Goal: Task Accomplishment & Management: Manage account settings

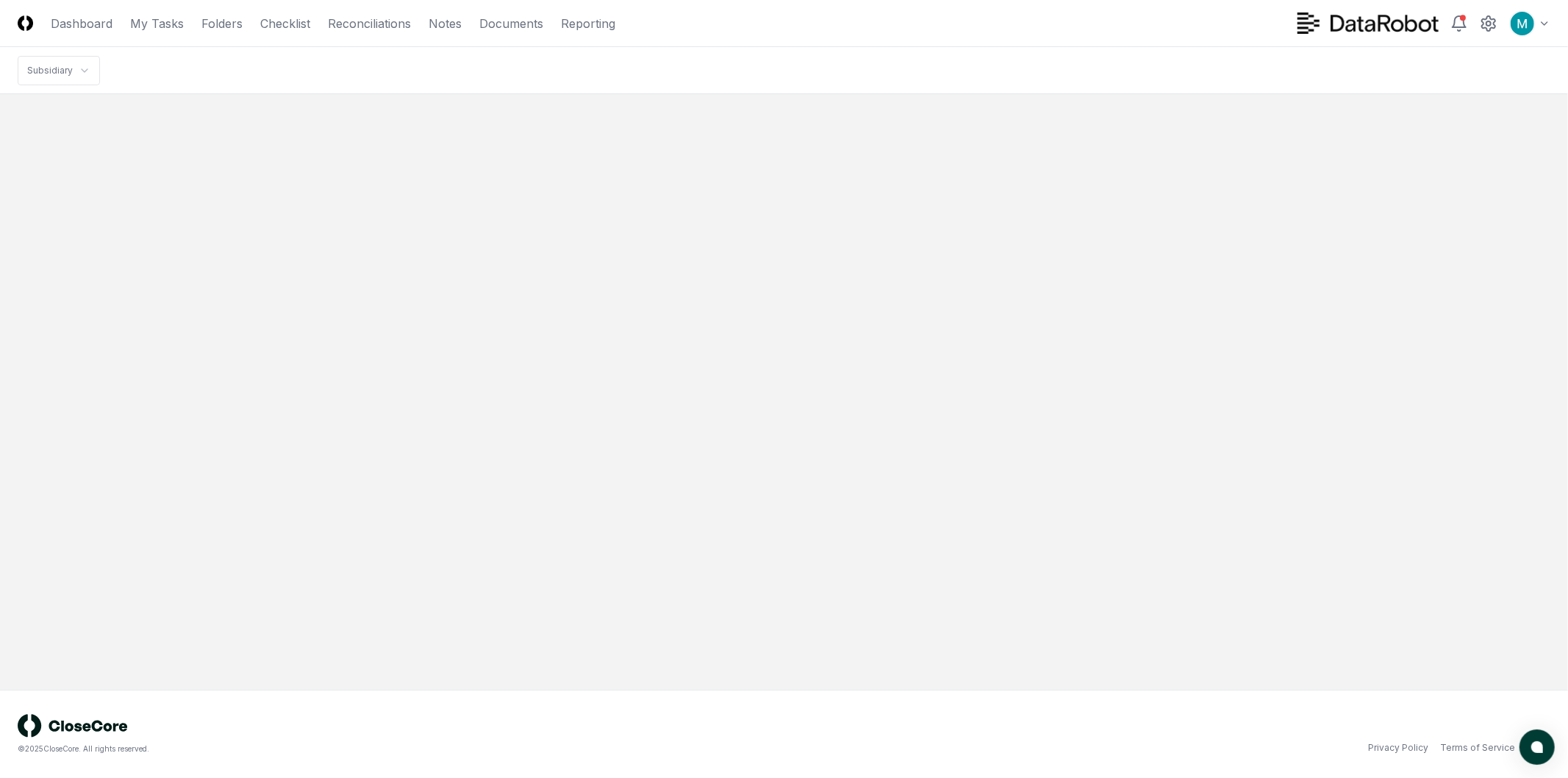
drag, startPoint x: 534, startPoint y: 399, endPoint x: 616, endPoint y: 351, distance: 95.0
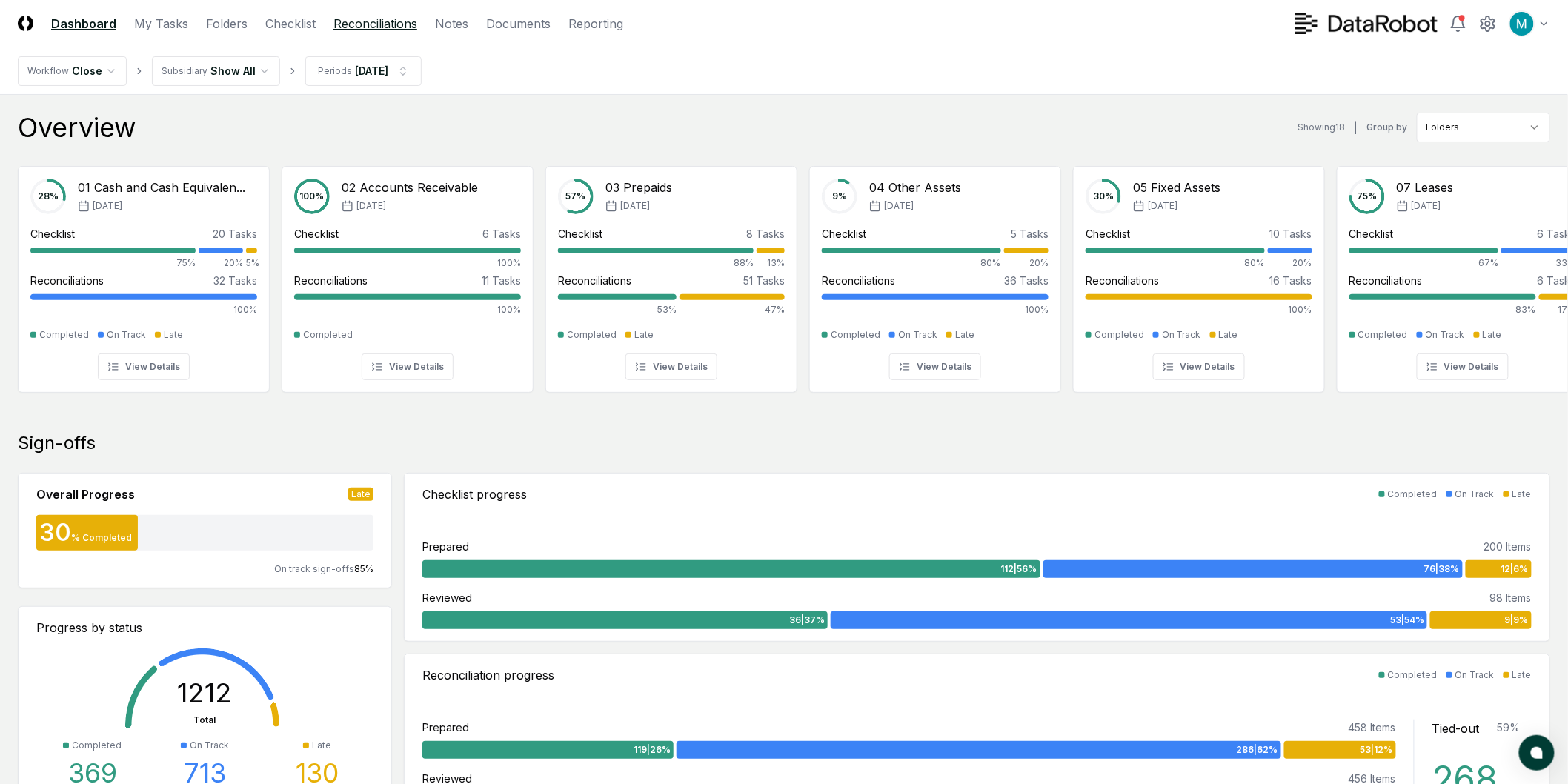
click at [351, 28] on link "Reconciliations" at bounding box center [376, 23] width 84 height 18
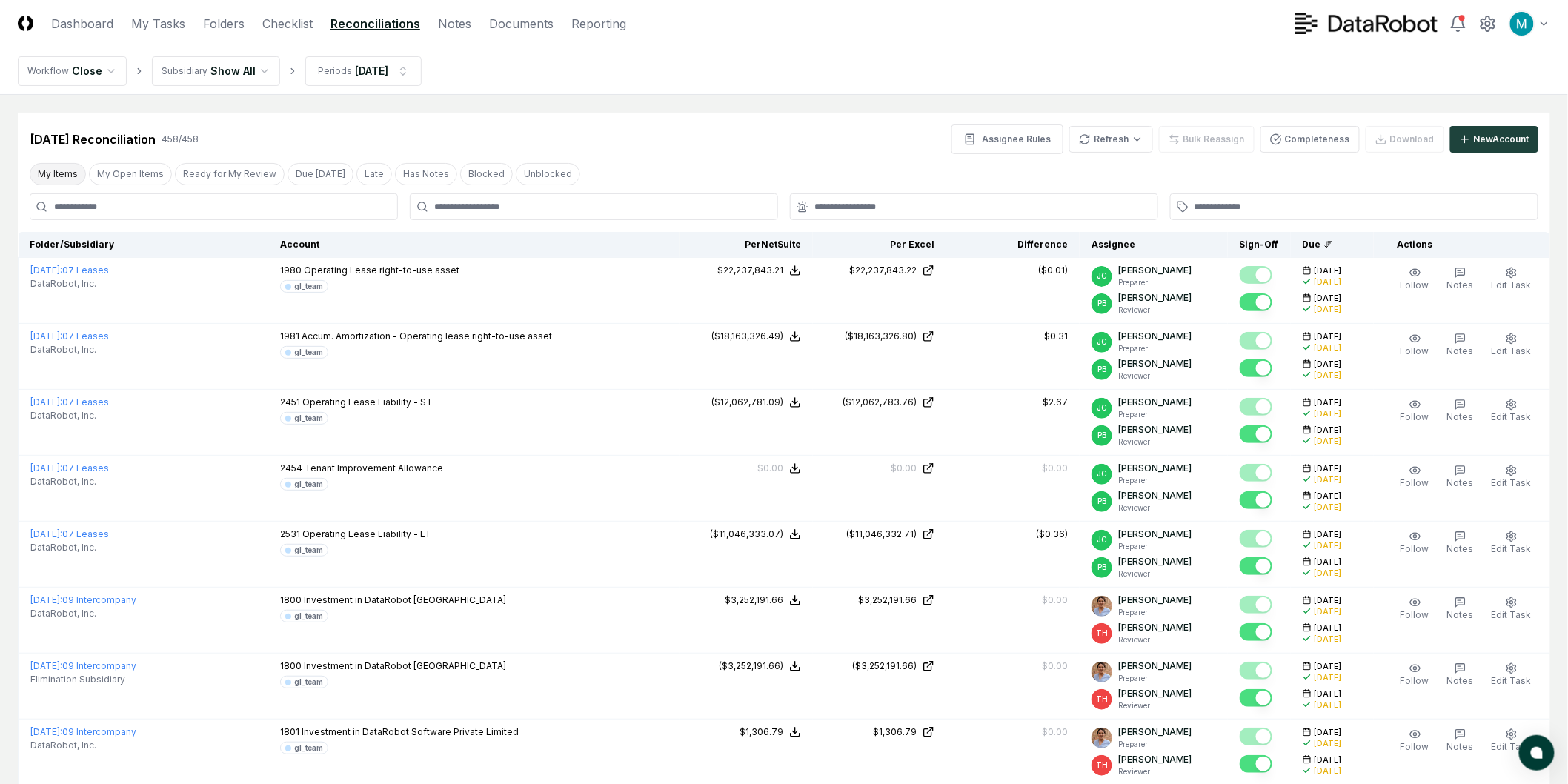
click at [52, 165] on button "My Items" at bounding box center [57, 174] width 57 height 22
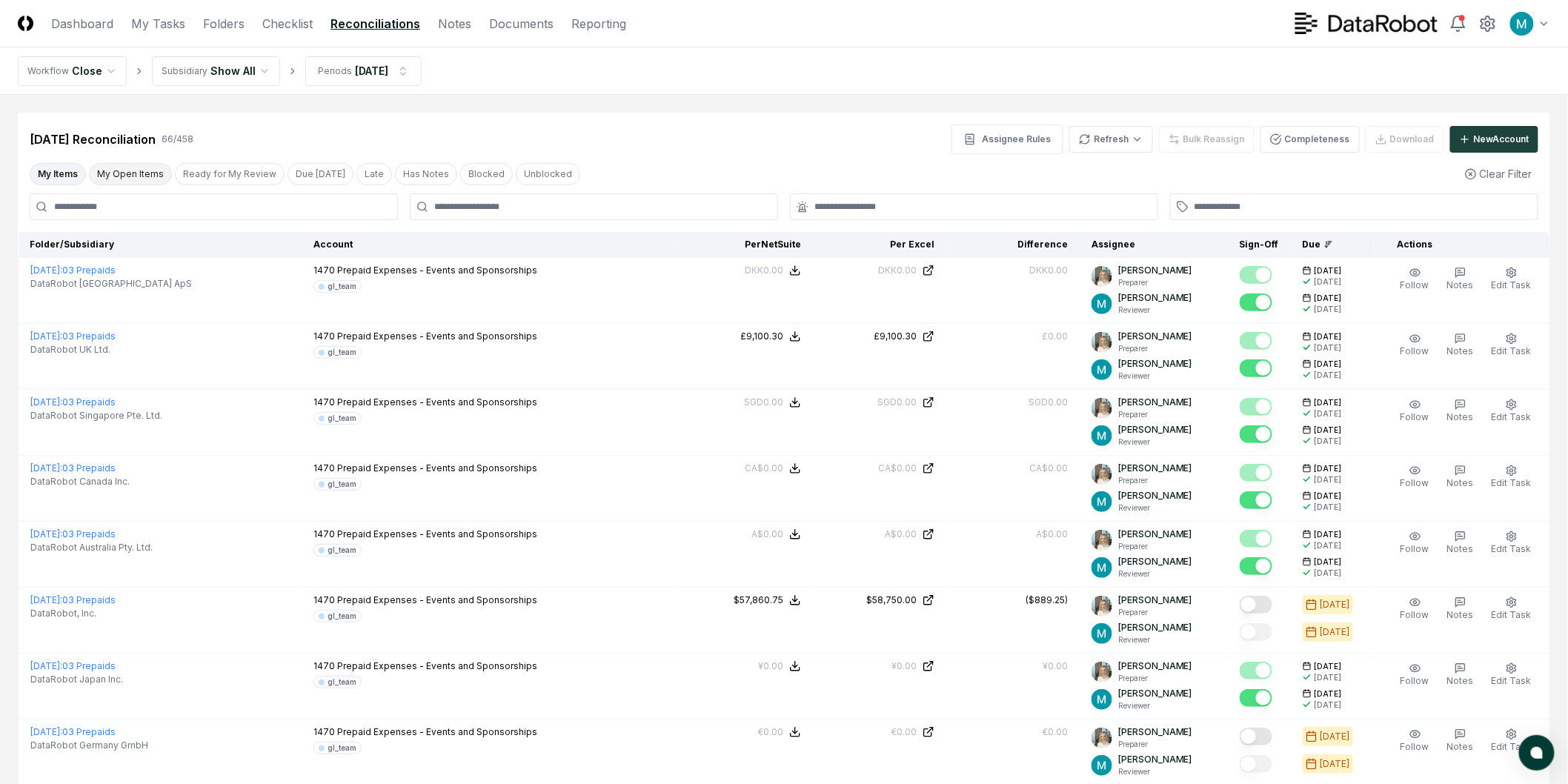
click at [124, 180] on button "My Open Items" at bounding box center [130, 174] width 83 height 22
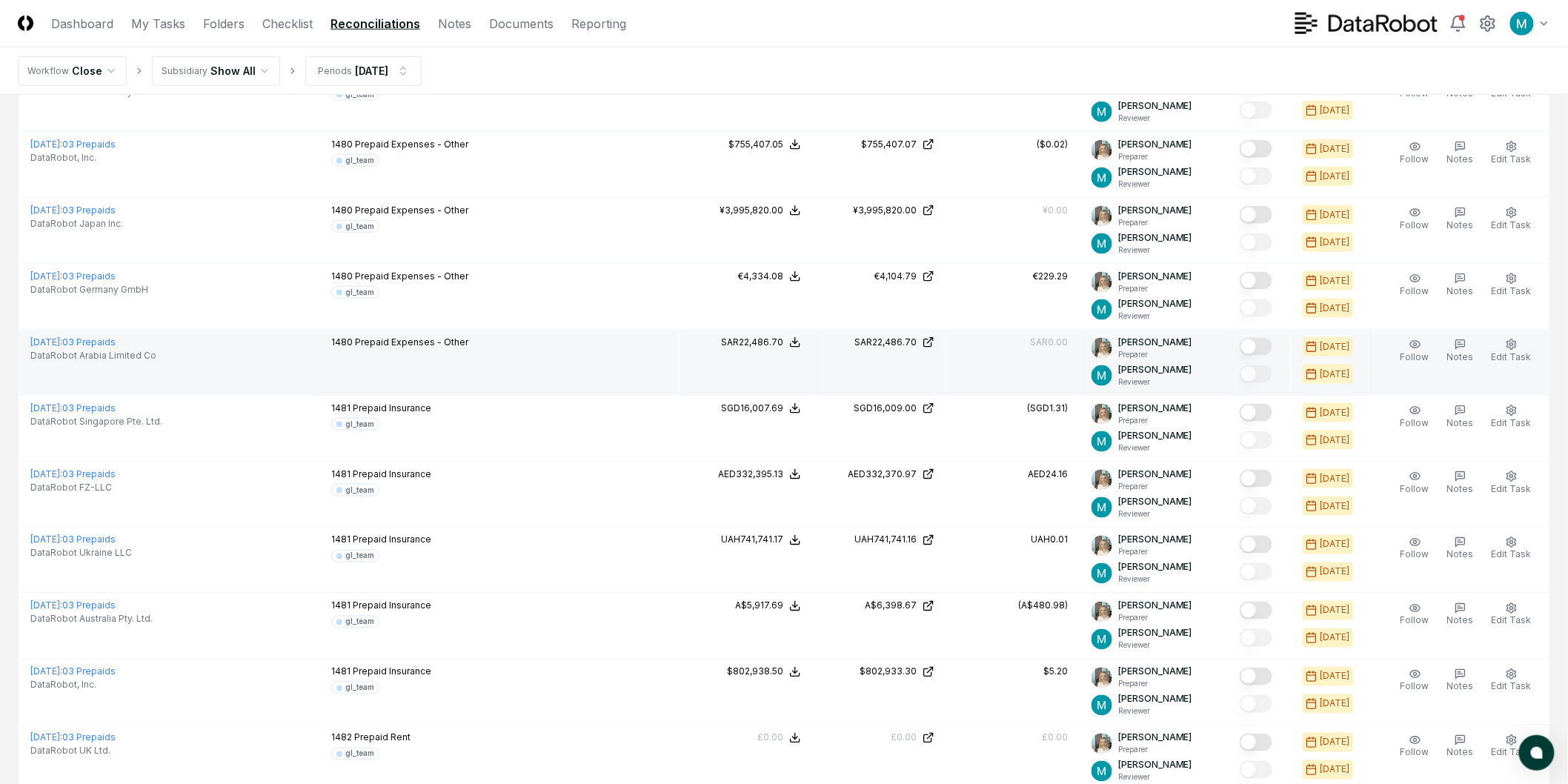
scroll to position [658, 0]
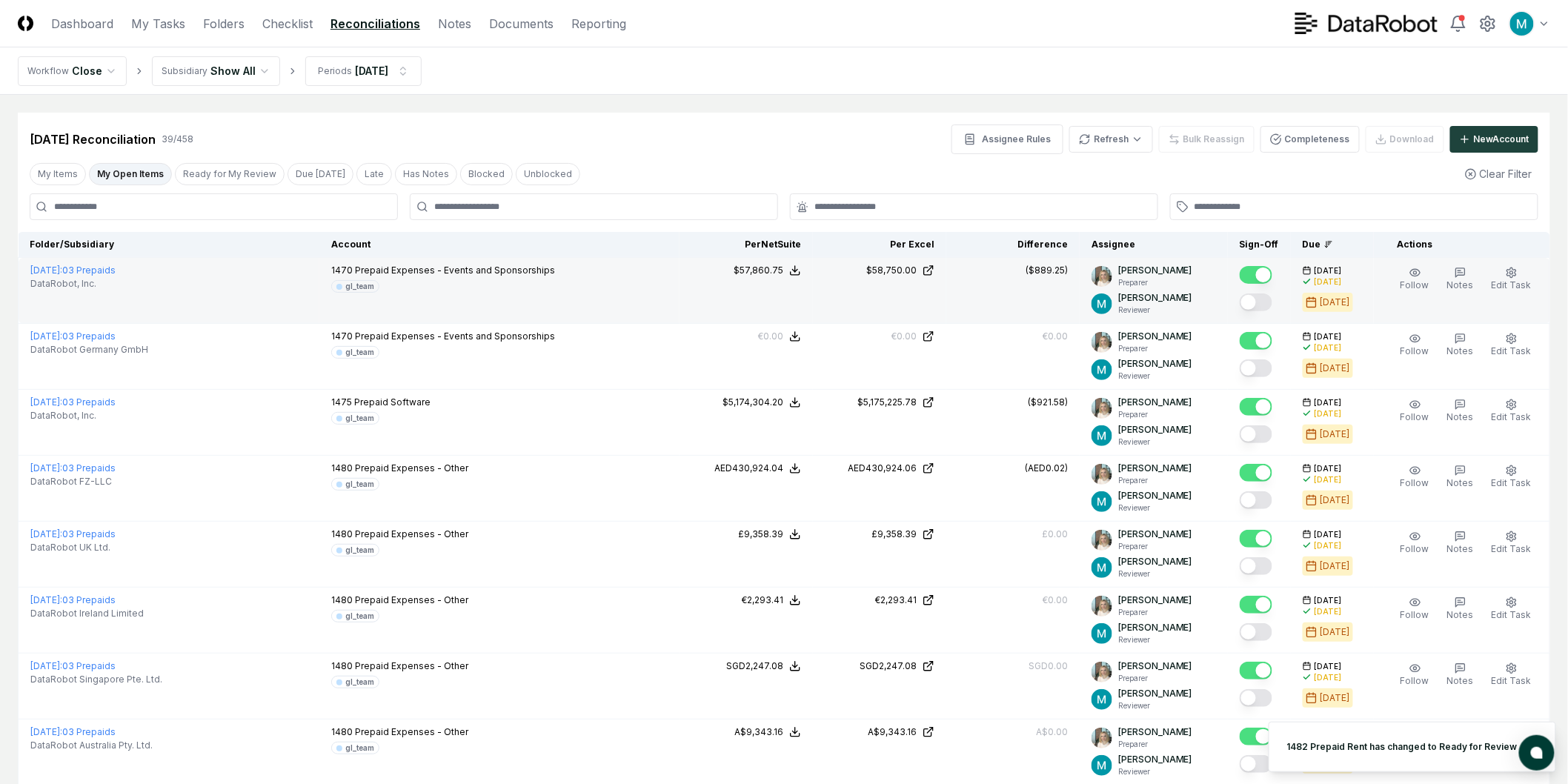
click at [1255, 299] on button "Mark complete" at bounding box center [1256, 302] width 33 height 18
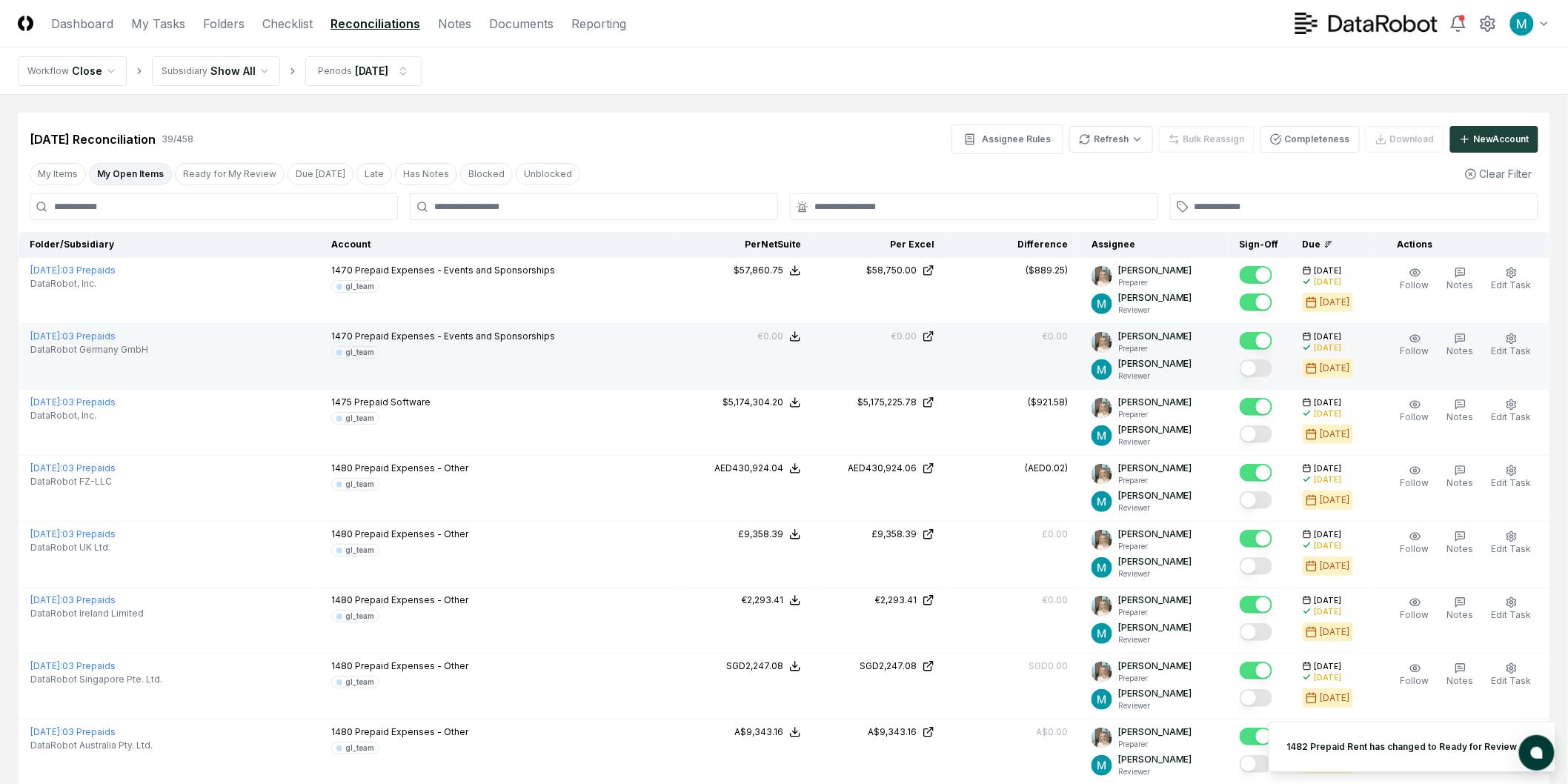
click at [1261, 371] on button "Mark complete" at bounding box center [1256, 368] width 33 height 18
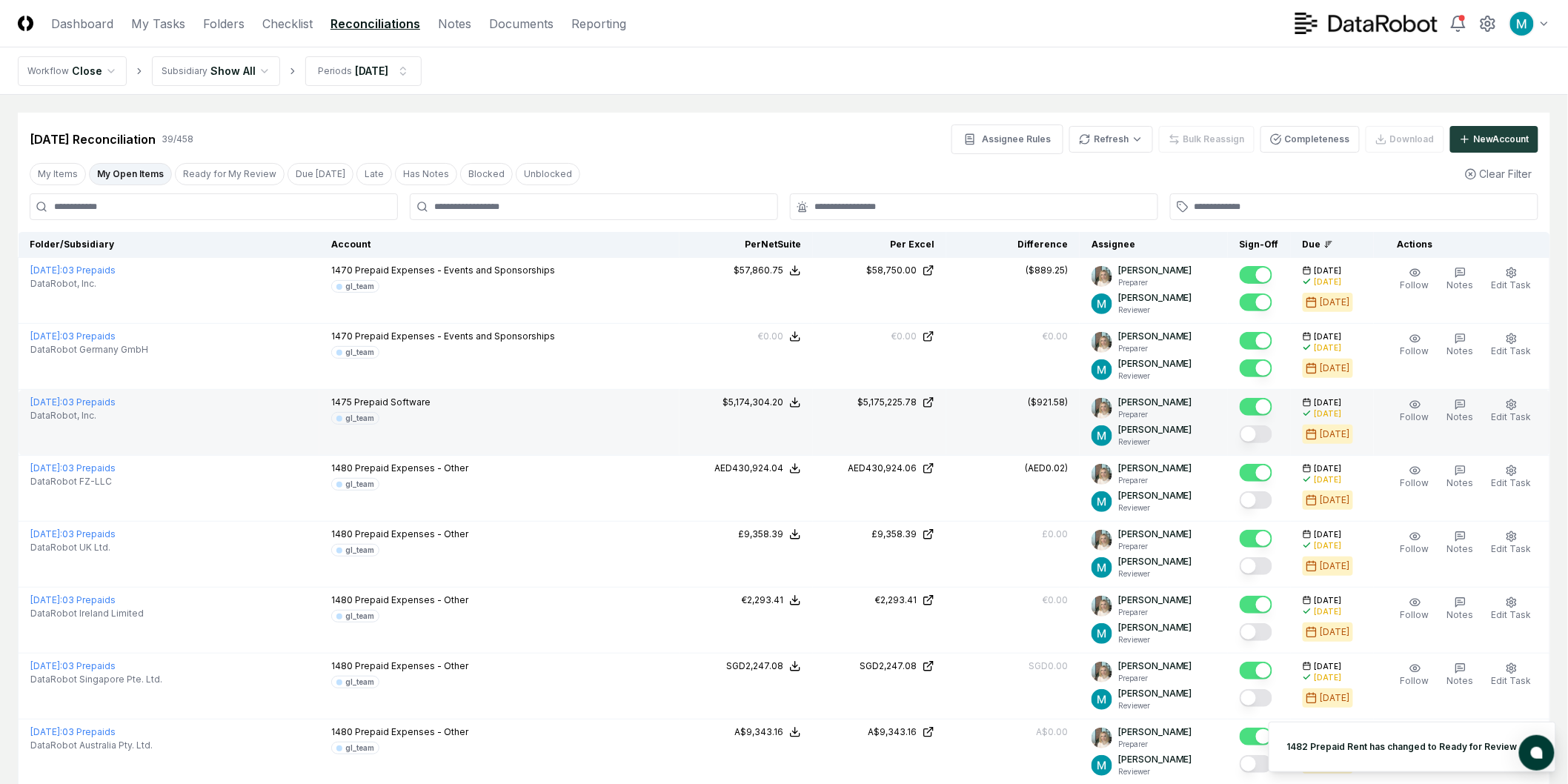
click at [1260, 434] on button "Mark complete" at bounding box center [1256, 433] width 33 height 18
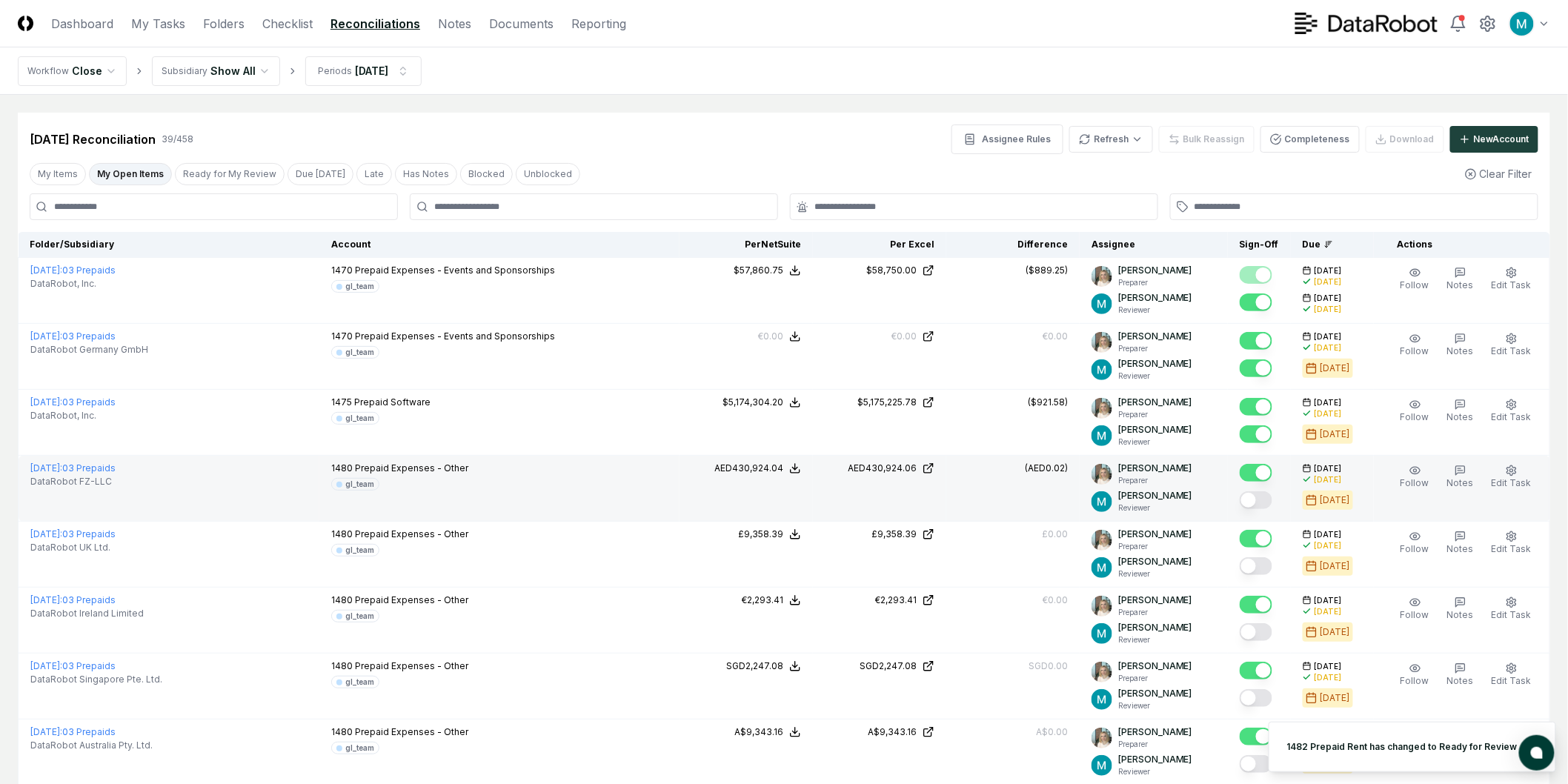
click at [1258, 501] on button "Mark complete" at bounding box center [1256, 499] width 33 height 18
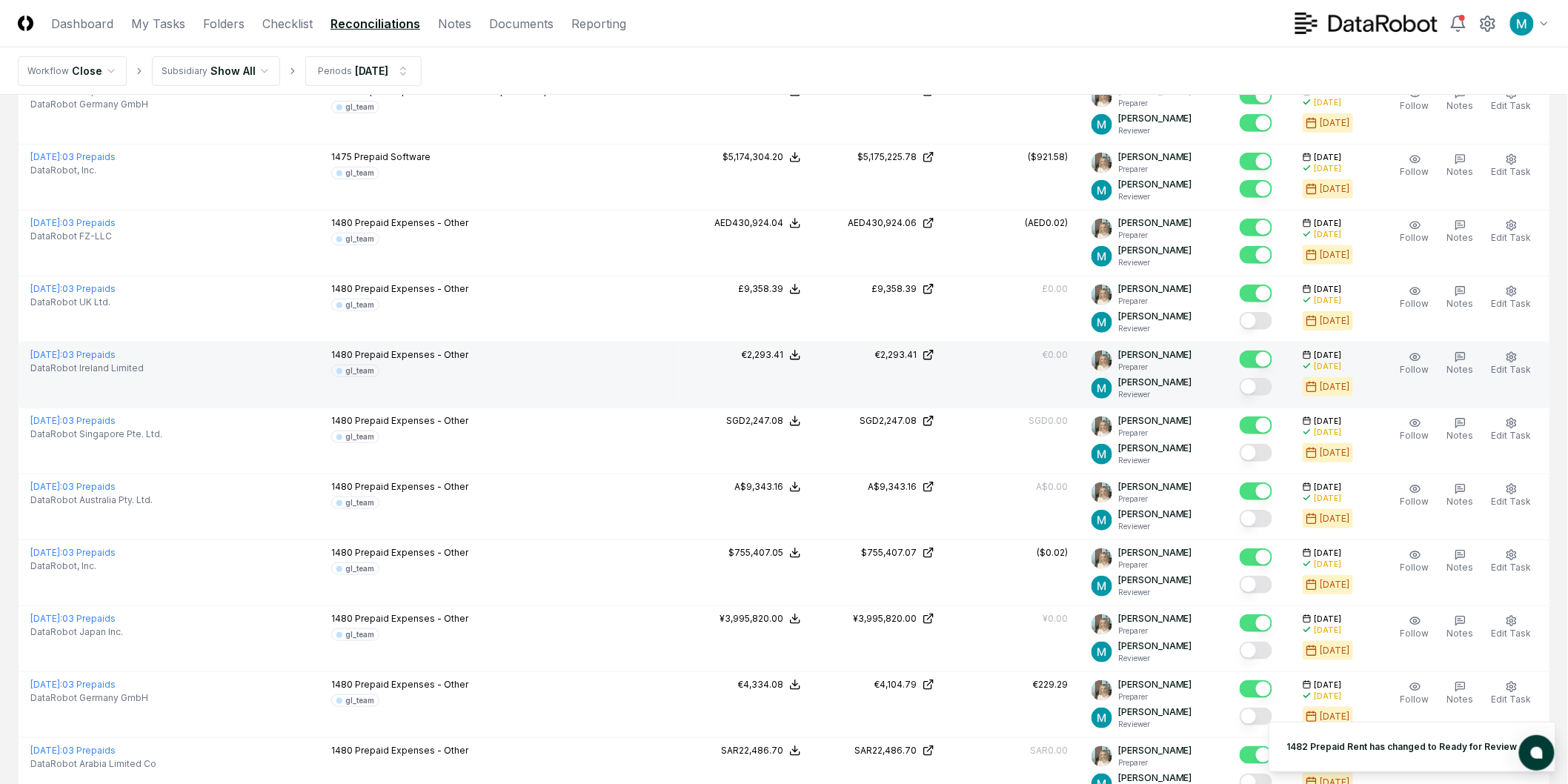
scroll to position [247, 0]
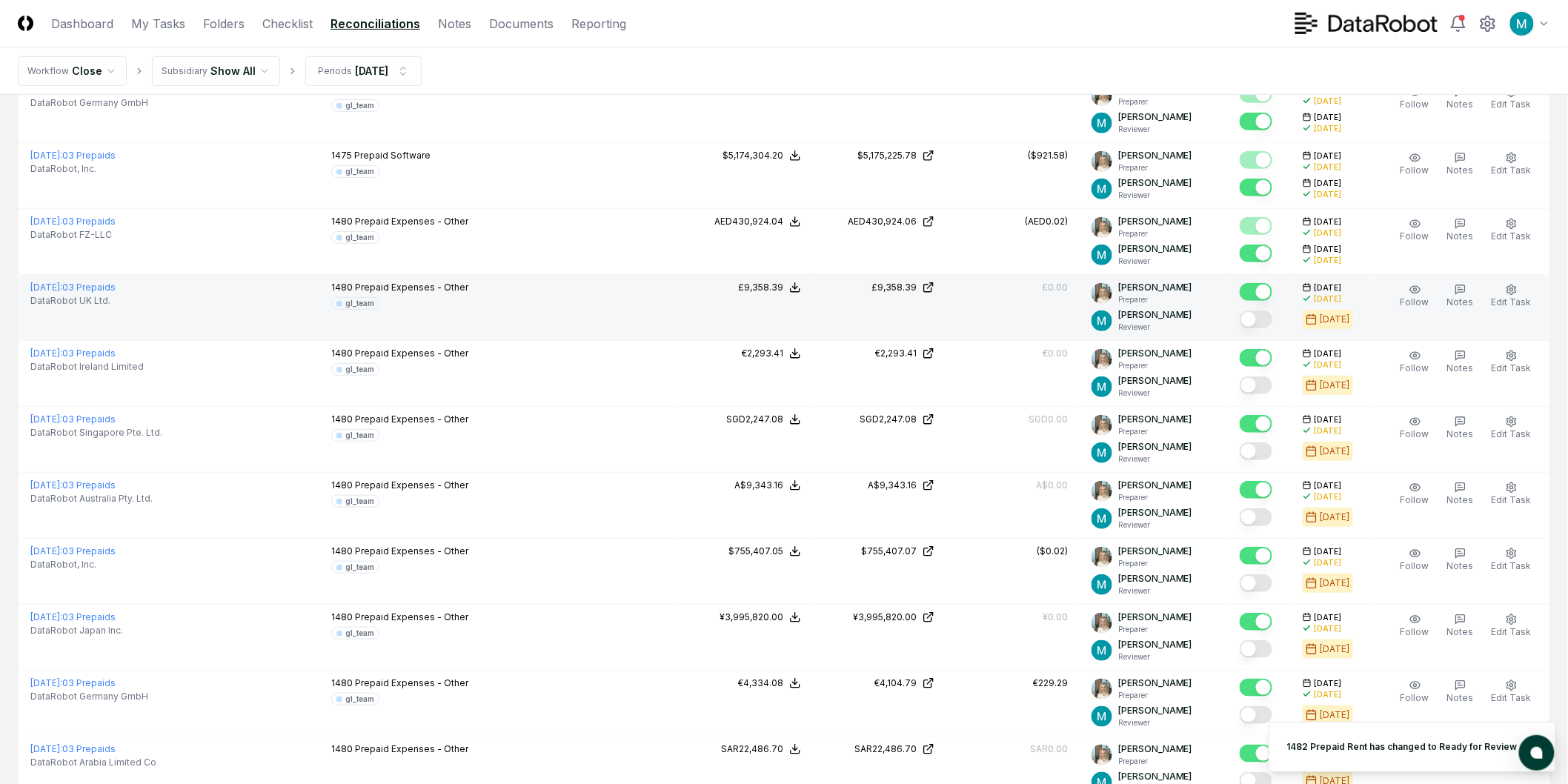
click at [1258, 322] on button "Mark complete" at bounding box center [1256, 319] width 33 height 18
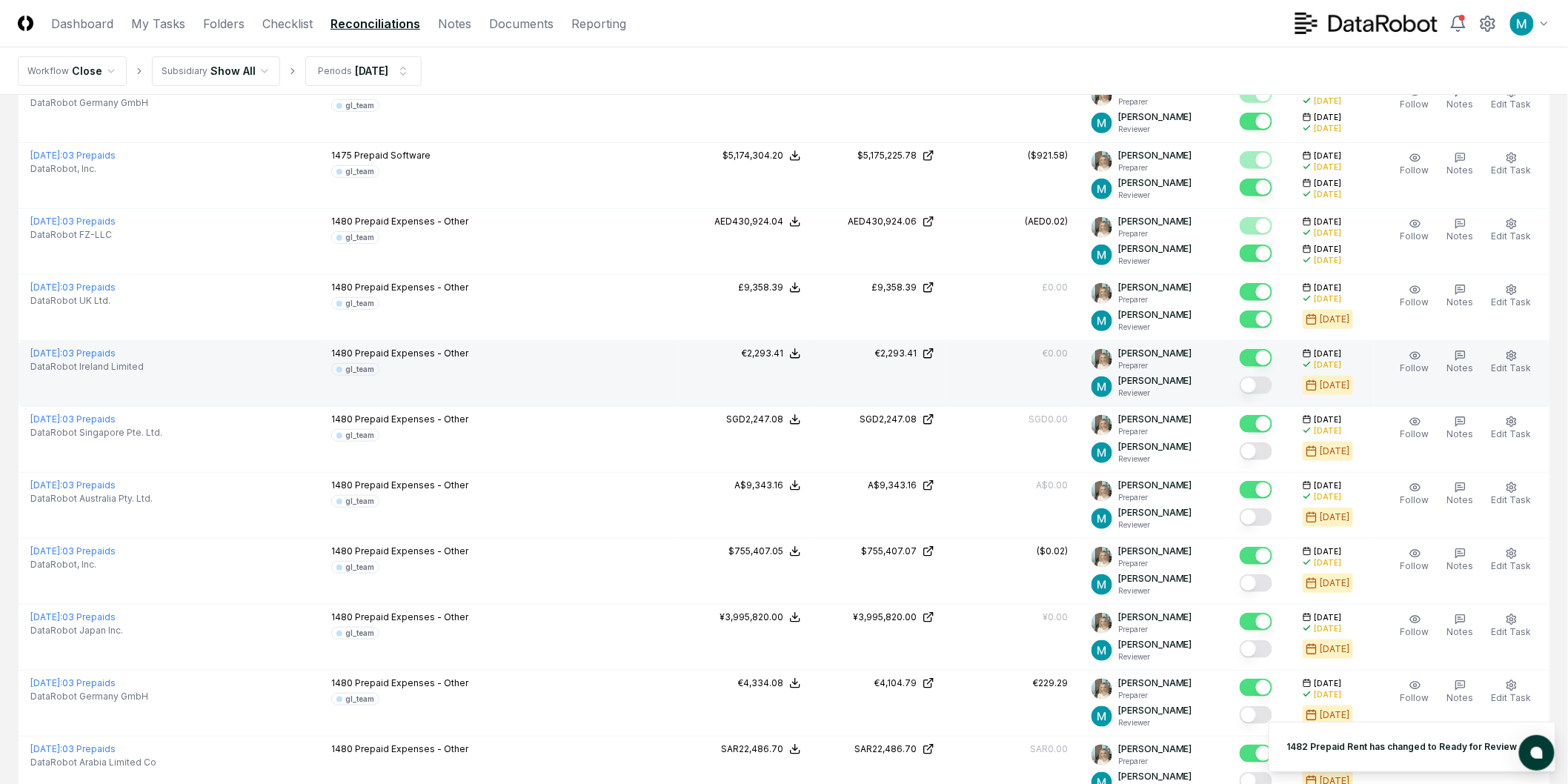
click at [1271, 390] on button "Mark complete" at bounding box center [1256, 385] width 33 height 18
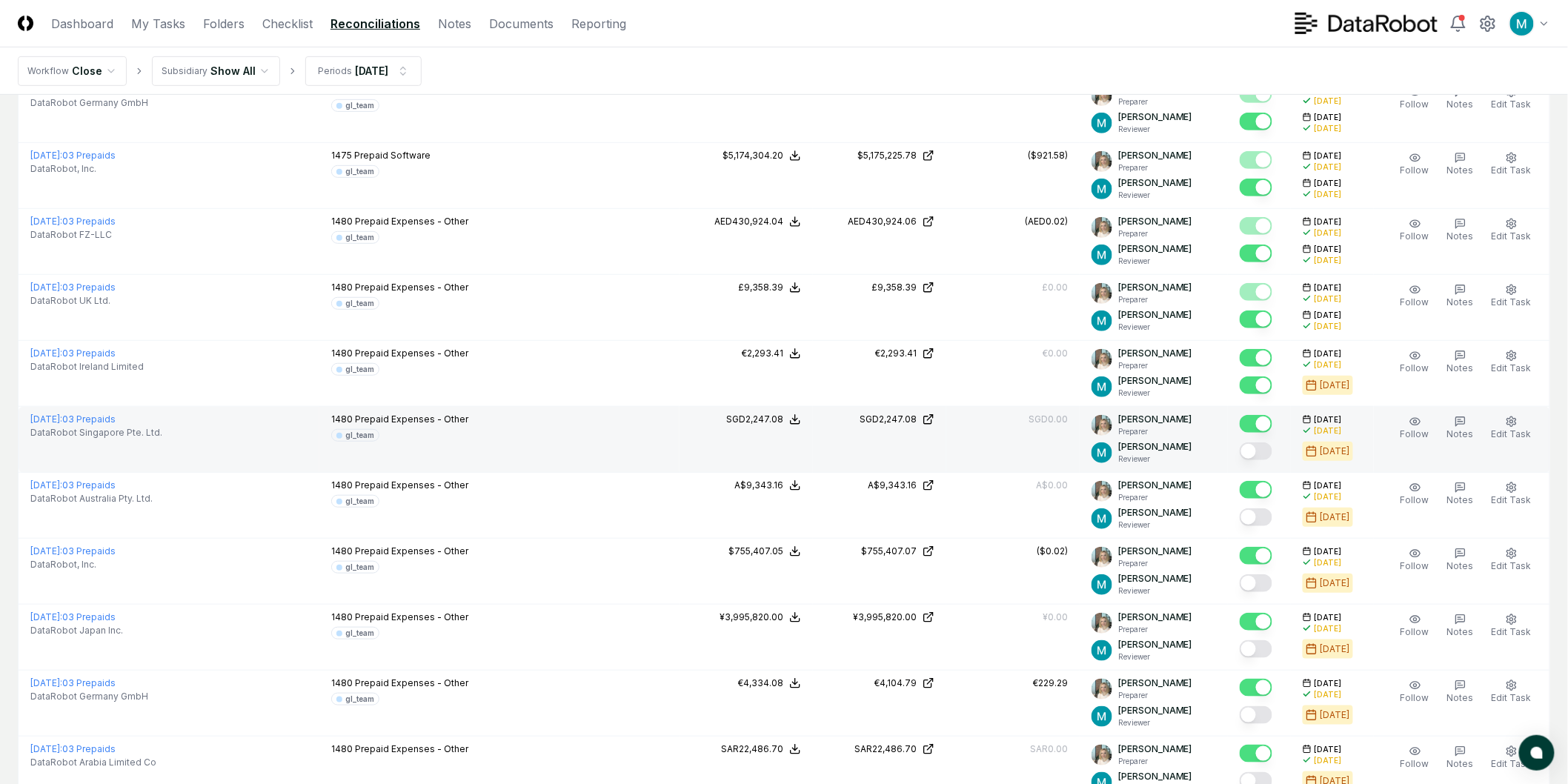
click at [1265, 449] on button "Mark complete" at bounding box center [1256, 451] width 33 height 18
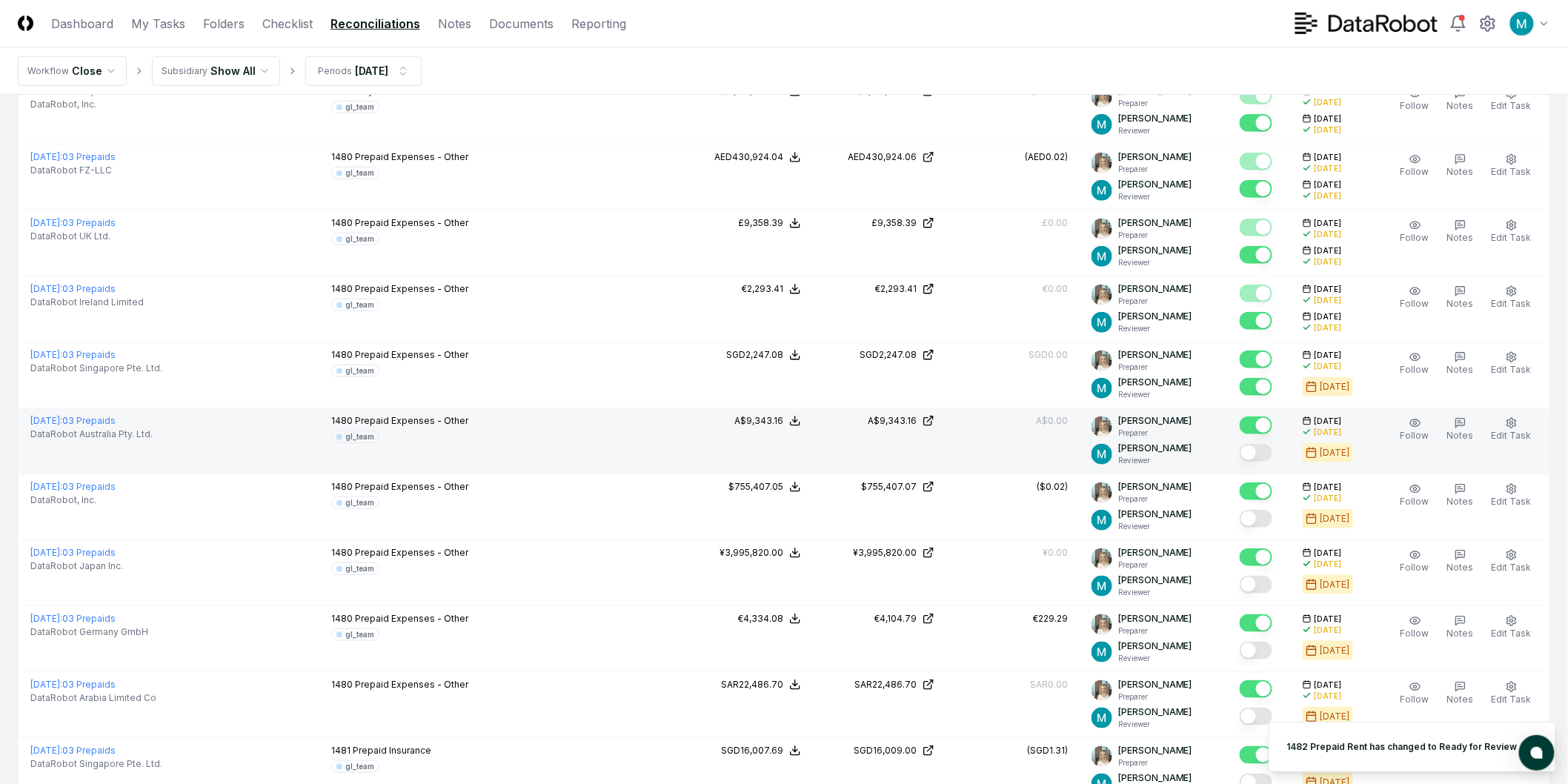
scroll to position [411, 0]
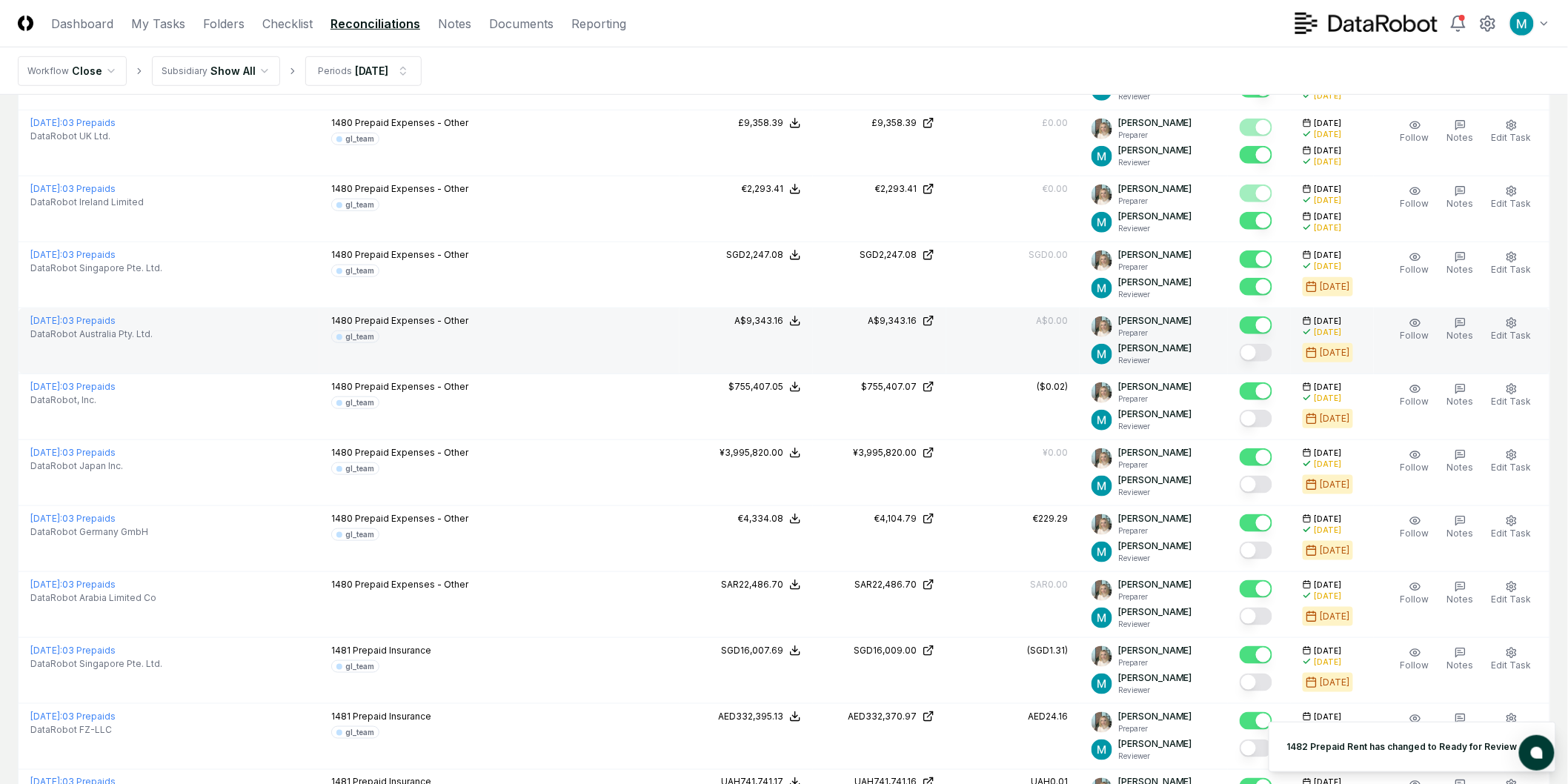
click at [1256, 356] on button "Mark complete" at bounding box center [1256, 352] width 33 height 18
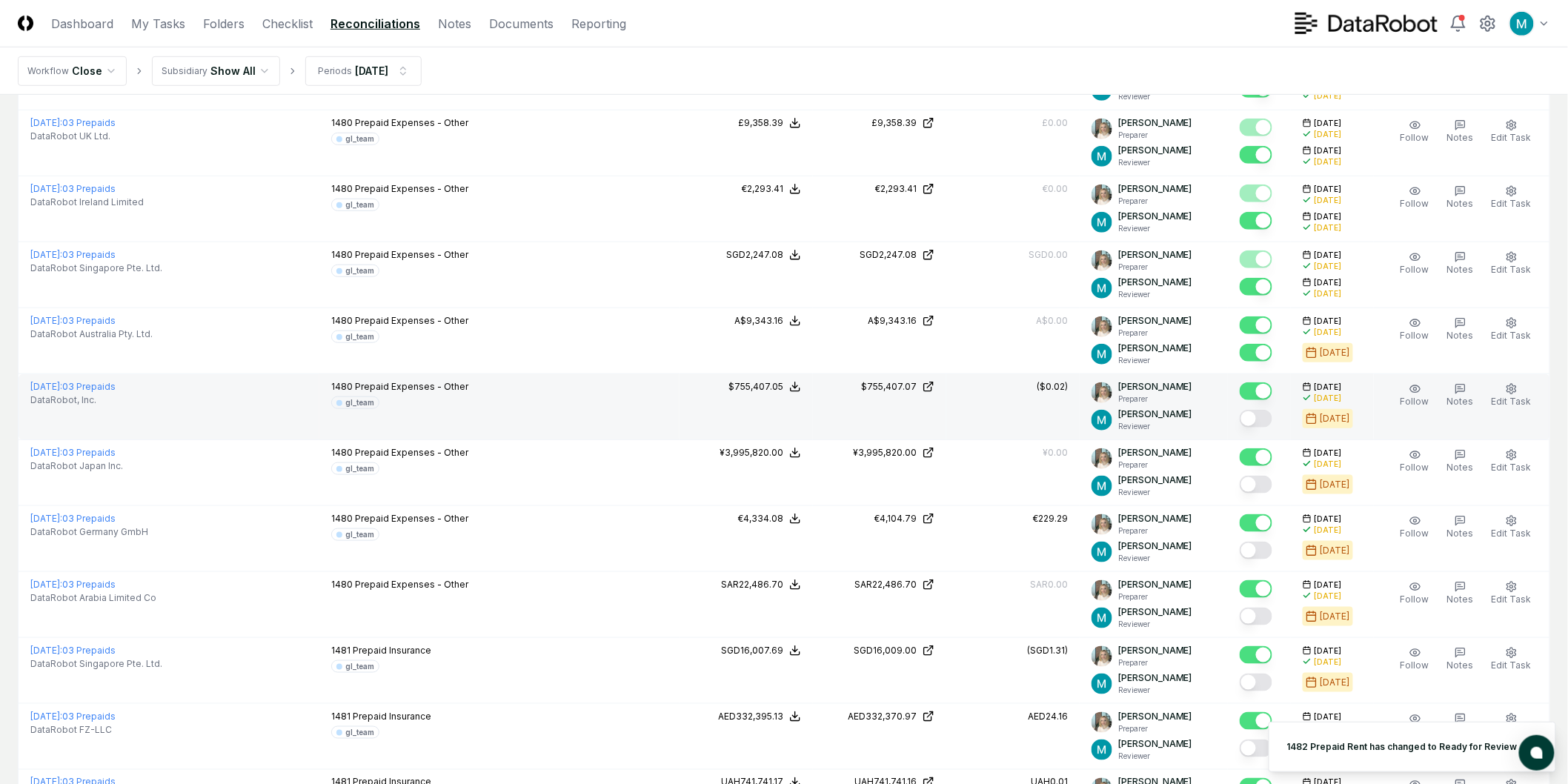
click at [1269, 423] on button "Mark complete" at bounding box center [1256, 418] width 33 height 18
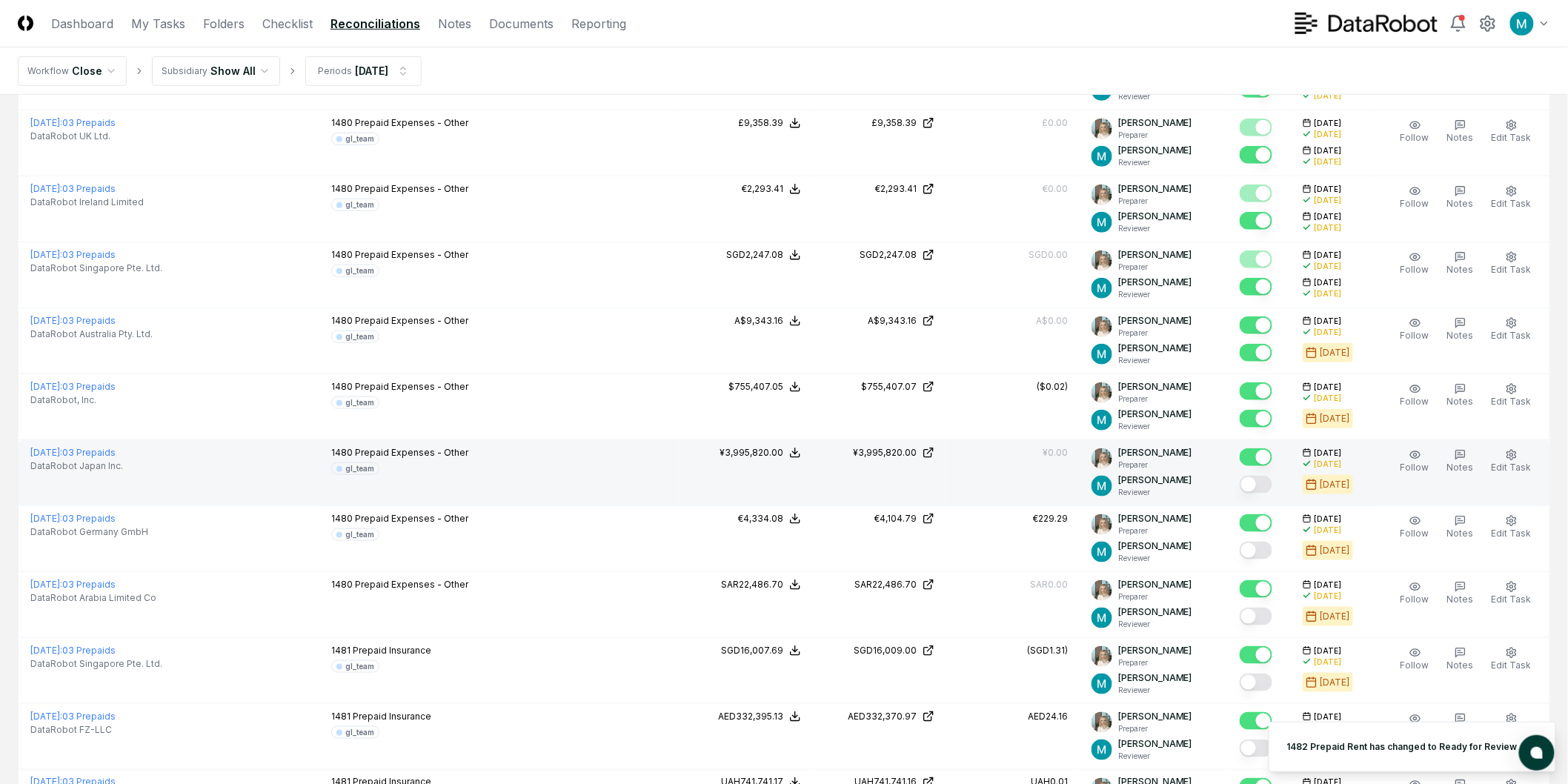
click at [1265, 485] on button "Mark complete" at bounding box center [1256, 484] width 33 height 18
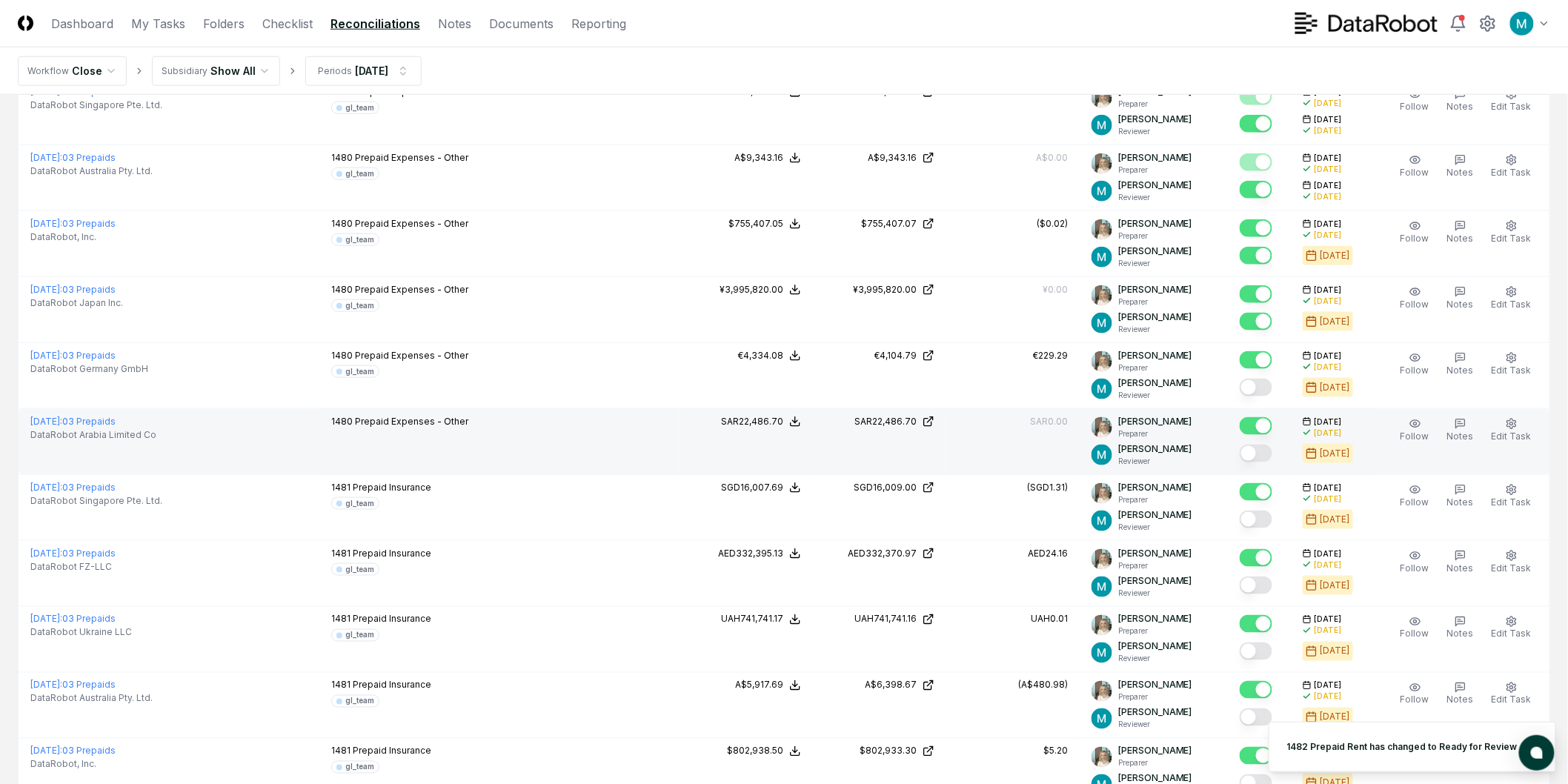
scroll to position [575, 0]
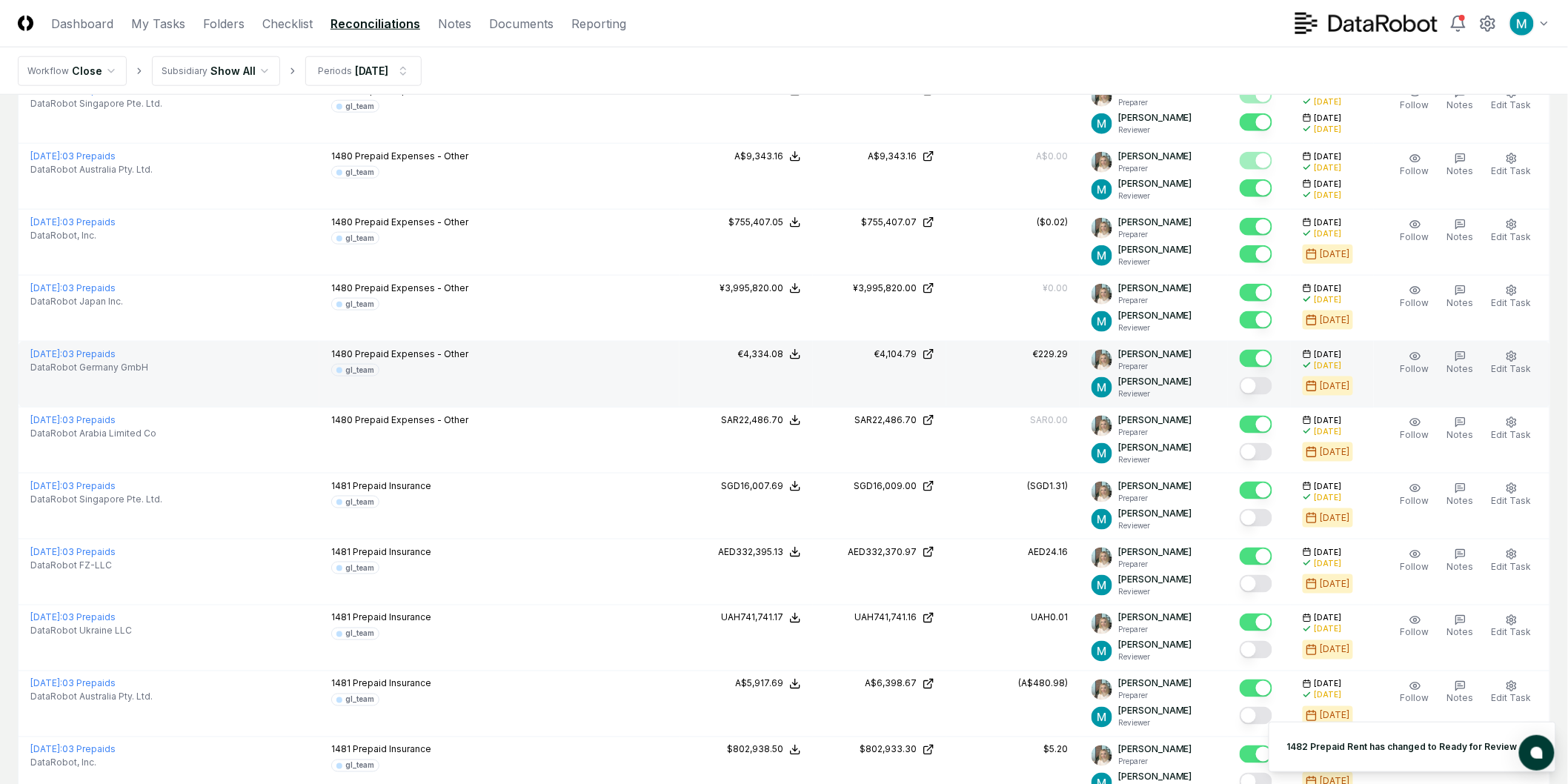
click at [1264, 389] on button "Mark complete" at bounding box center [1256, 385] width 33 height 18
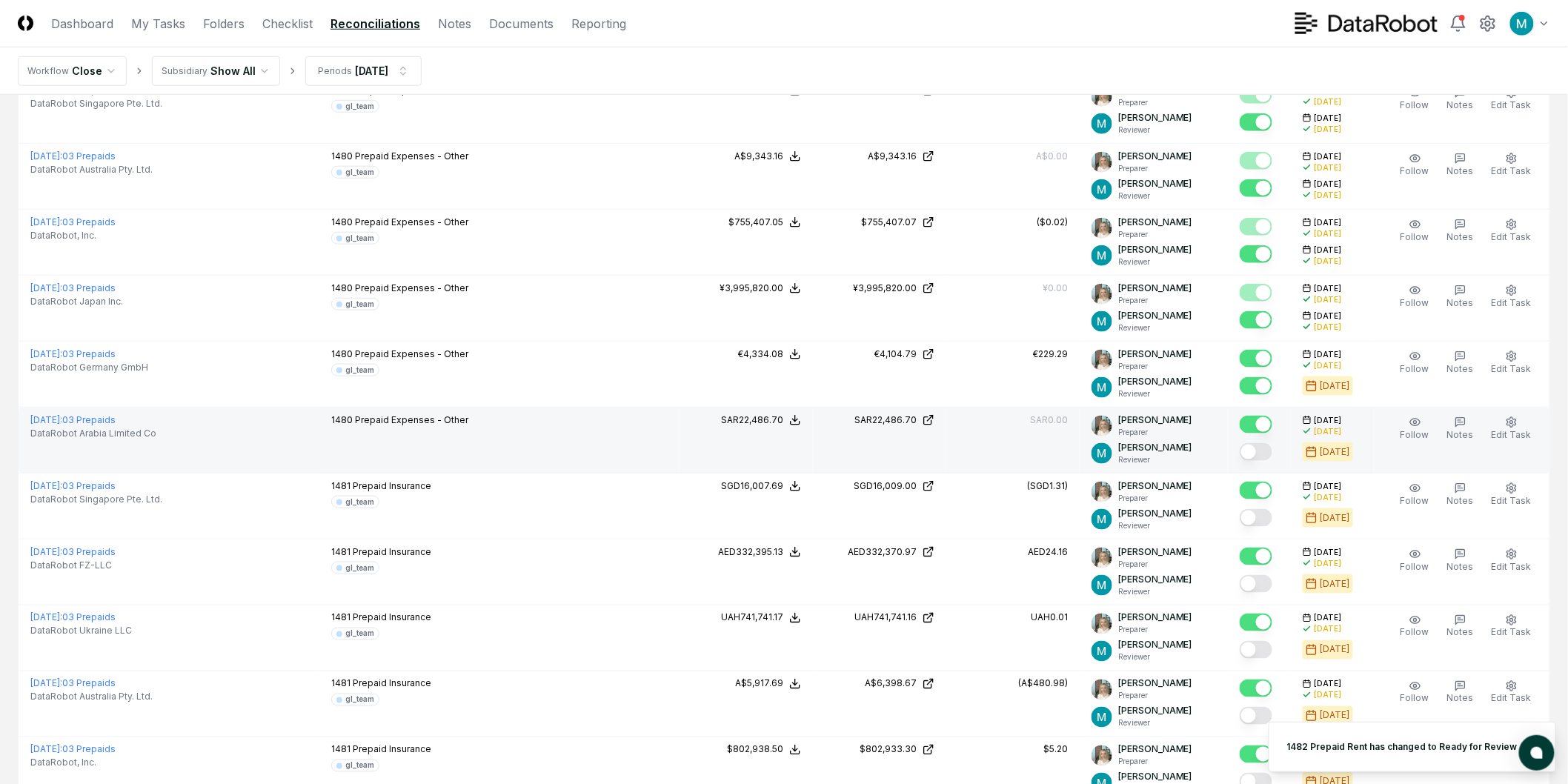
click at [1266, 450] on button "Mark complete" at bounding box center [1256, 451] width 33 height 18
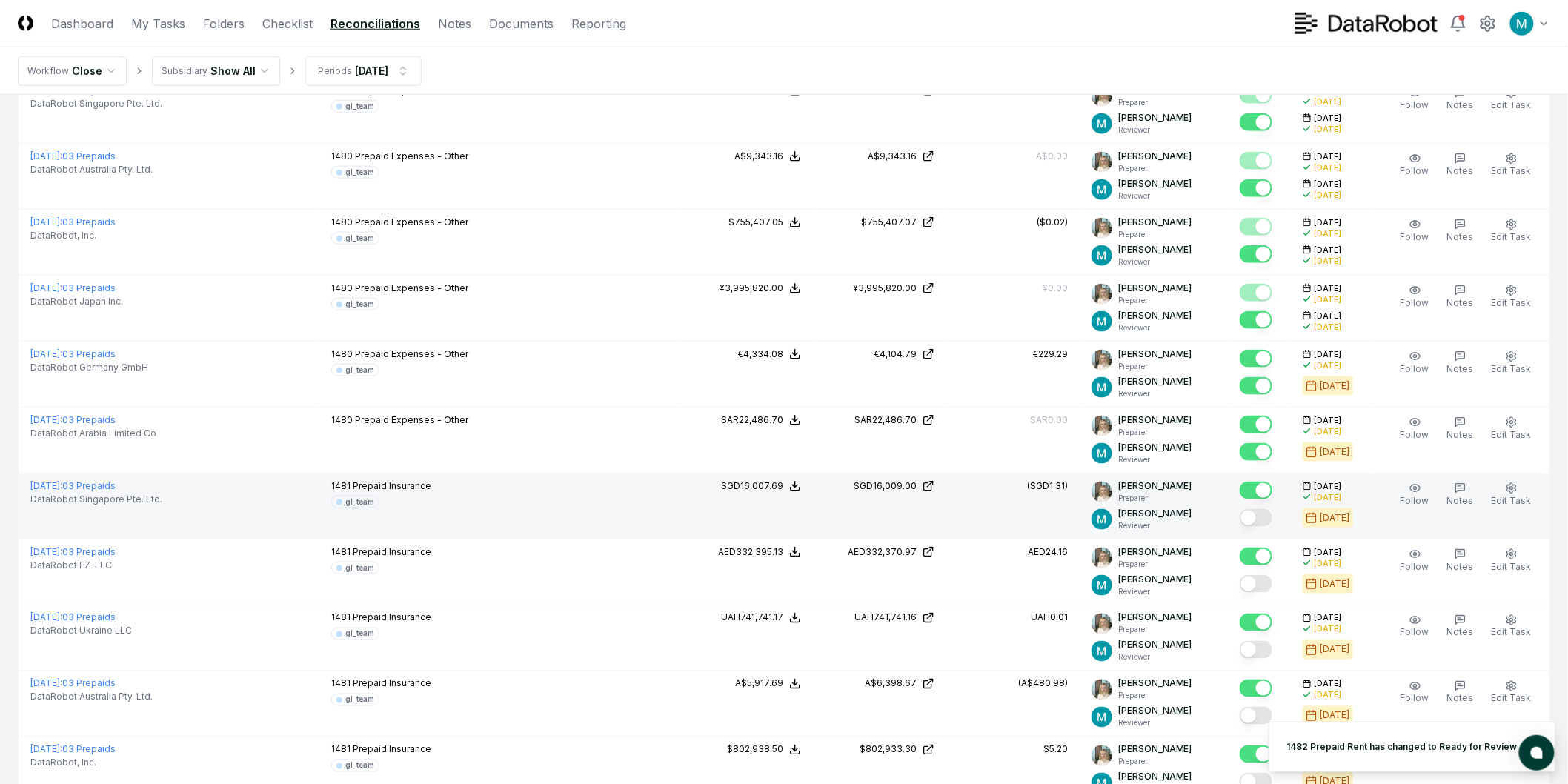
click at [1272, 514] on button "Mark complete" at bounding box center [1256, 517] width 33 height 18
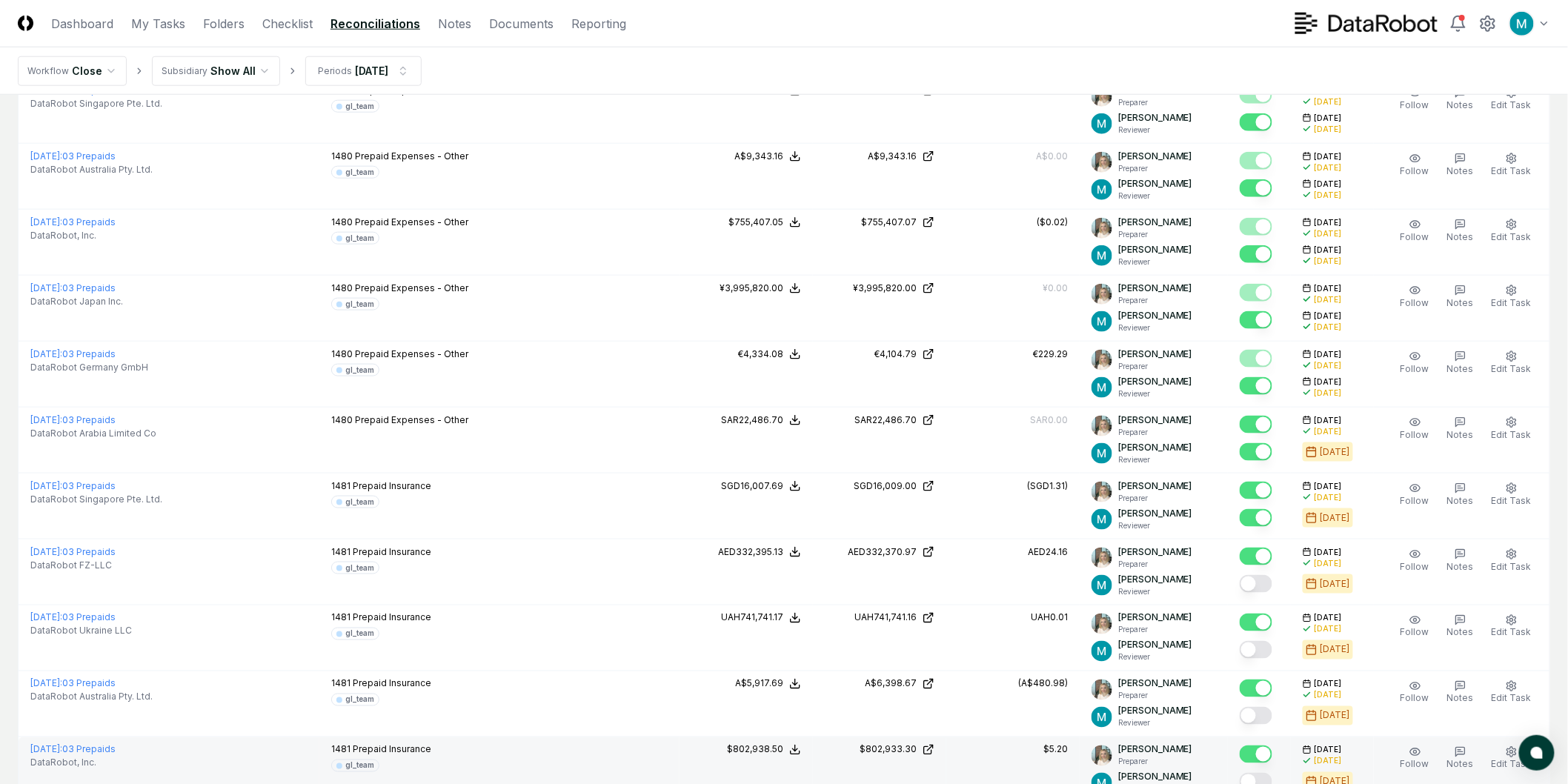
scroll to position [823, 0]
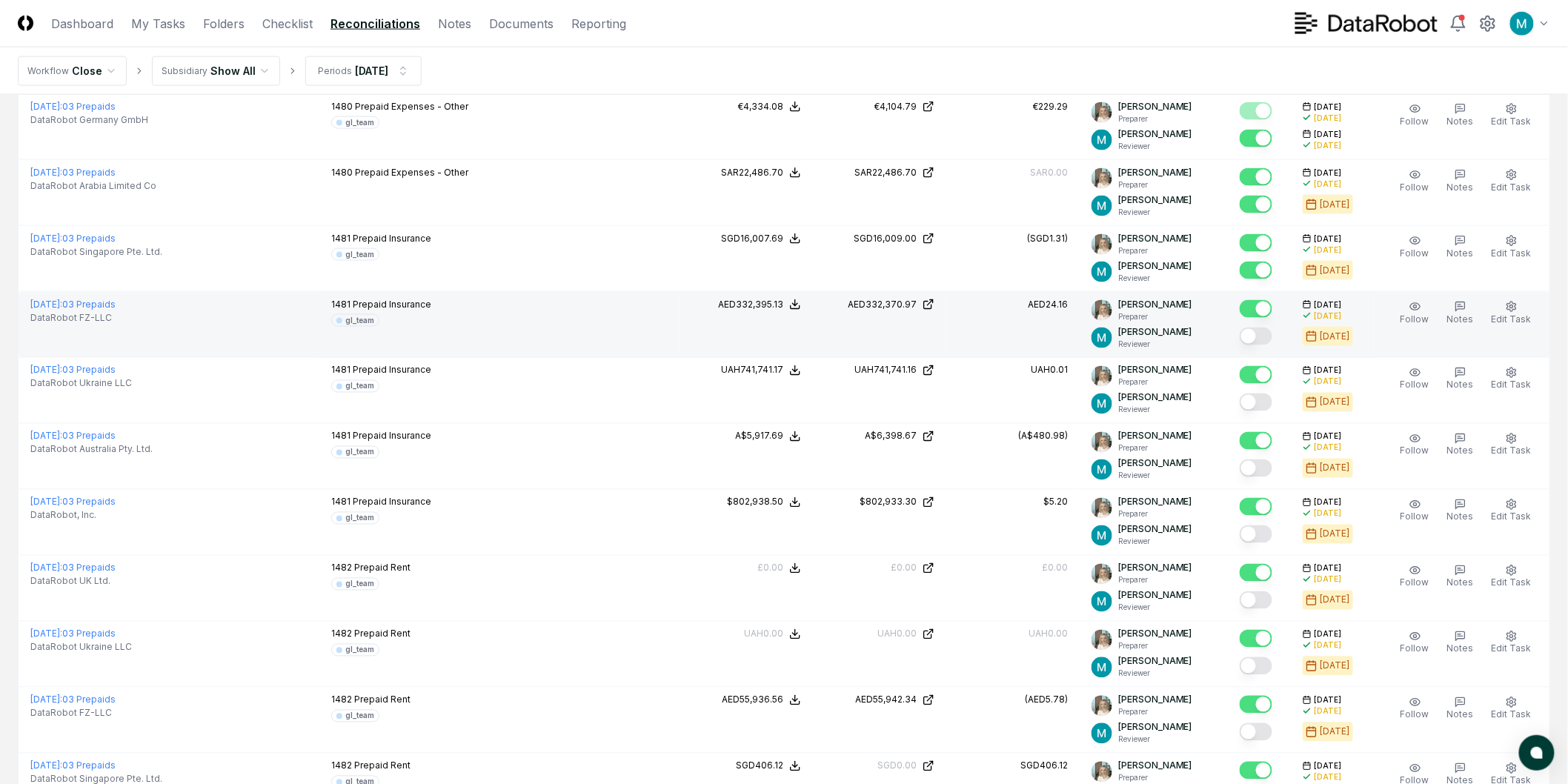
click at [1265, 333] on button "Mark complete" at bounding box center [1256, 336] width 33 height 18
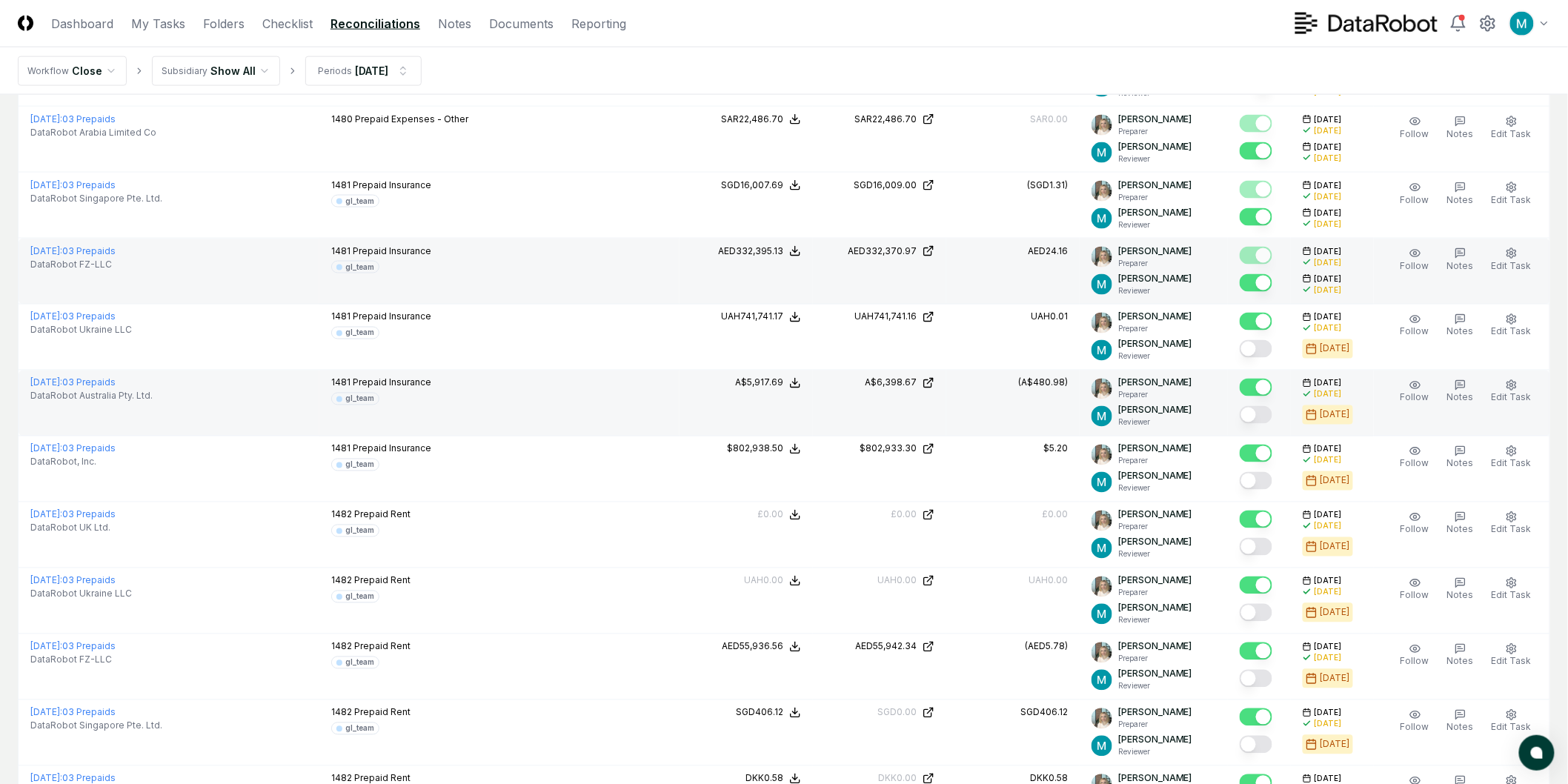
scroll to position [905, 0]
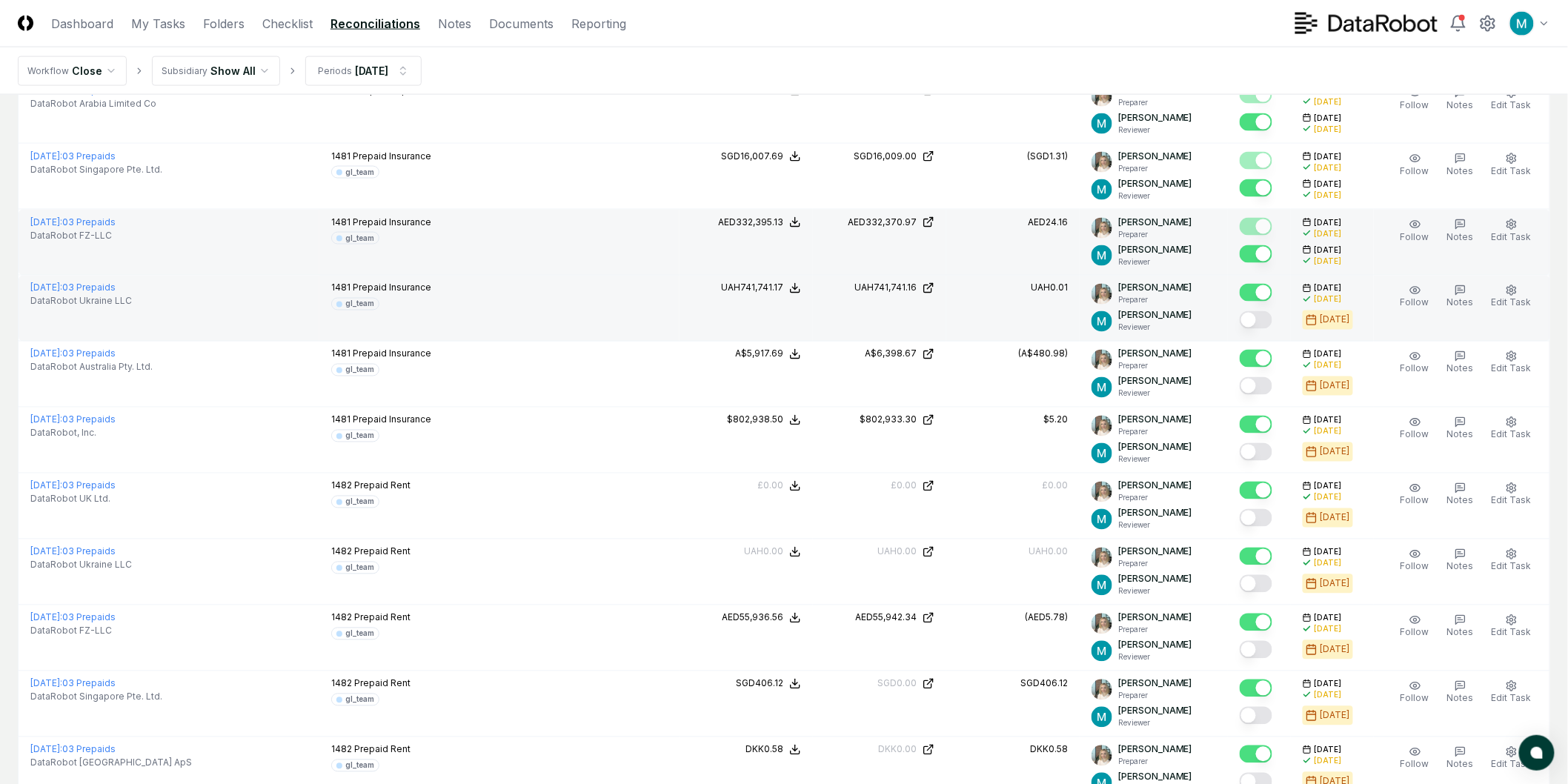
click at [1272, 313] on button "Mark complete" at bounding box center [1256, 319] width 33 height 18
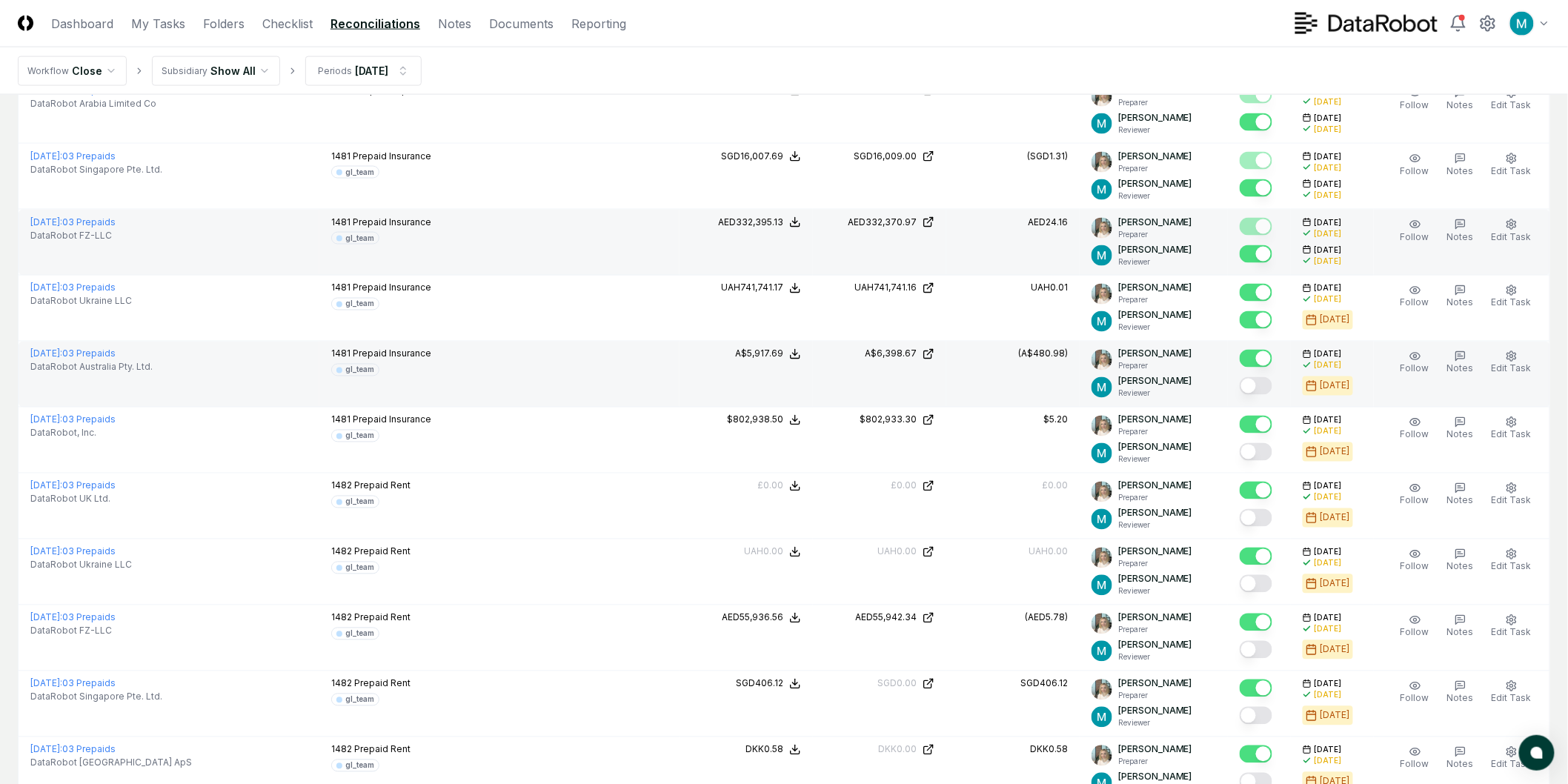
click at [1279, 396] on div at bounding box center [1259, 387] width 40 height 25
click at [1266, 389] on button "Mark complete" at bounding box center [1256, 385] width 33 height 18
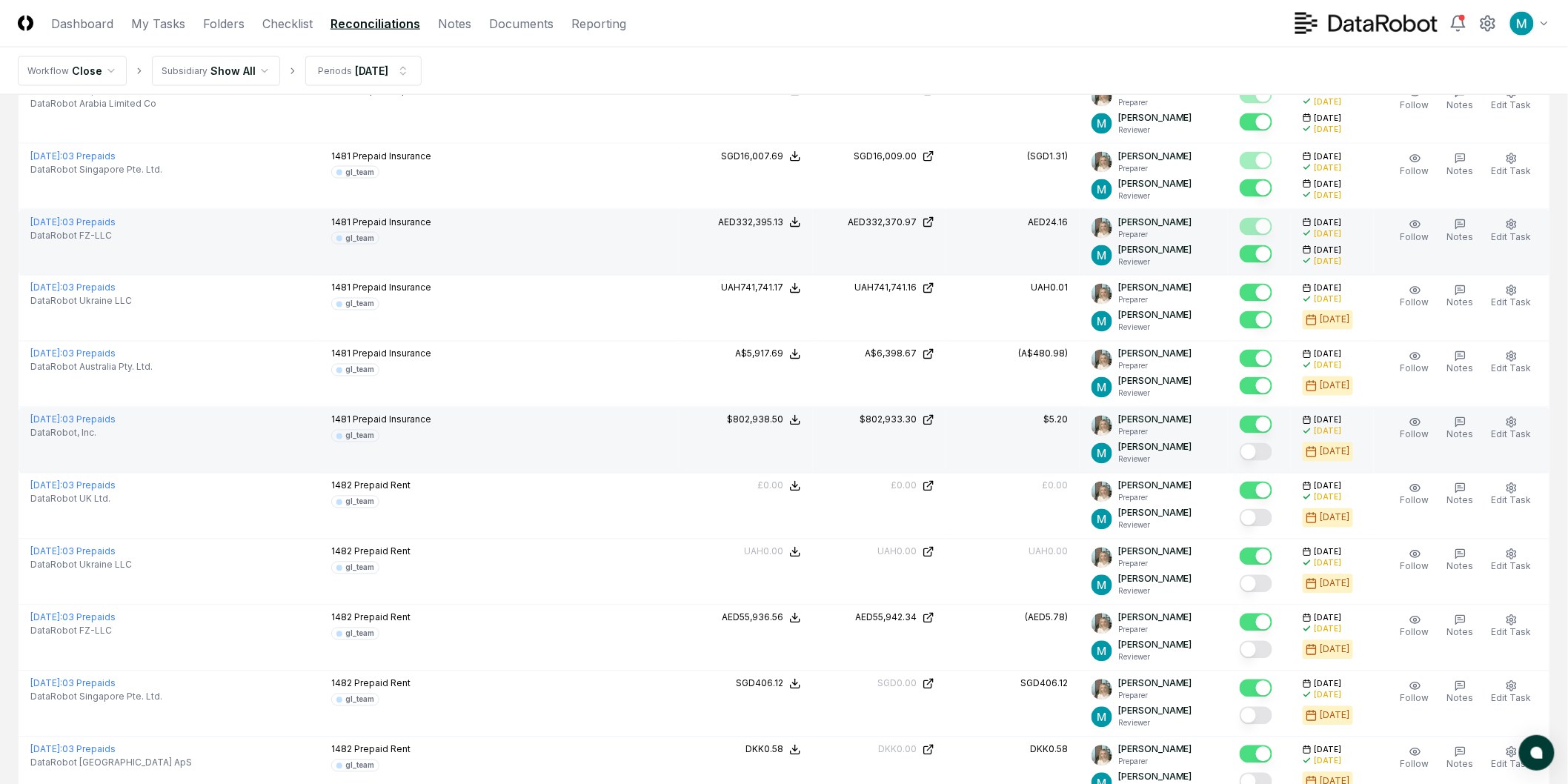
click at [1261, 454] on button "Mark complete" at bounding box center [1256, 451] width 33 height 18
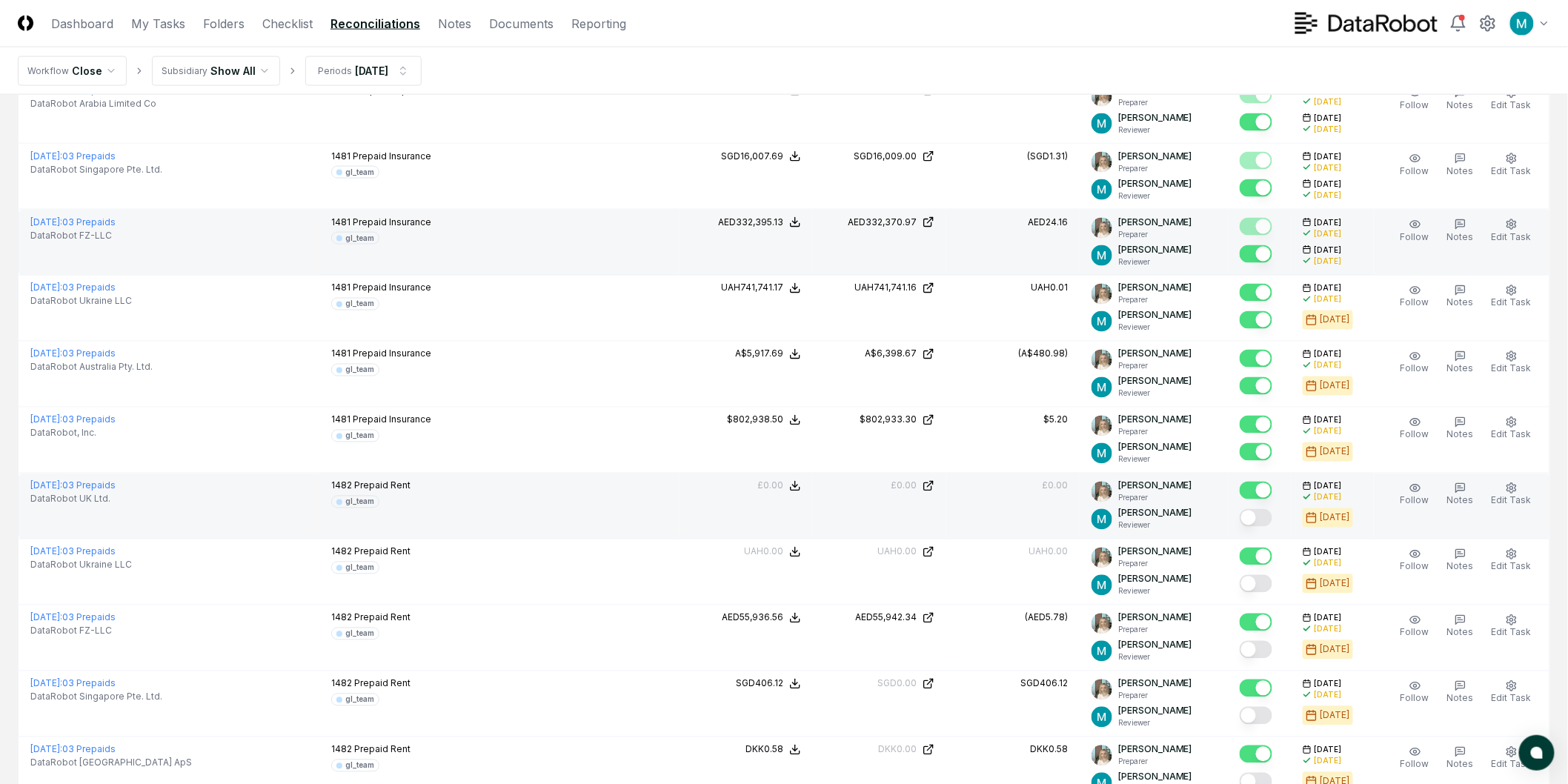
click at [1266, 523] on button "Mark complete" at bounding box center [1256, 517] width 33 height 18
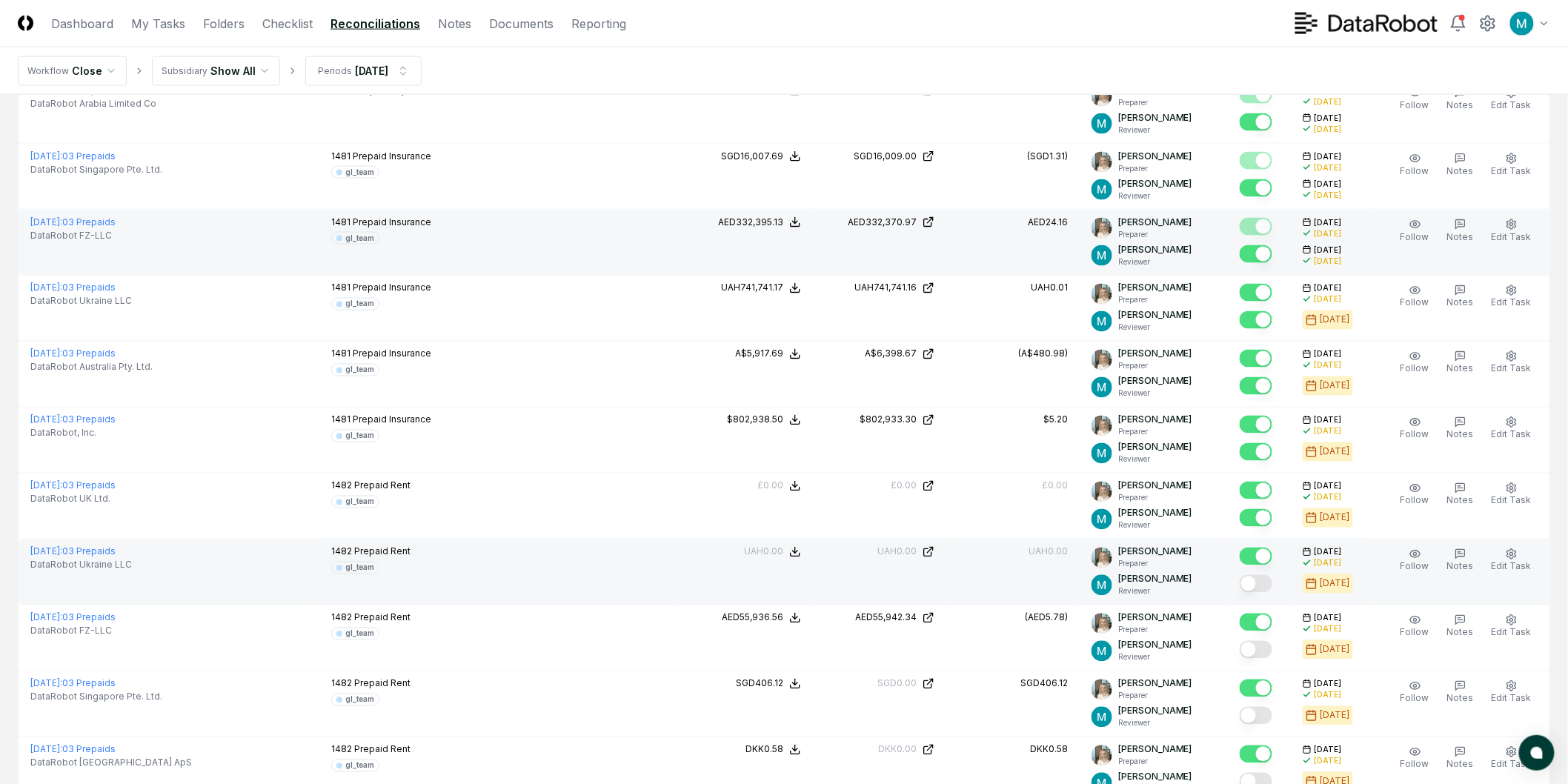
click at [1262, 582] on button "Mark complete" at bounding box center [1256, 583] width 33 height 18
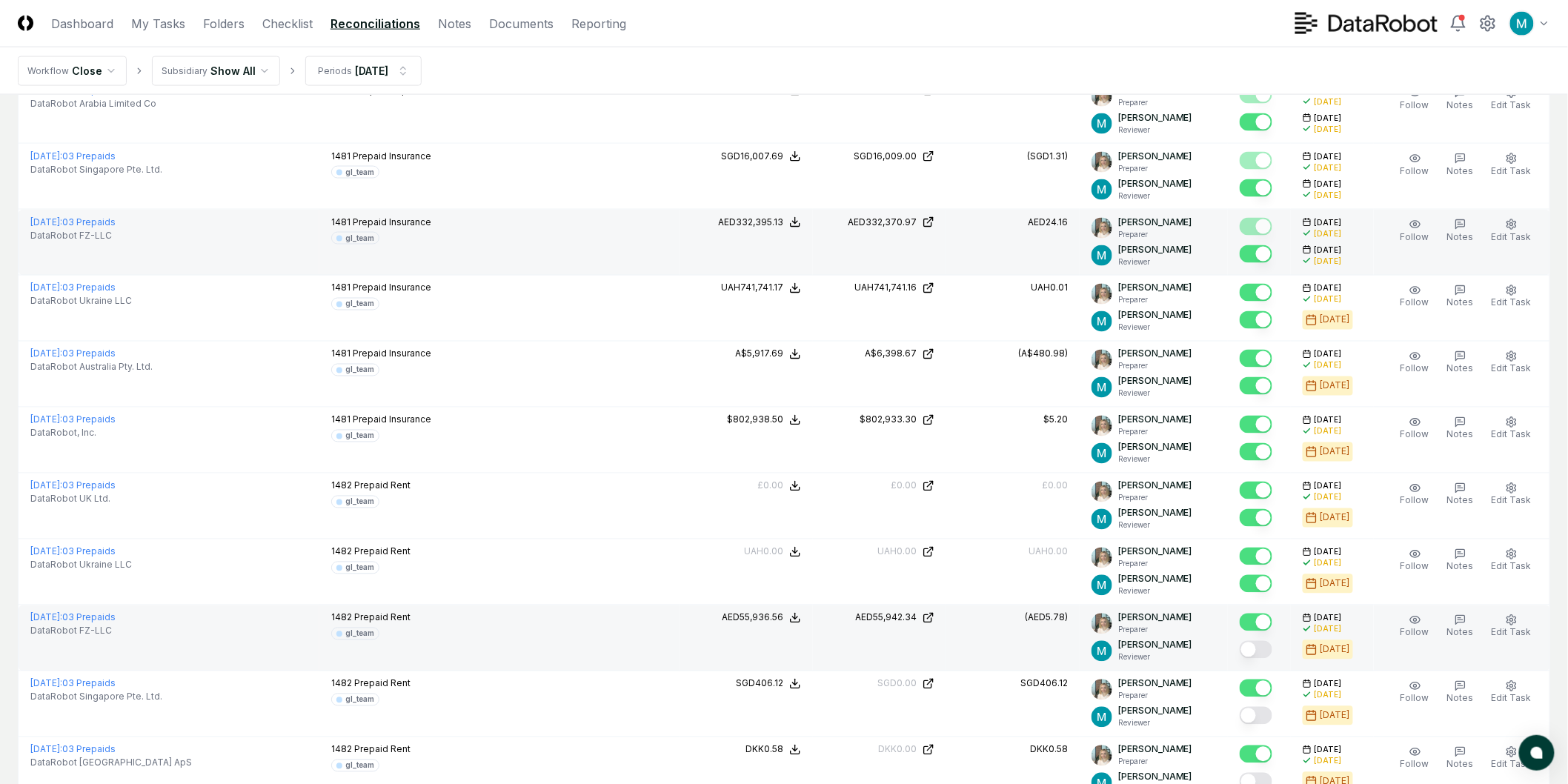
click at [1264, 645] on button "Mark complete" at bounding box center [1256, 649] width 33 height 18
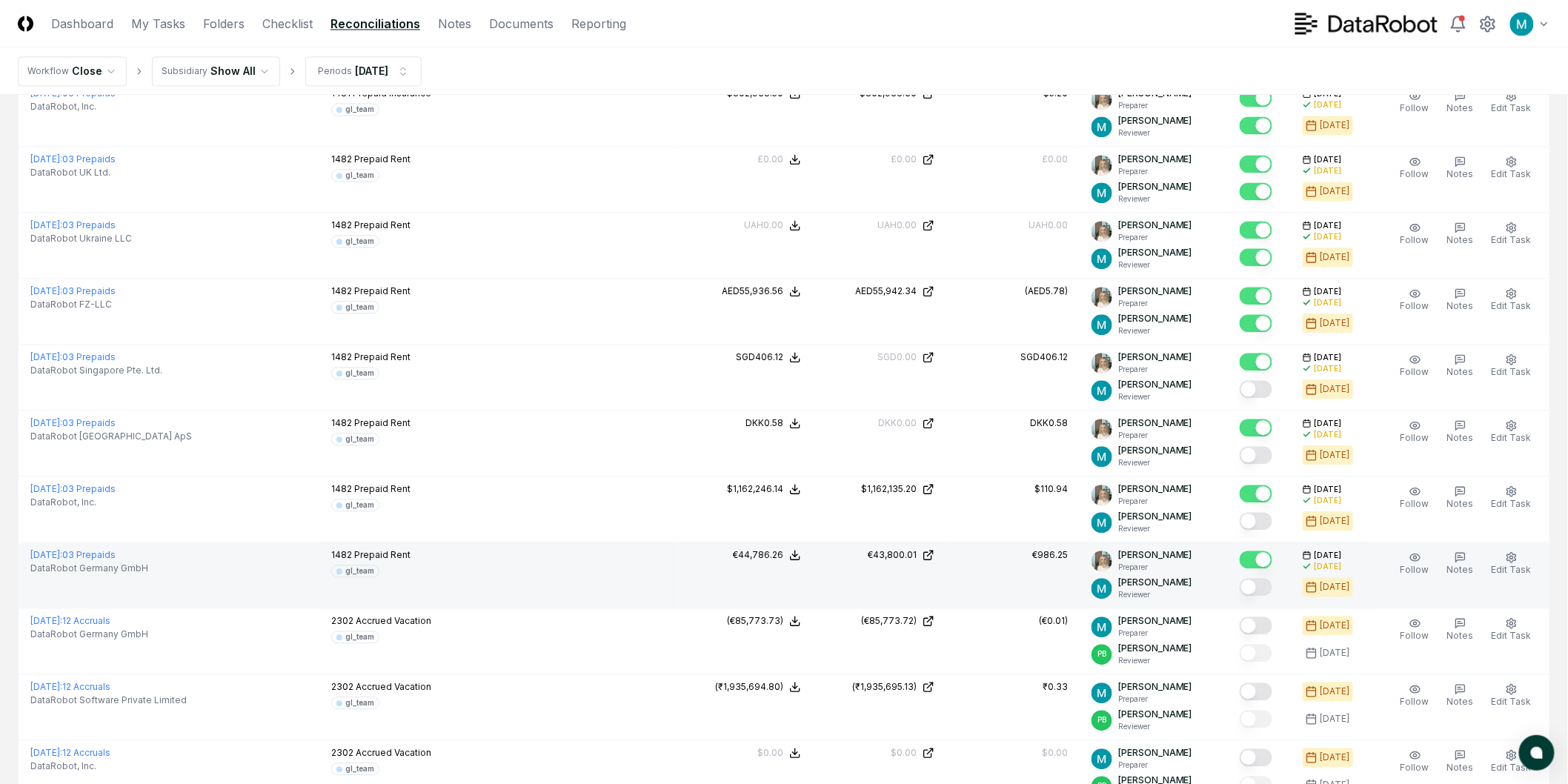
scroll to position [1234, 0]
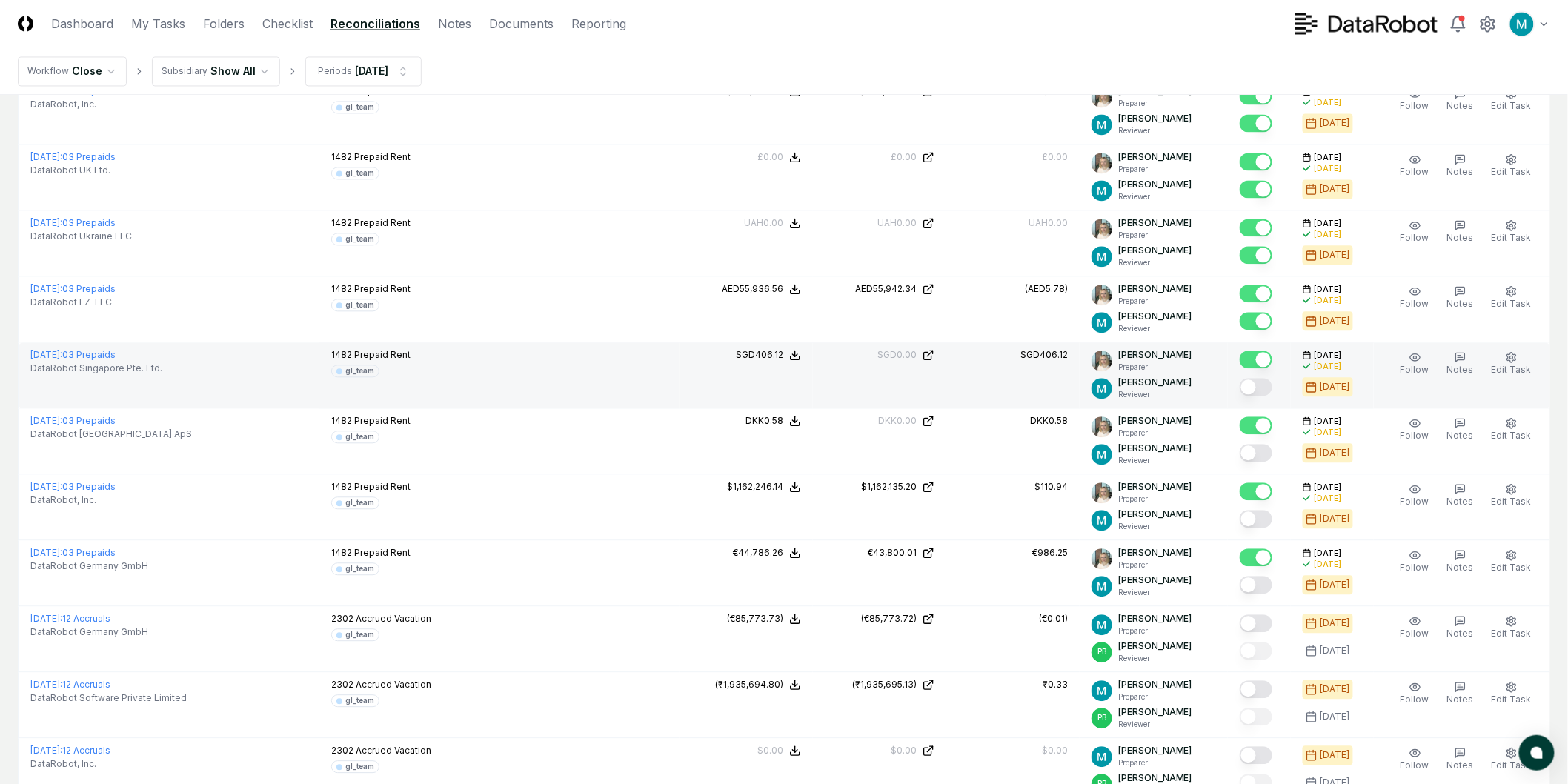
drag, startPoint x: 1271, startPoint y: 384, endPoint x: 1269, endPoint y: 397, distance: 13.2
click at [1270, 384] on button "Mark complete" at bounding box center [1256, 386] width 33 height 18
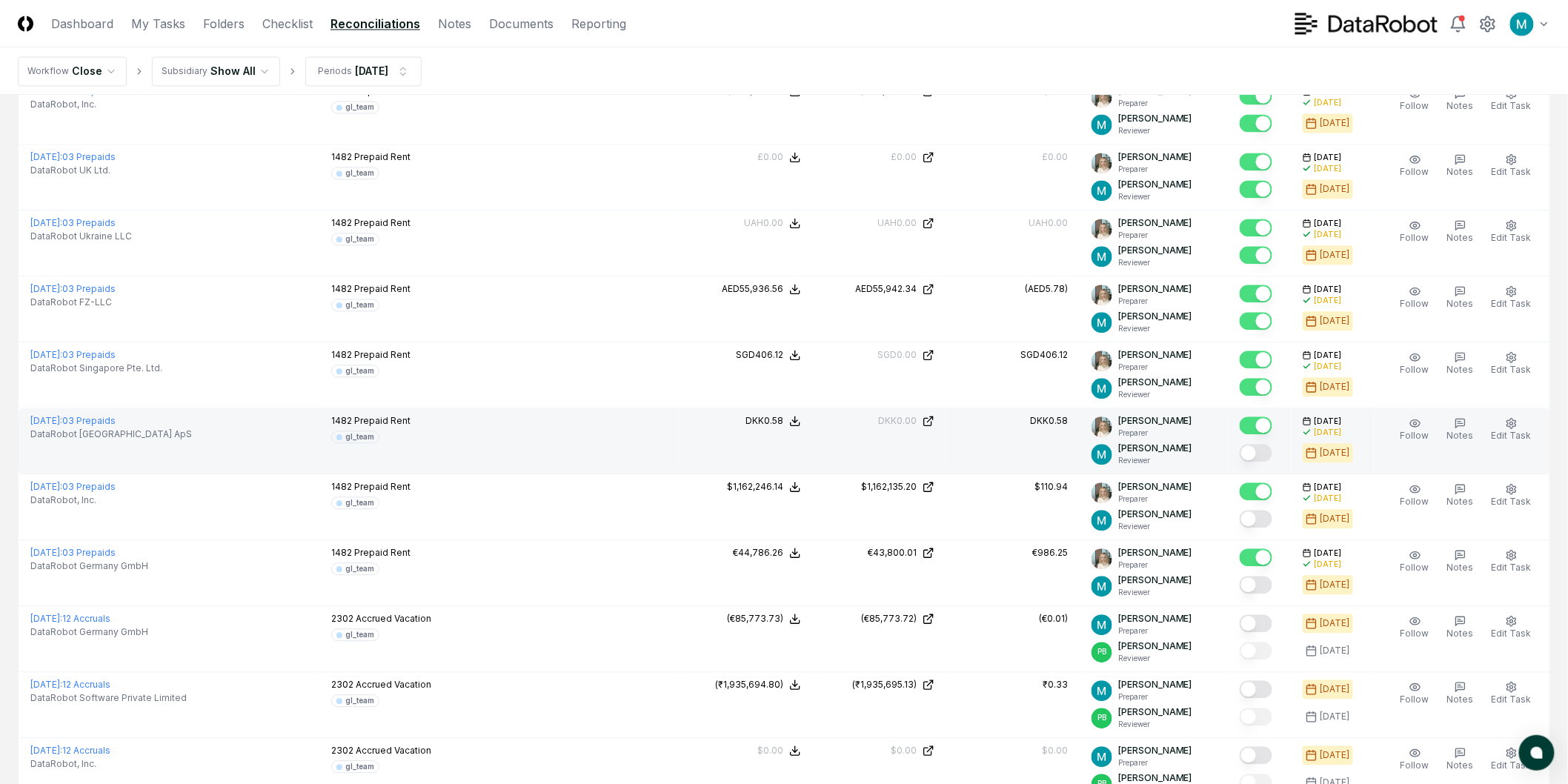
click at [1262, 455] on button "Mark complete" at bounding box center [1256, 452] width 33 height 18
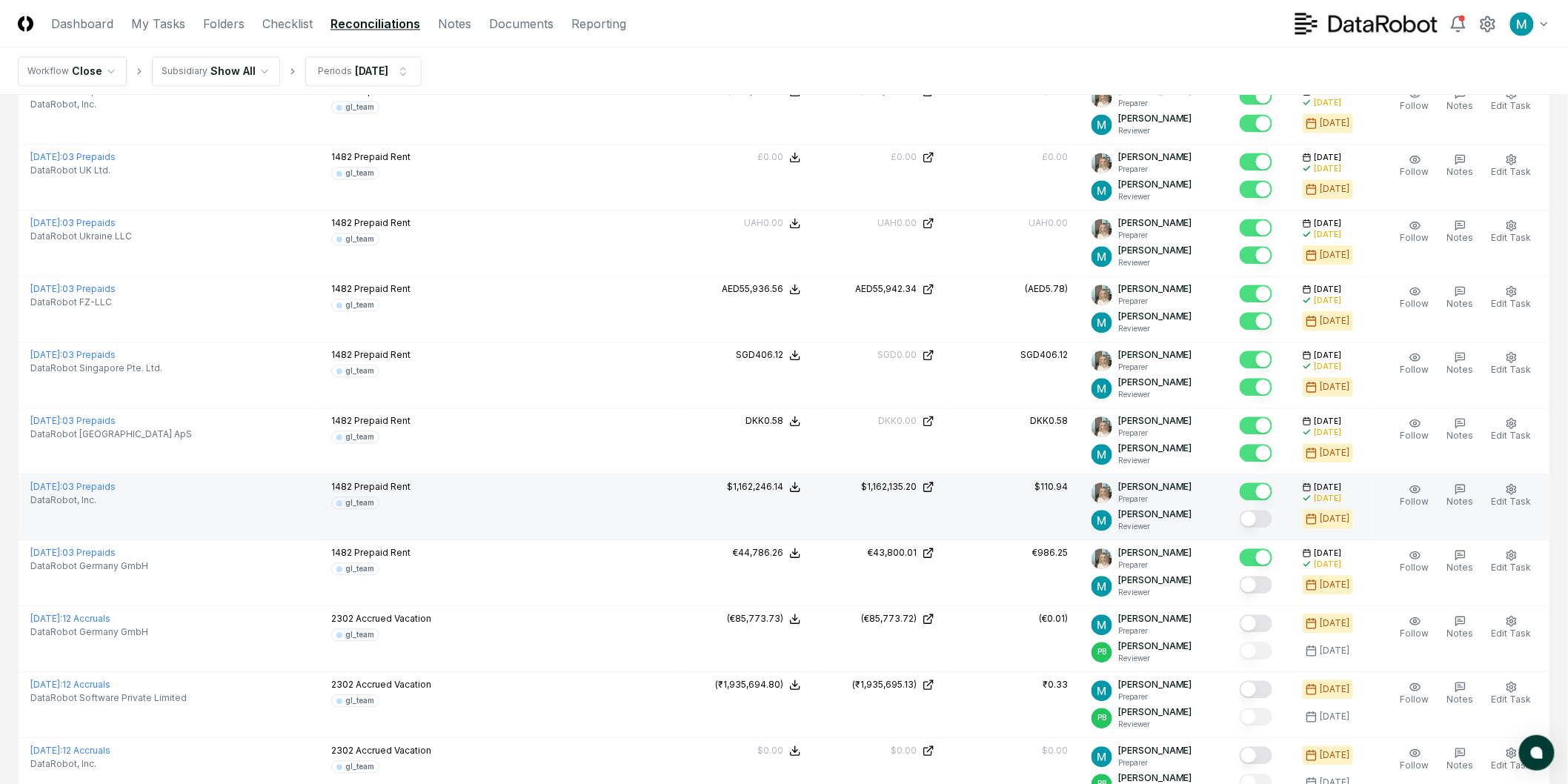
click at [1257, 521] on button "Mark complete" at bounding box center [1256, 518] width 33 height 18
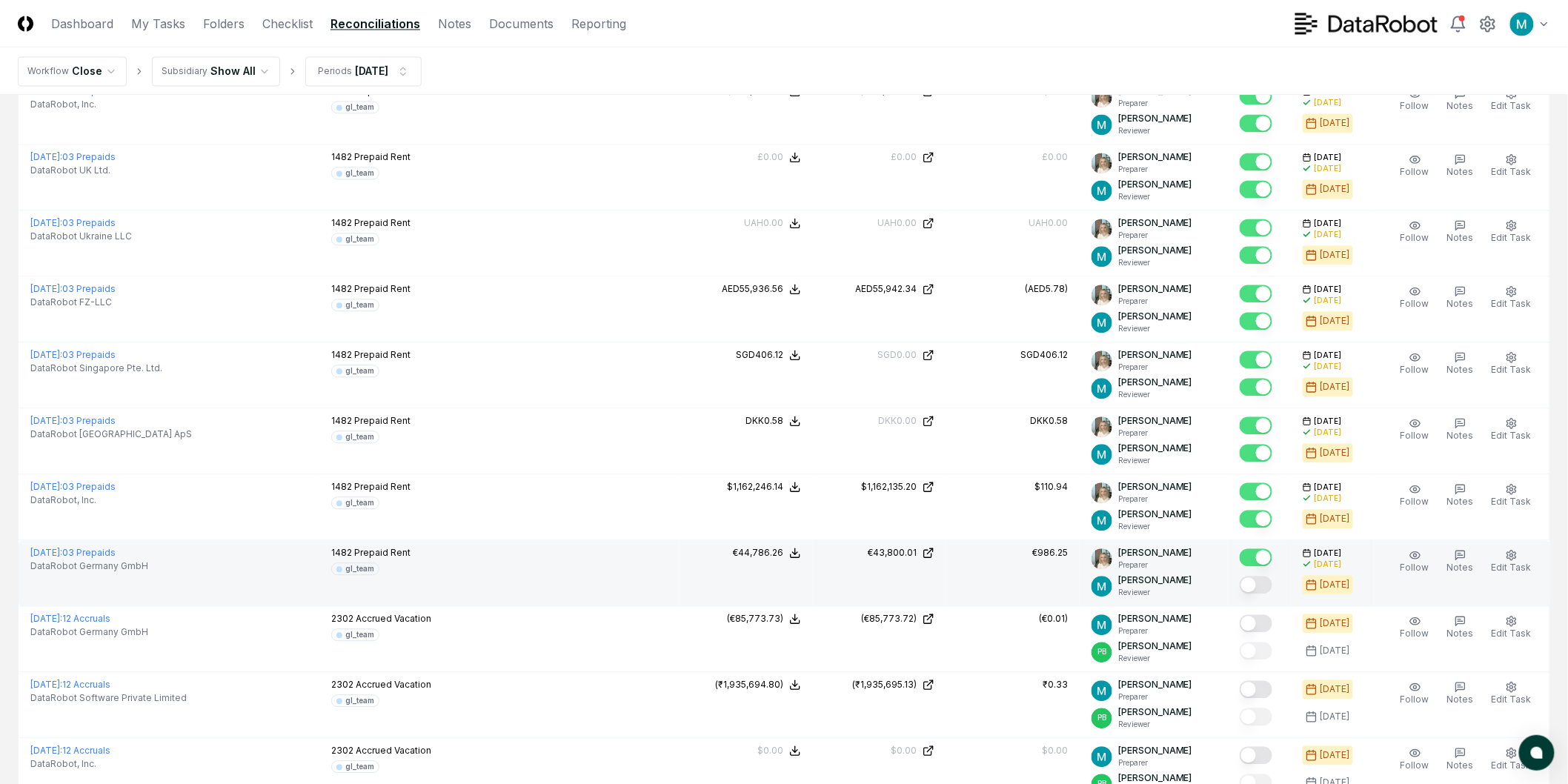
click at [1265, 583] on button "Mark complete" at bounding box center [1256, 584] width 33 height 18
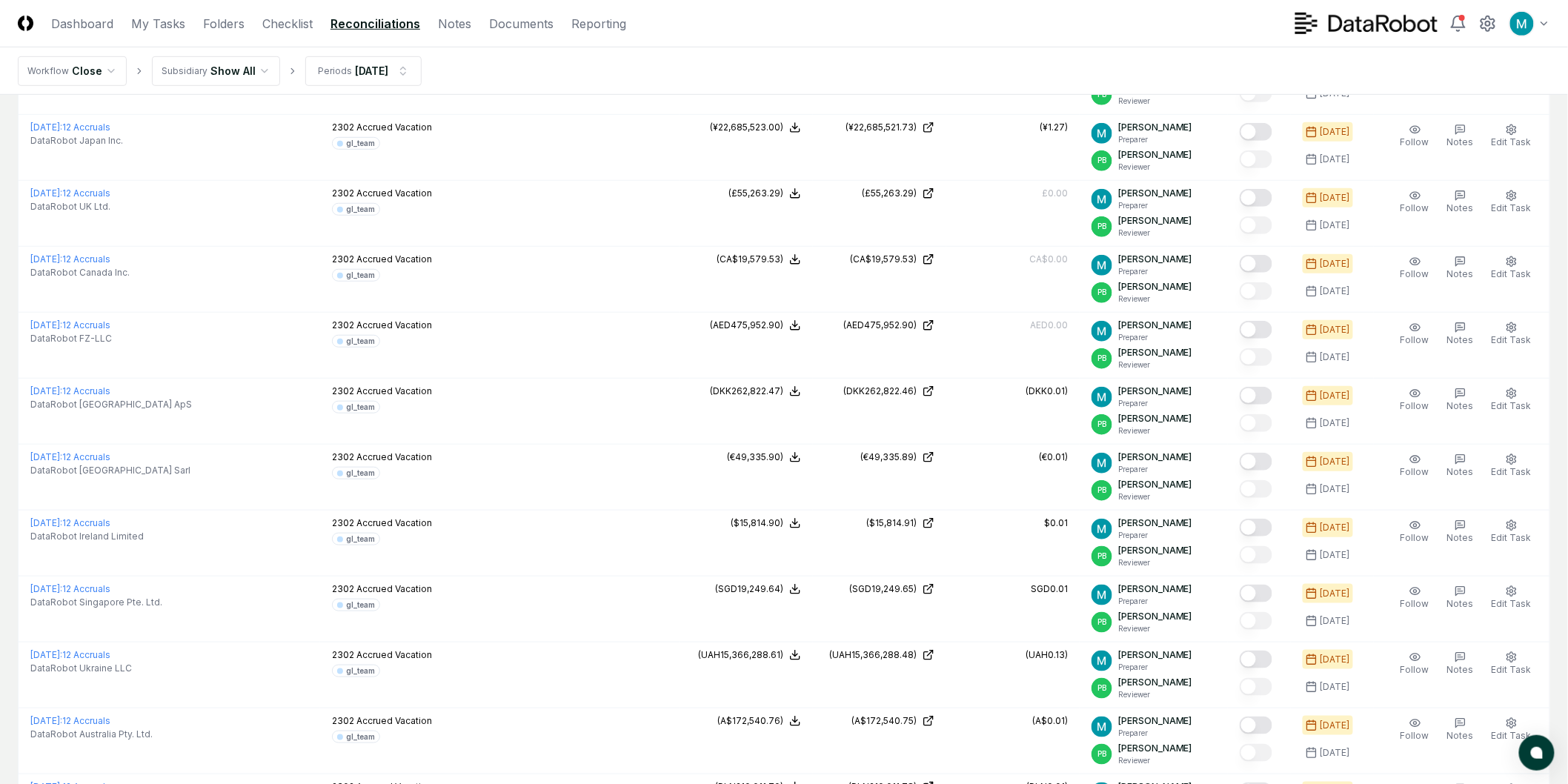
scroll to position [76, 0]
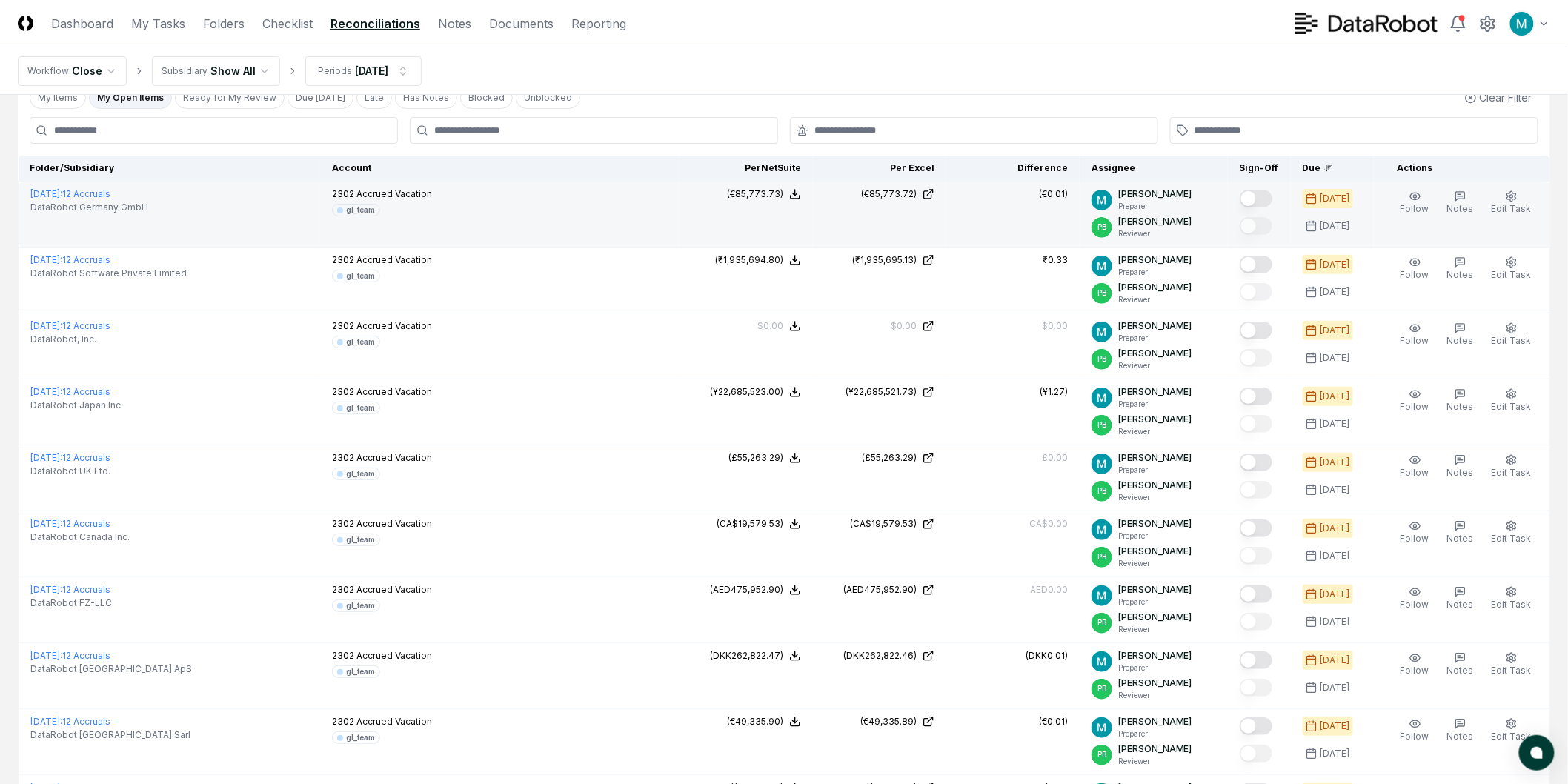
click at [1265, 190] on button "Mark complete" at bounding box center [1256, 199] width 33 height 18
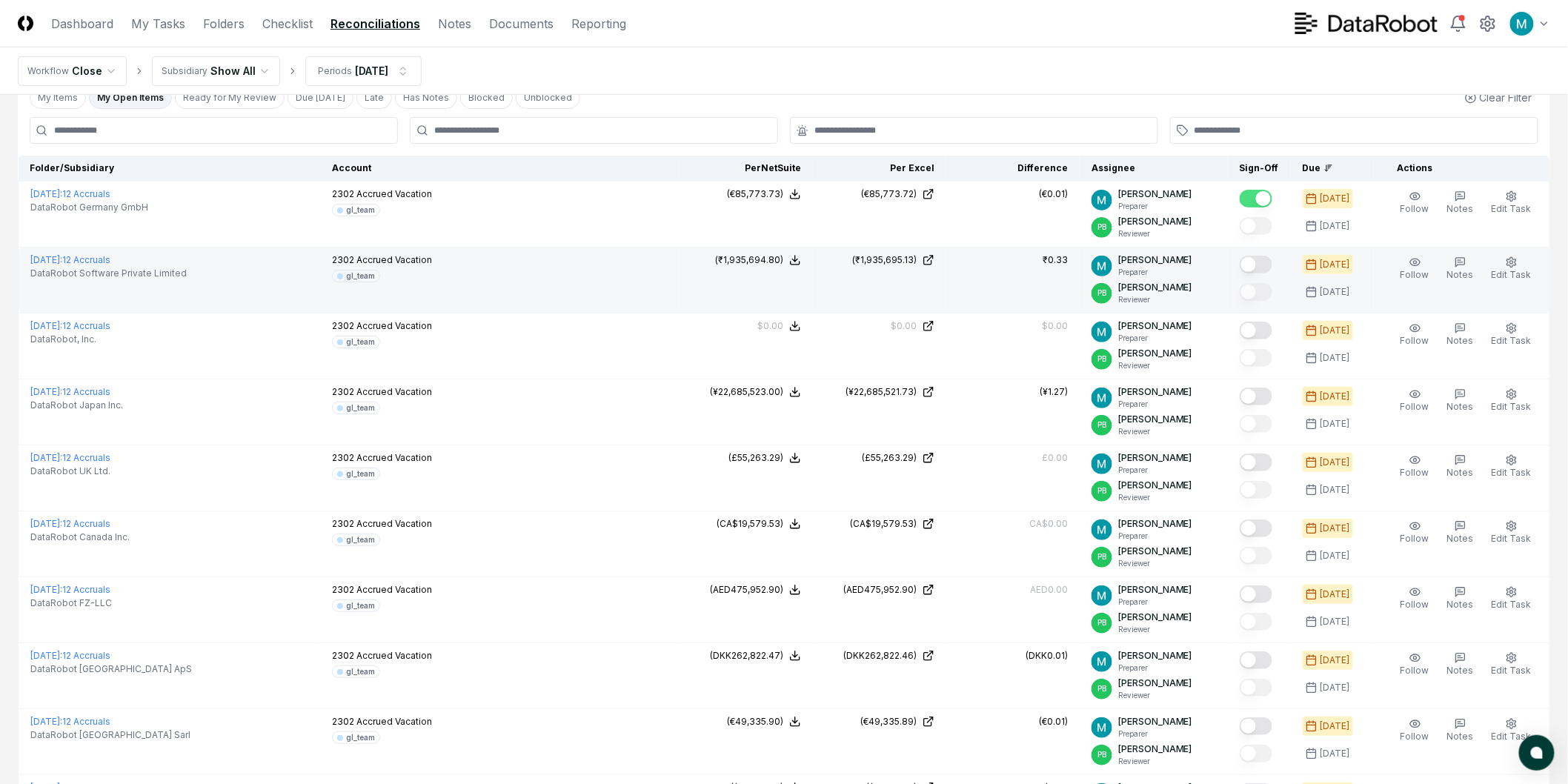
click at [1272, 257] on button "Mark complete" at bounding box center [1256, 264] width 33 height 18
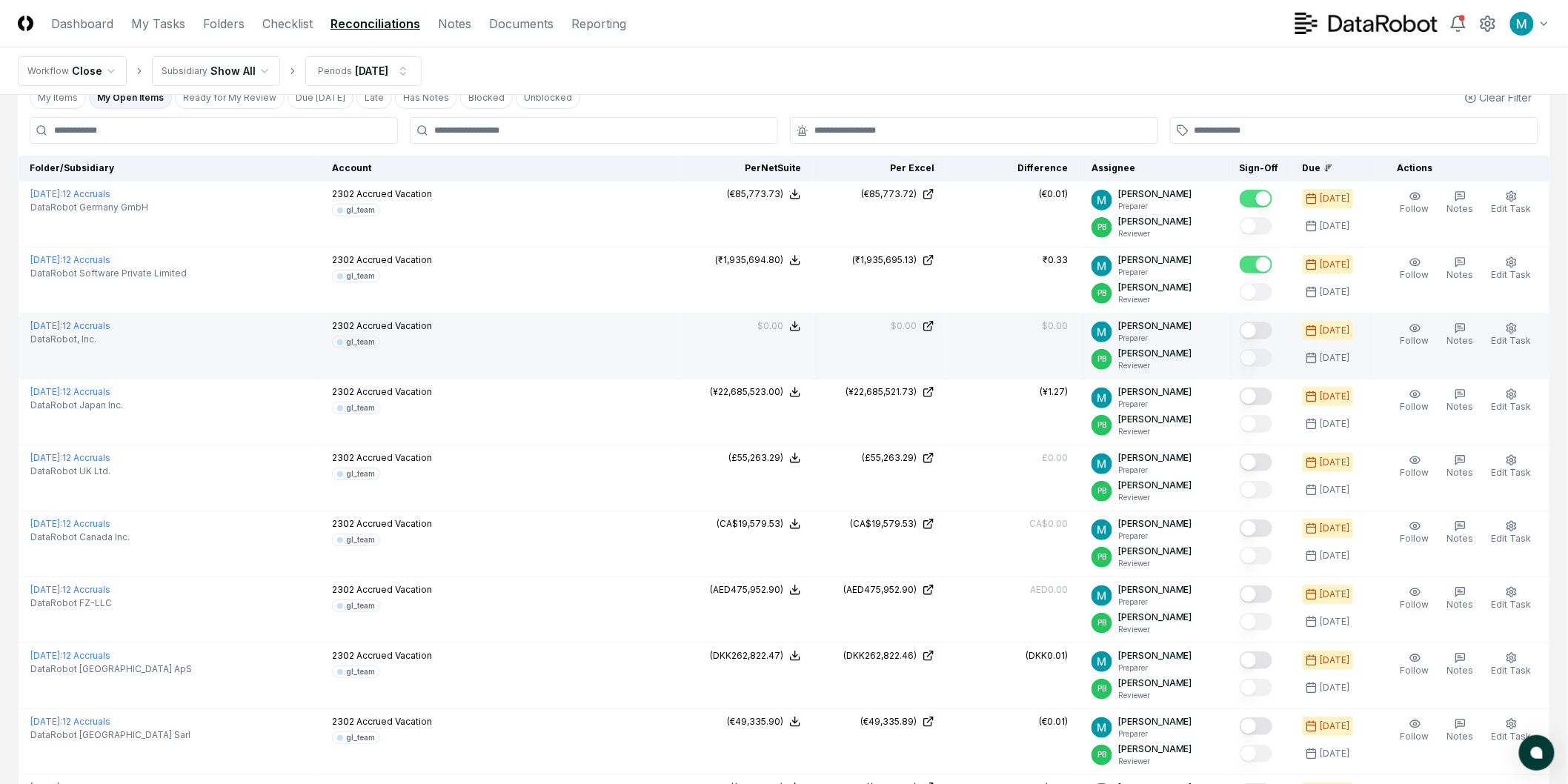
click at [1271, 331] on button "Mark complete" at bounding box center [1256, 330] width 33 height 18
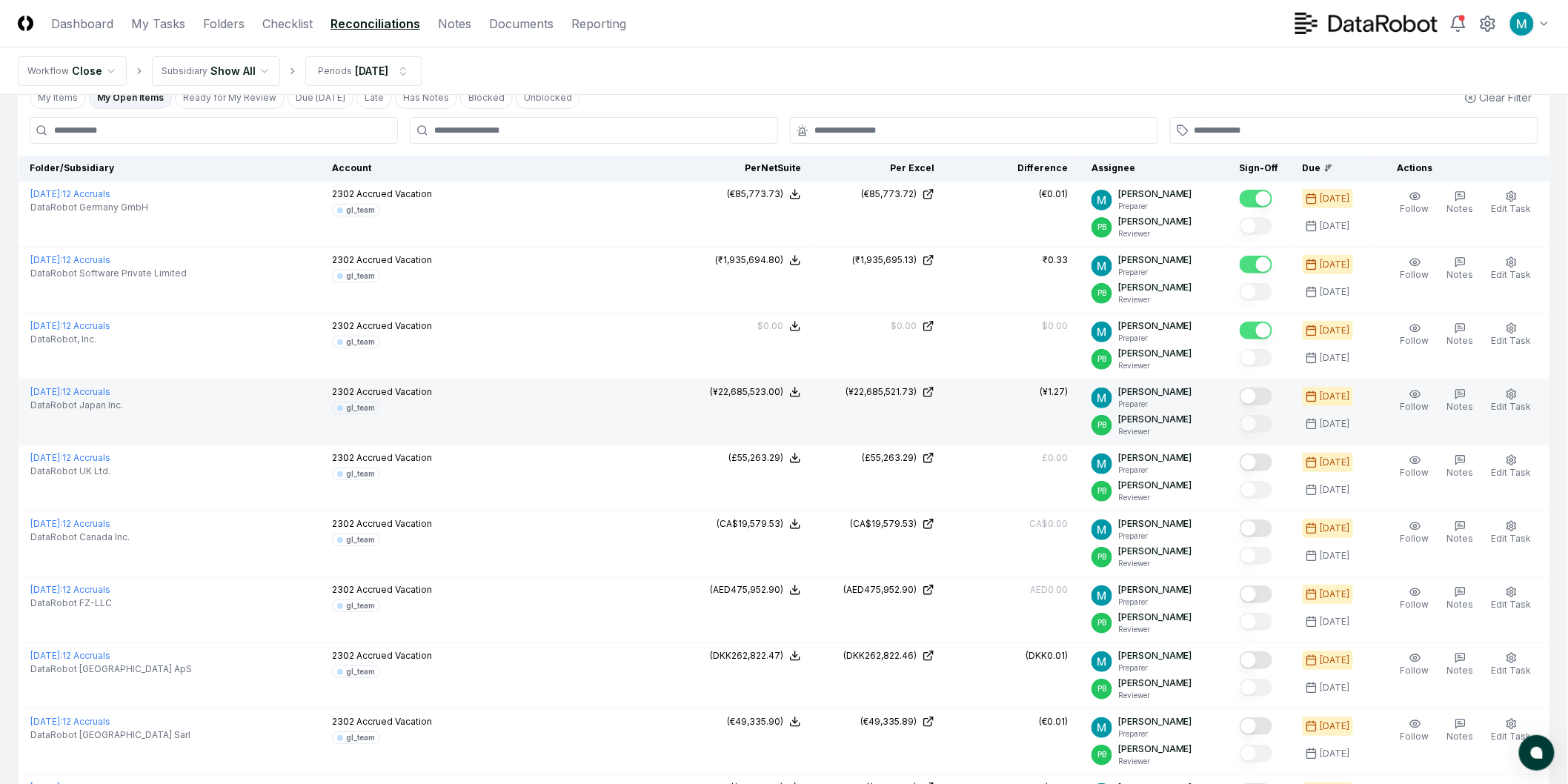
click at [1268, 393] on button "Mark complete" at bounding box center [1256, 396] width 33 height 18
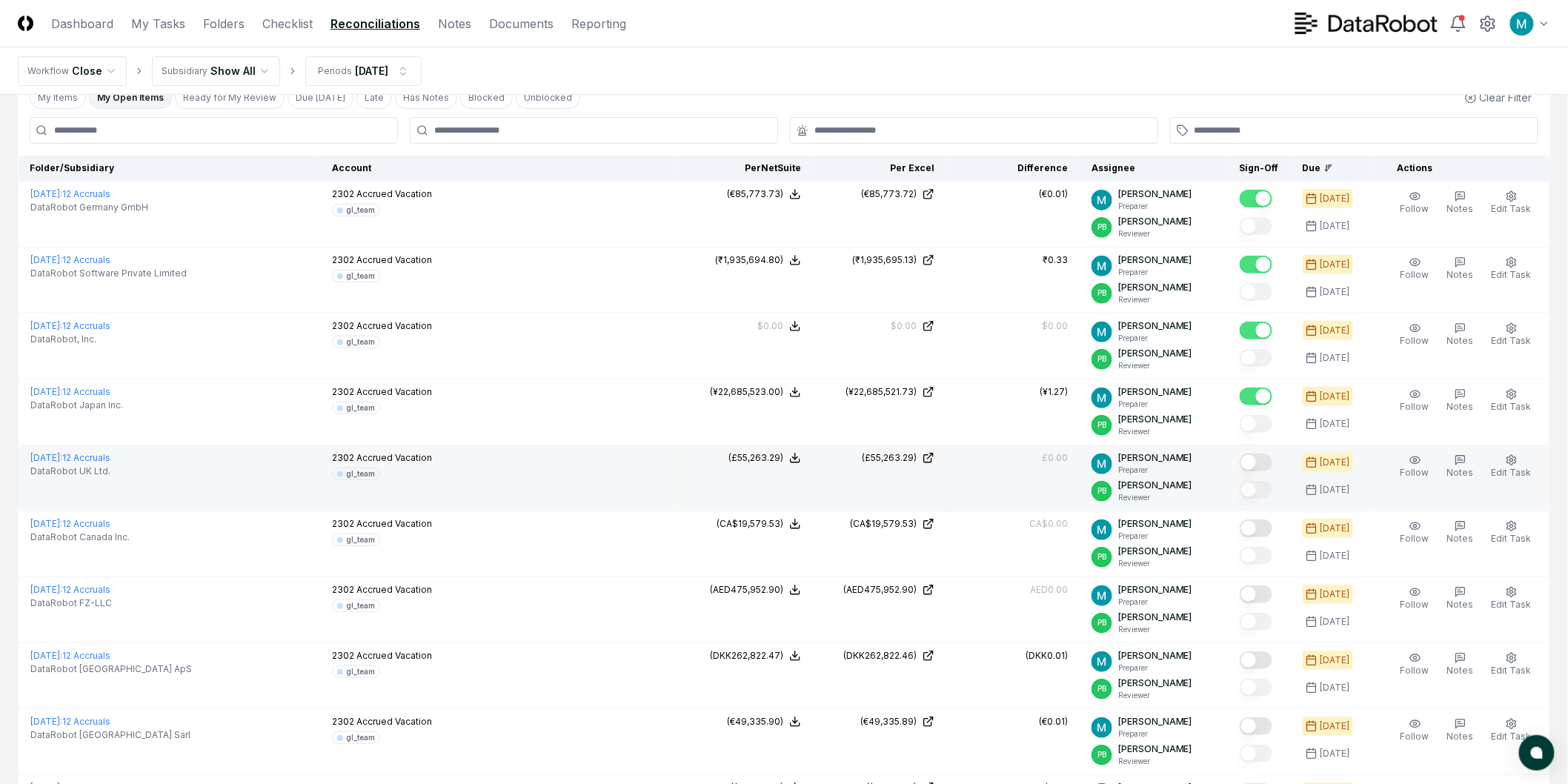
click at [1255, 465] on button "Mark complete" at bounding box center [1256, 462] width 33 height 18
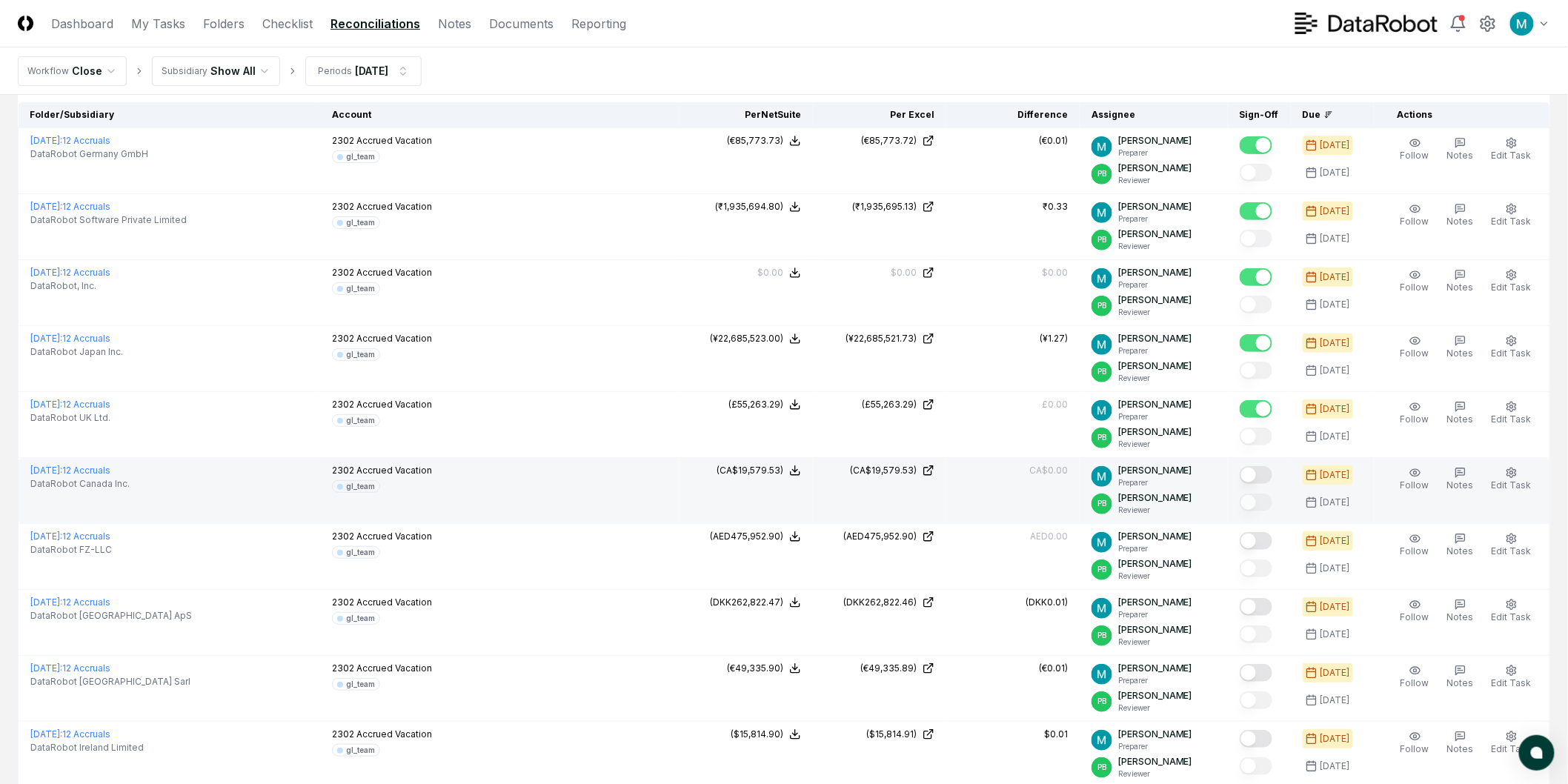
scroll to position [158, 0]
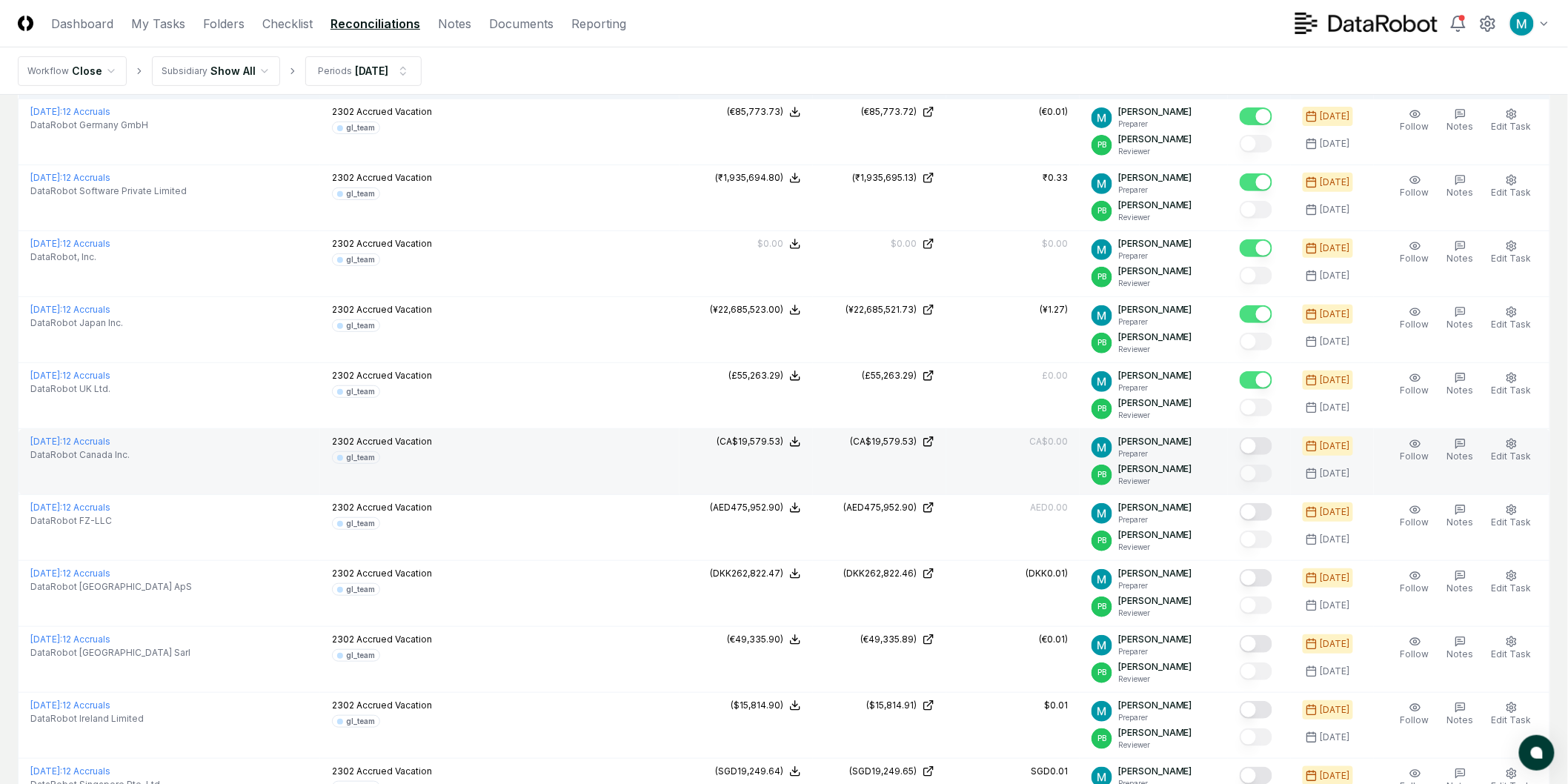
click at [1270, 450] on button "Mark complete" at bounding box center [1256, 446] width 33 height 18
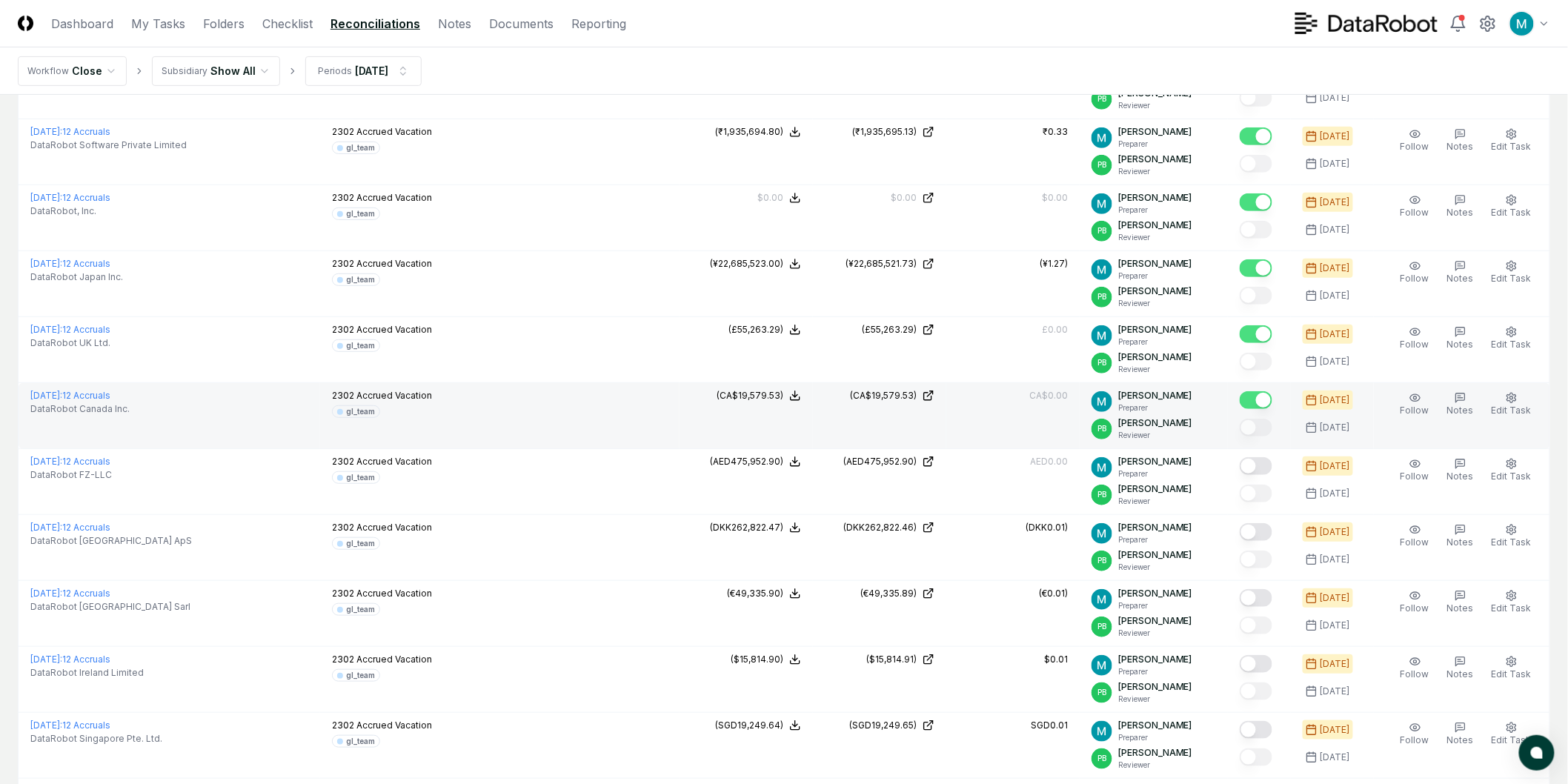
scroll to position [240, 0]
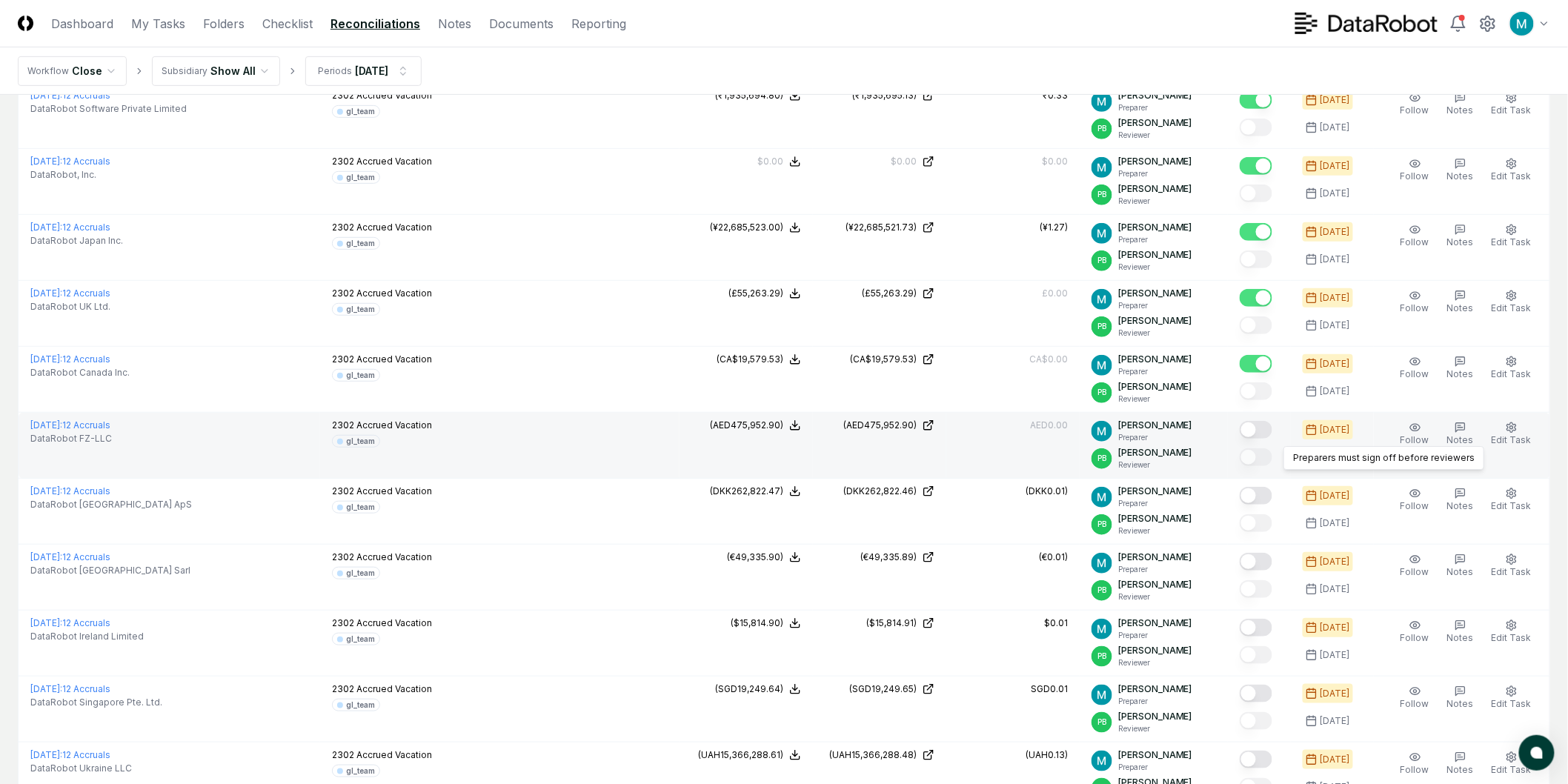
click at [1271, 433] on button "Mark complete" at bounding box center [1256, 430] width 33 height 18
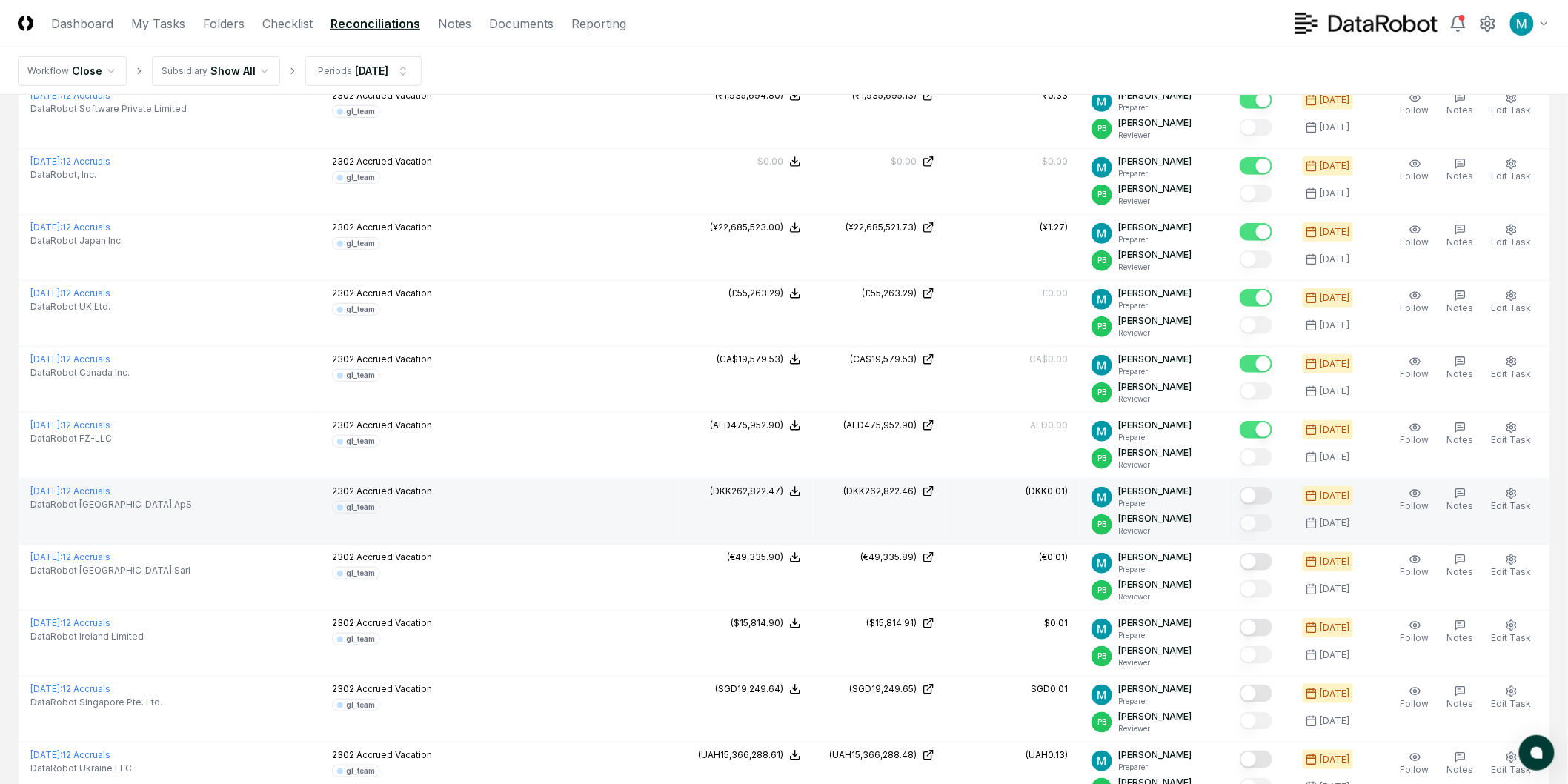
click at [1269, 488] on button "Mark complete" at bounding box center [1256, 496] width 33 height 18
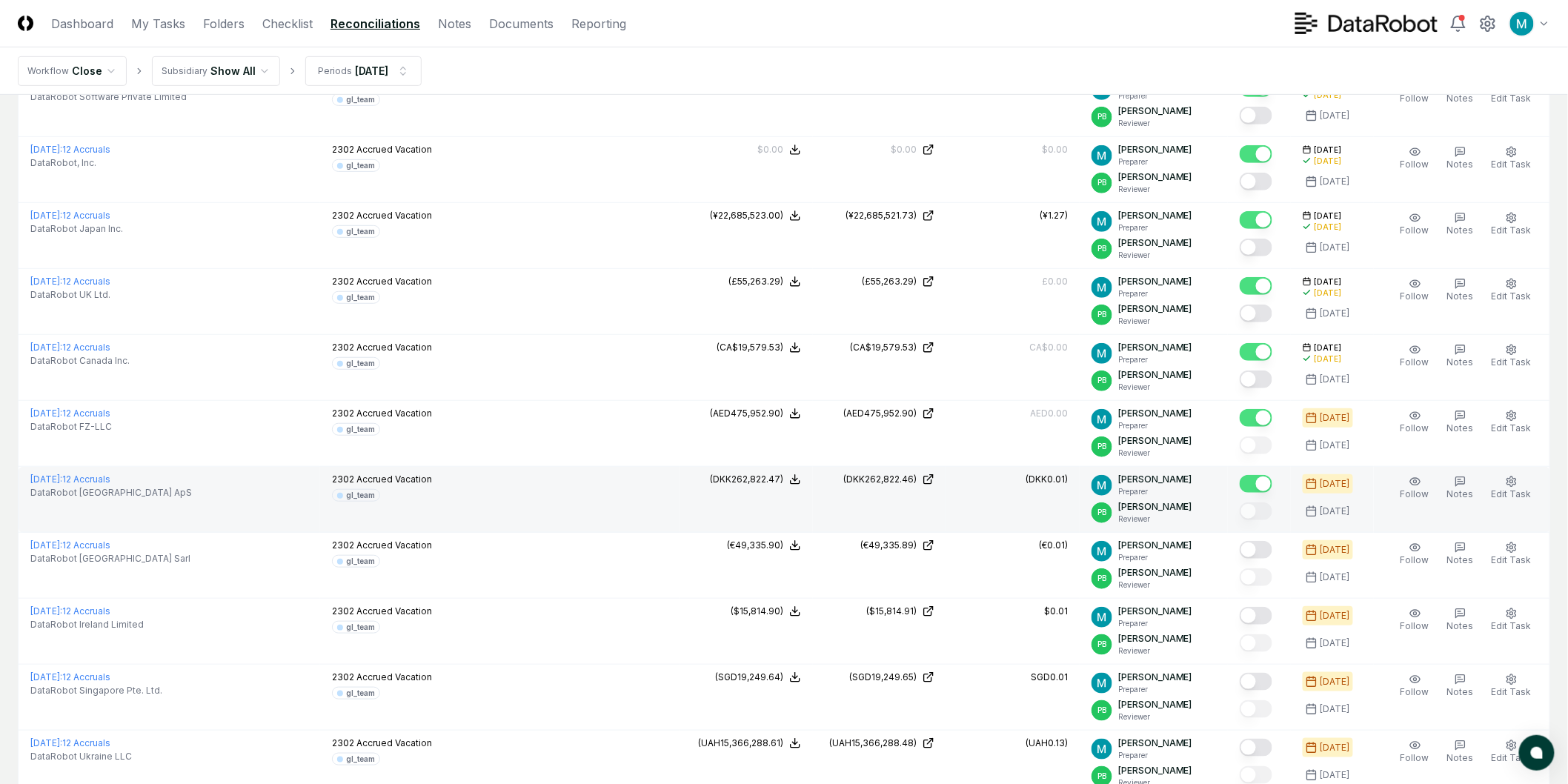
scroll to position [323, 0]
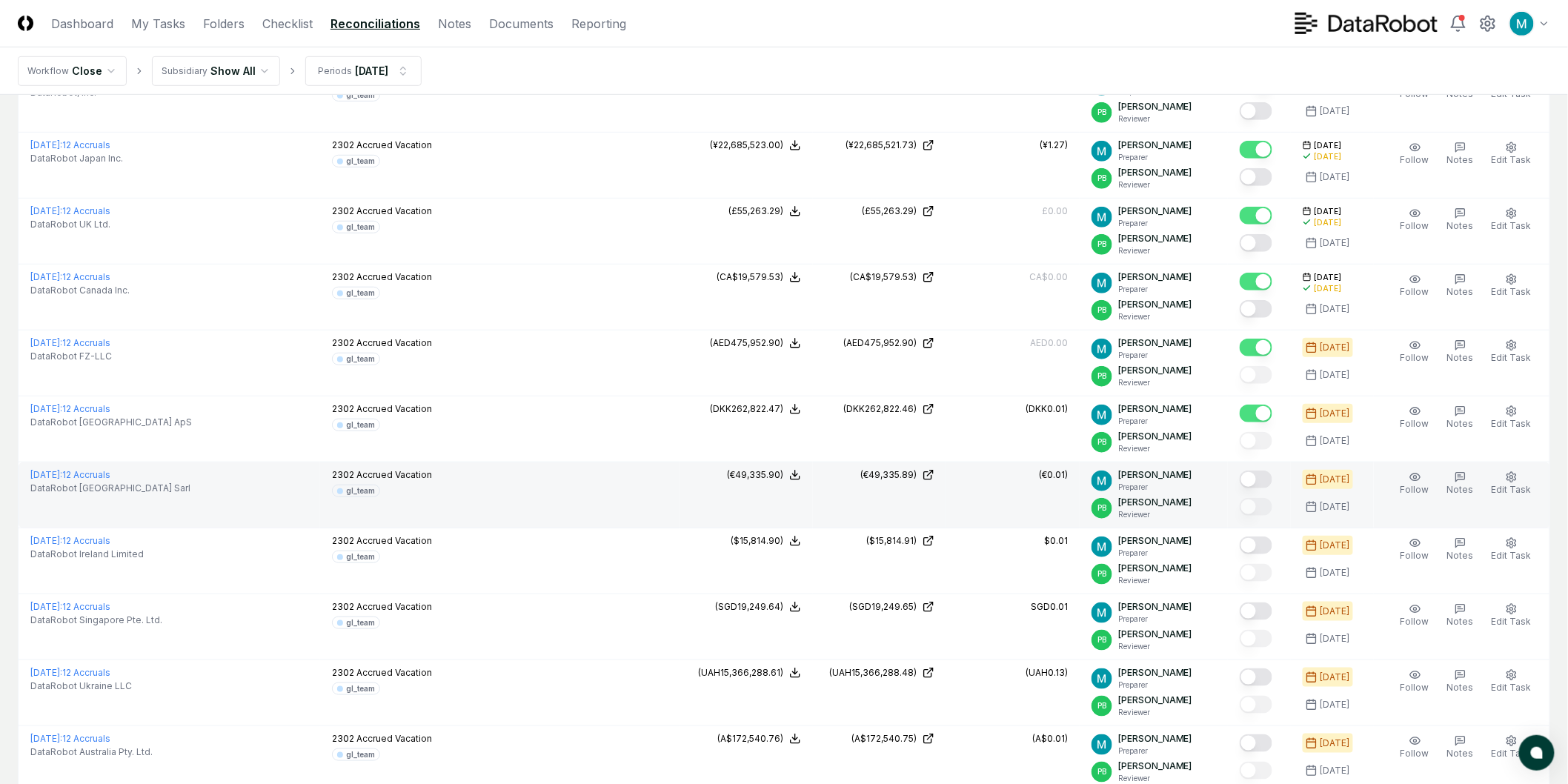
click at [1268, 486] on button "Mark complete" at bounding box center [1256, 479] width 33 height 18
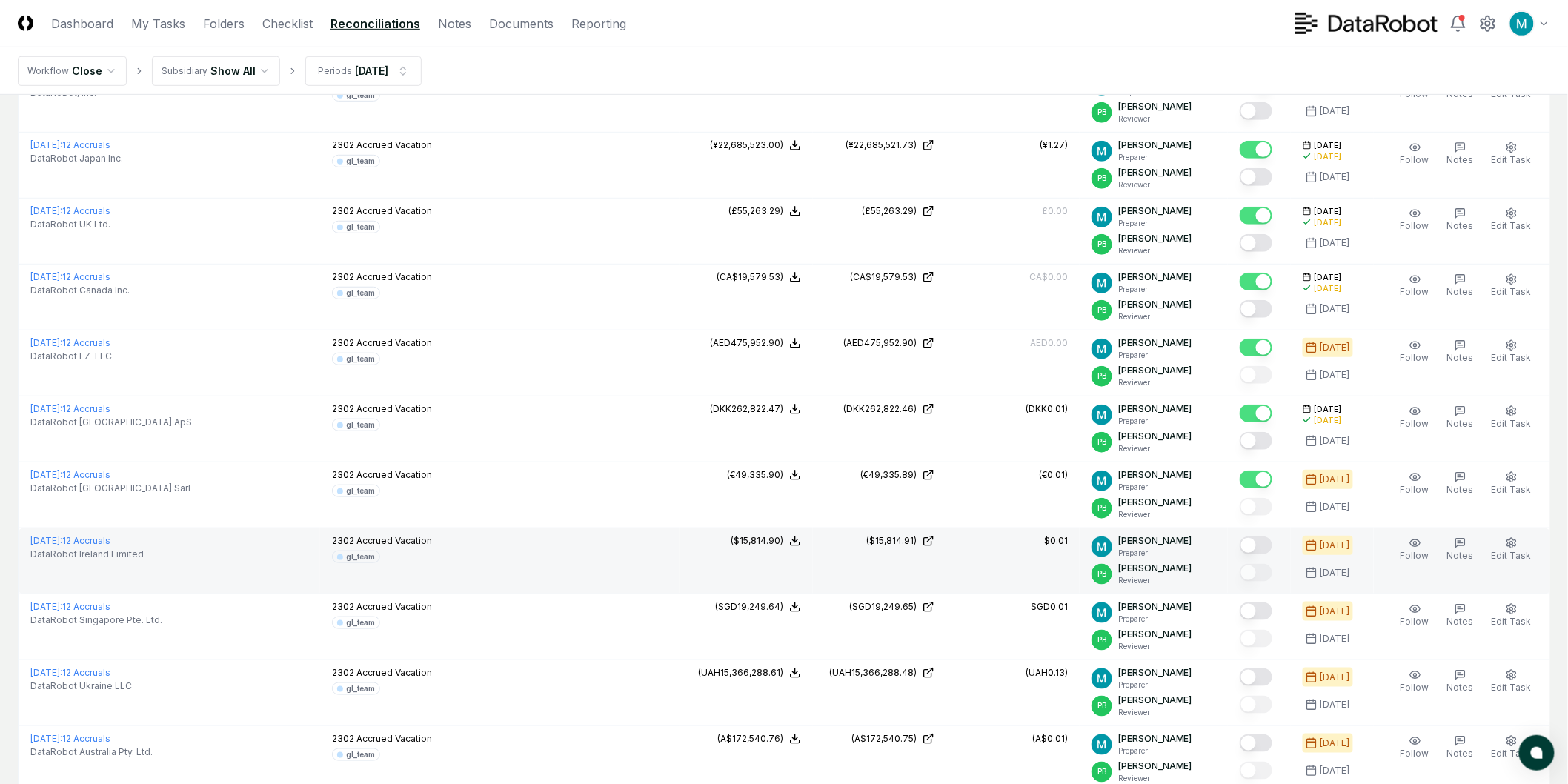
click at [1266, 539] on button "Mark complete" at bounding box center [1256, 545] width 33 height 18
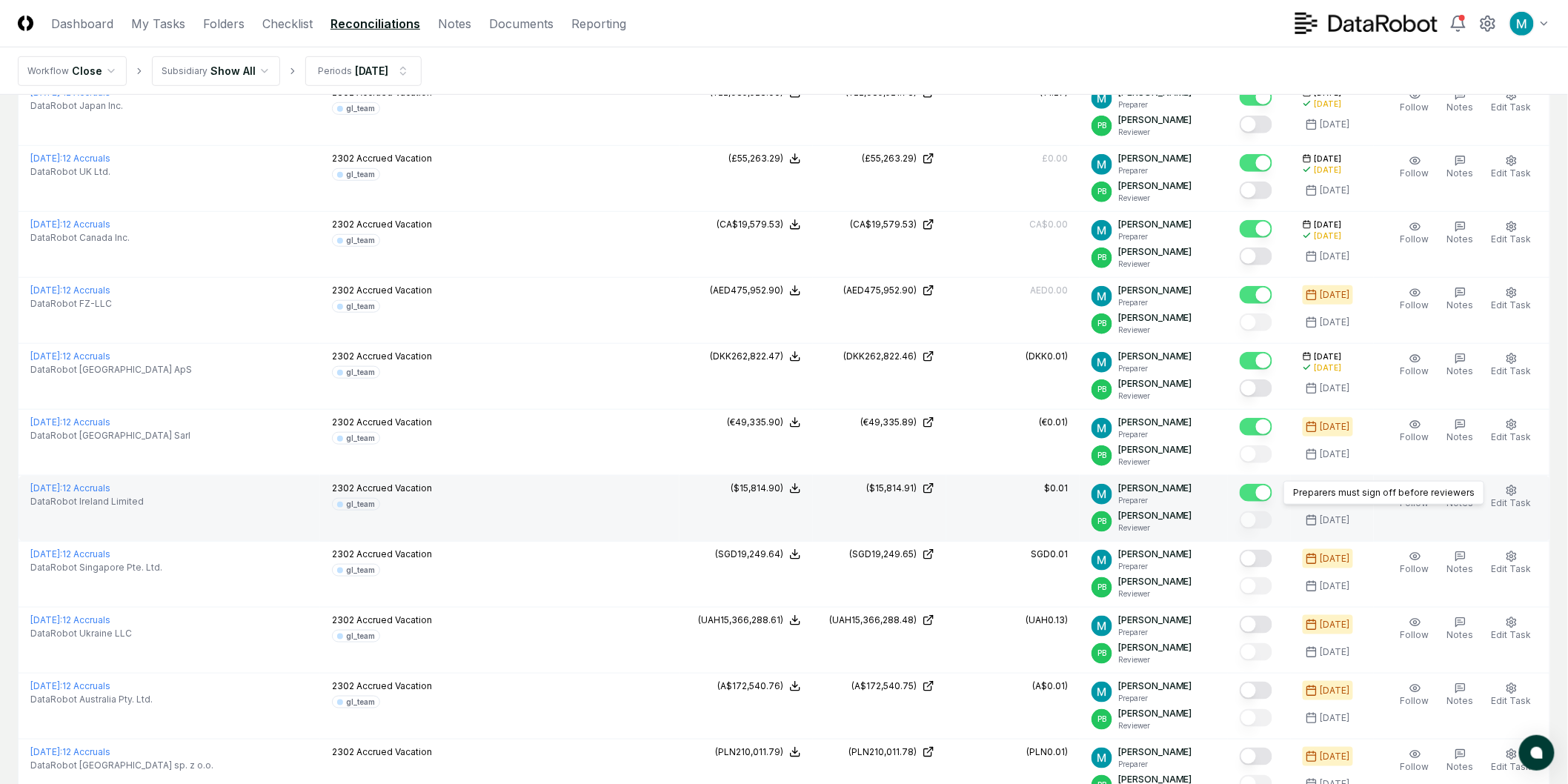
scroll to position [406, 0]
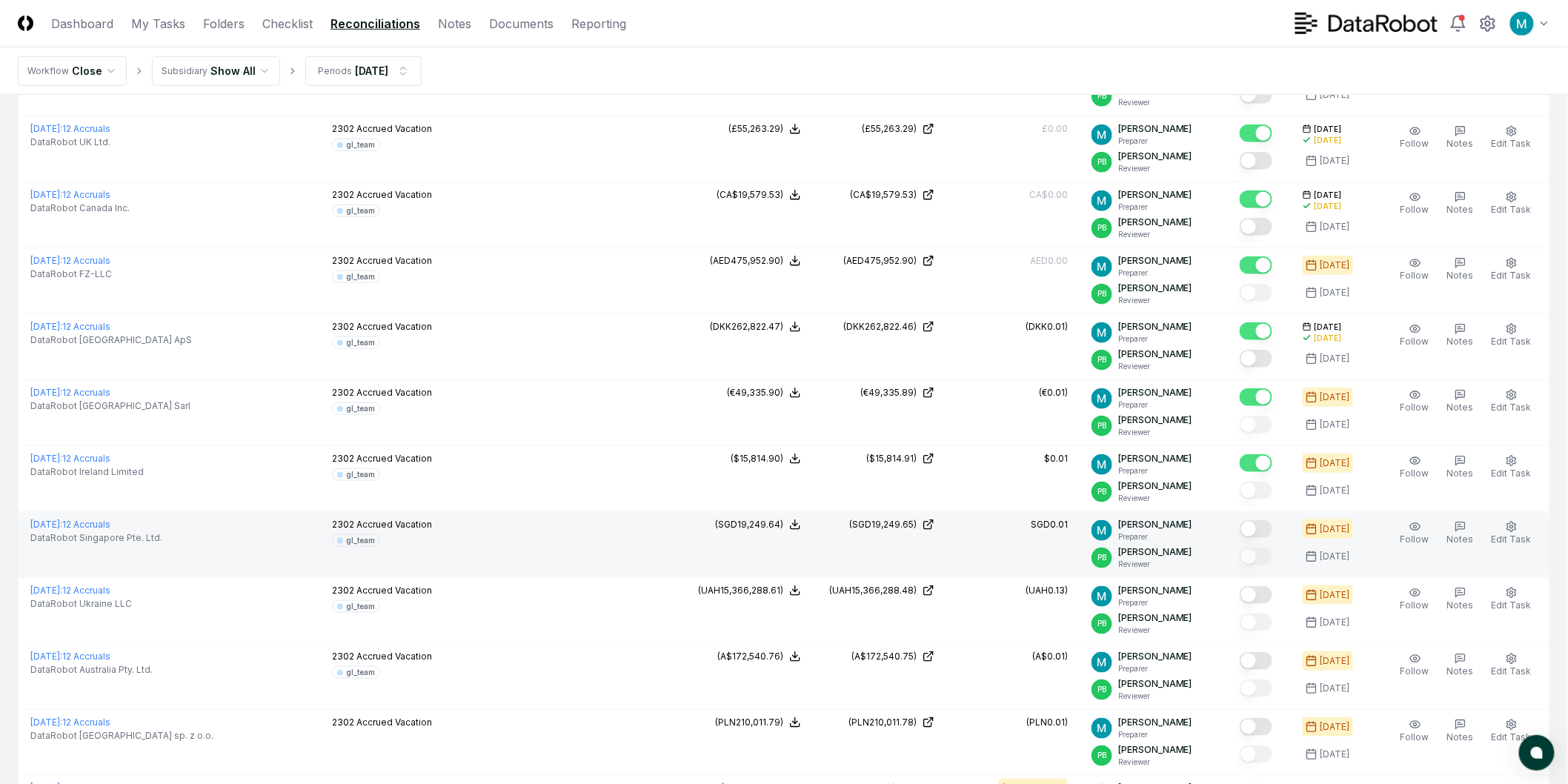
click at [1270, 532] on button "Mark complete" at bounding box center [1256, 529] width 33 height 18
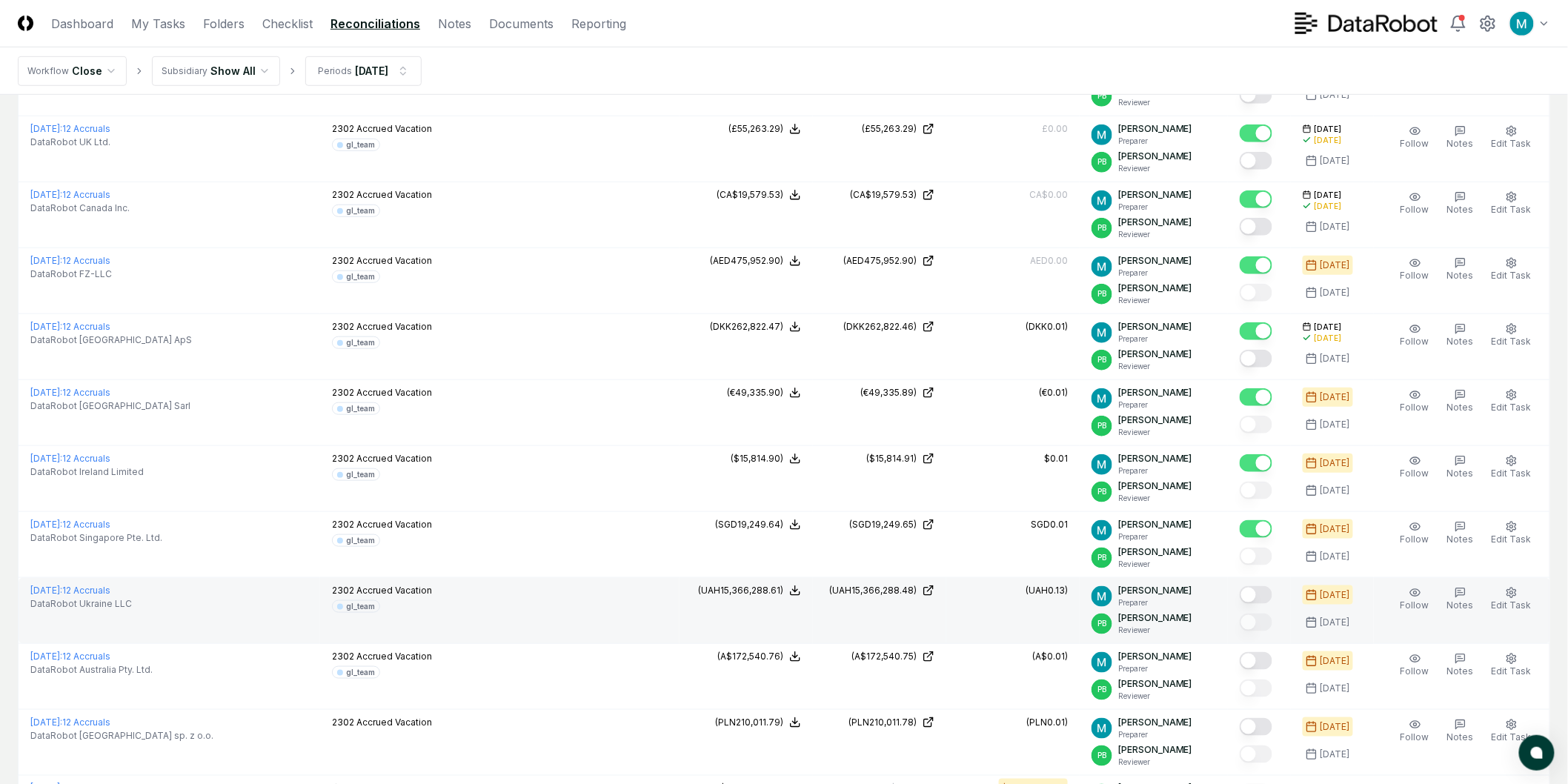
click at [1271, 596] on button "Mark complete" at bounding box center [1256, 595] width 33 height 18
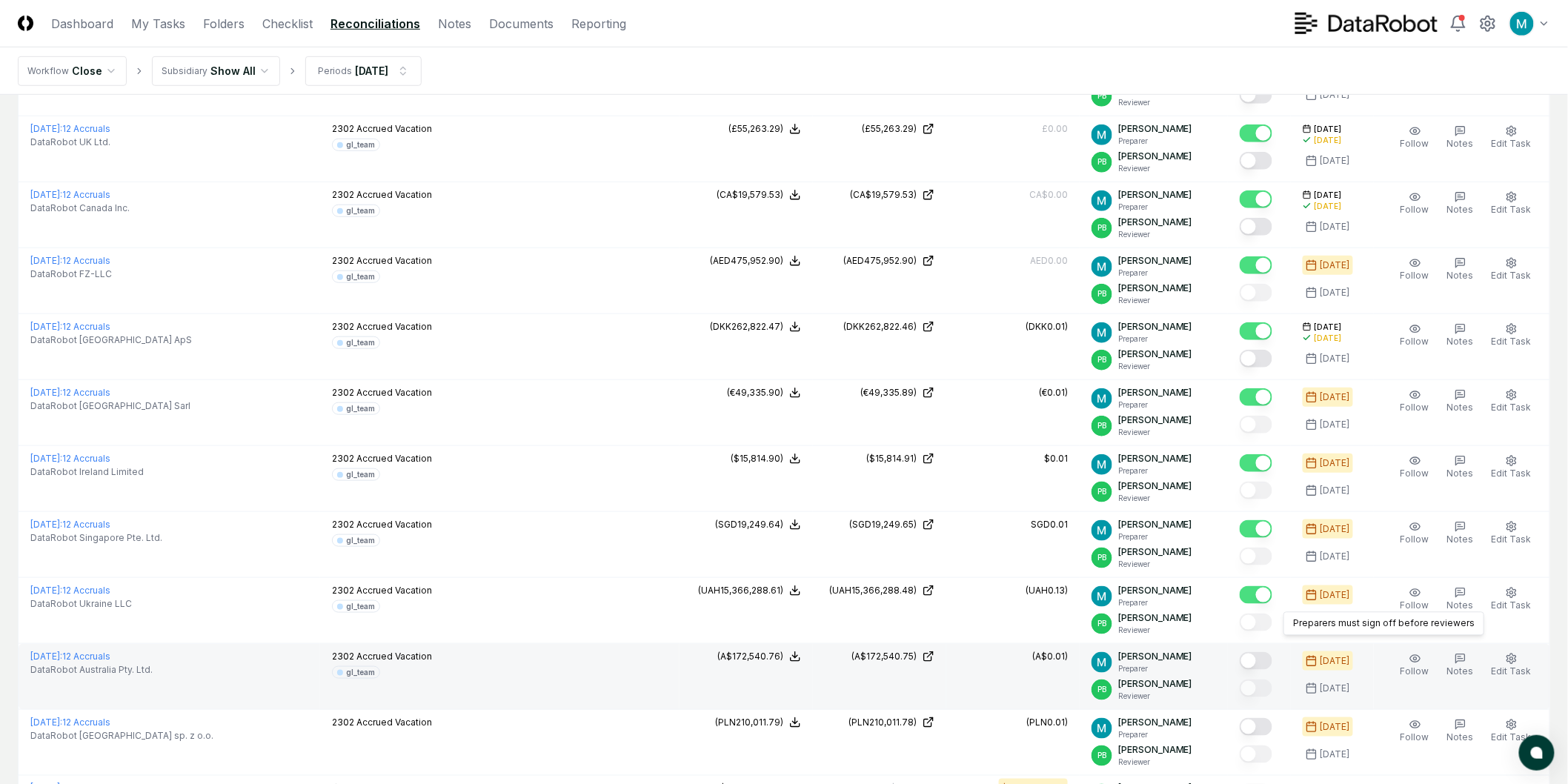
click at [1268, 661] on button "Mark complete" at bounding box center [1256, 661] width 33 height 18
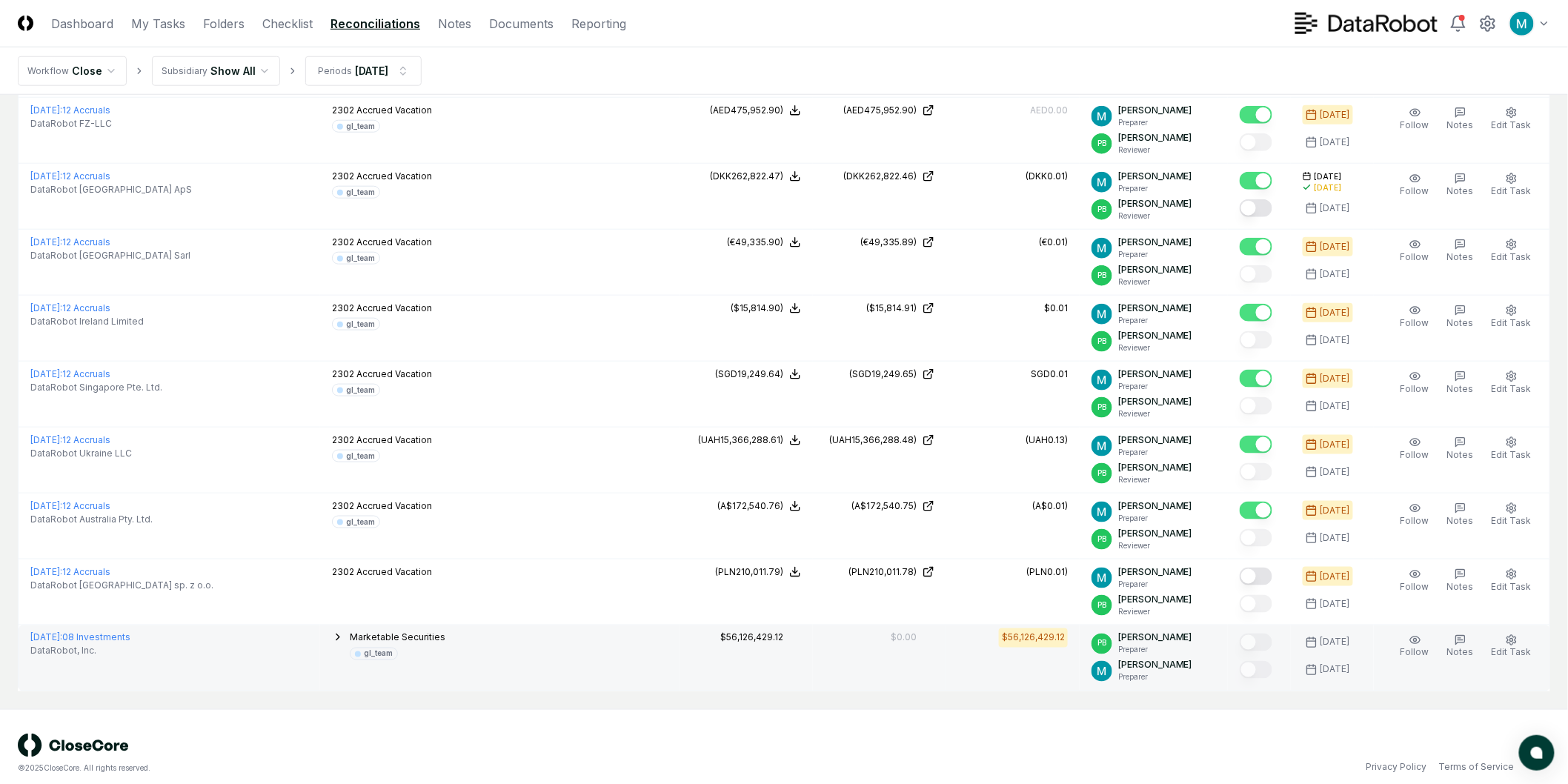
scroll to position [571, 0]
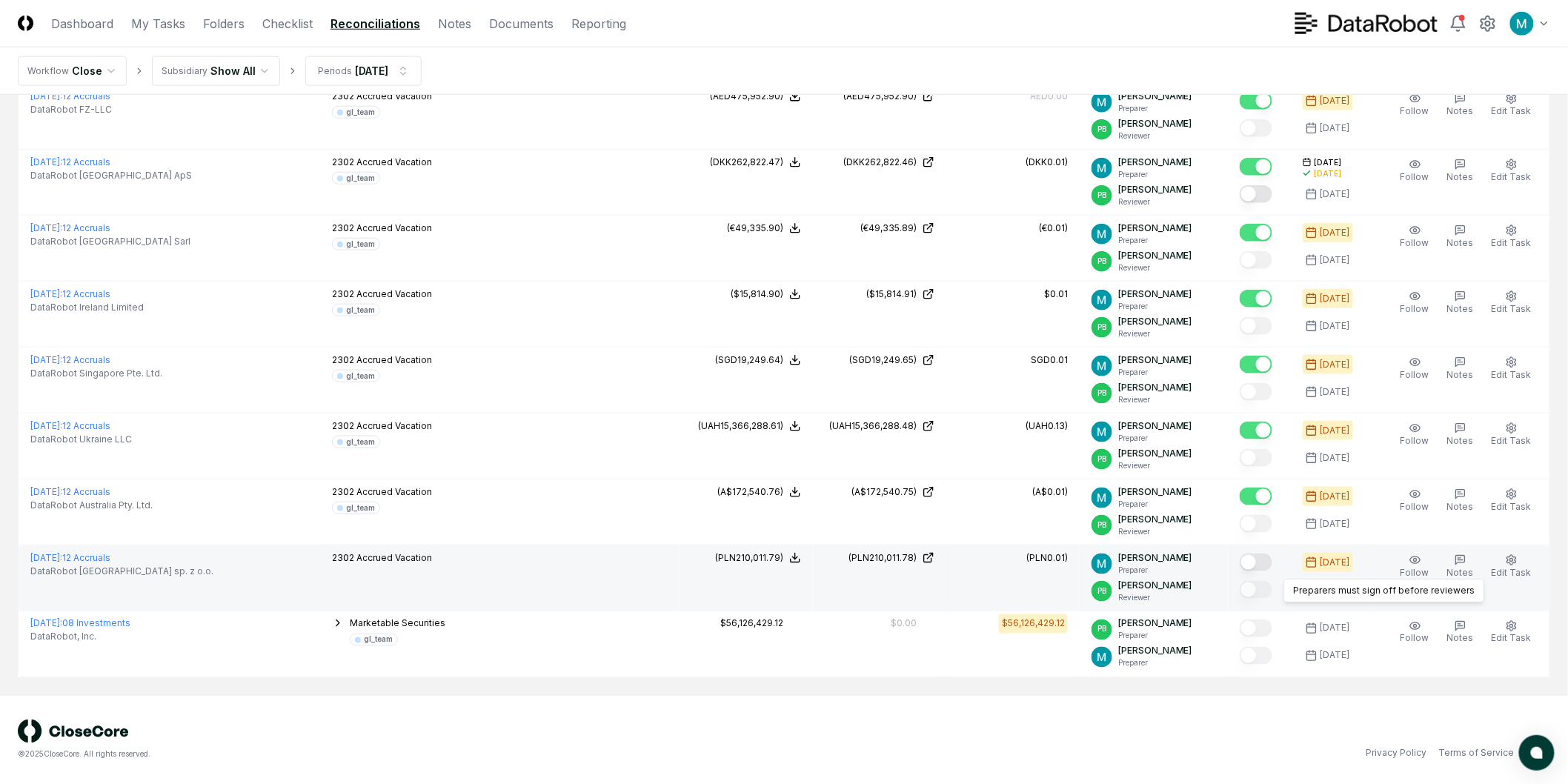
click at [1269, 568] on button "Mark complete" at bounding box center [1256, 562] width 33 height 18
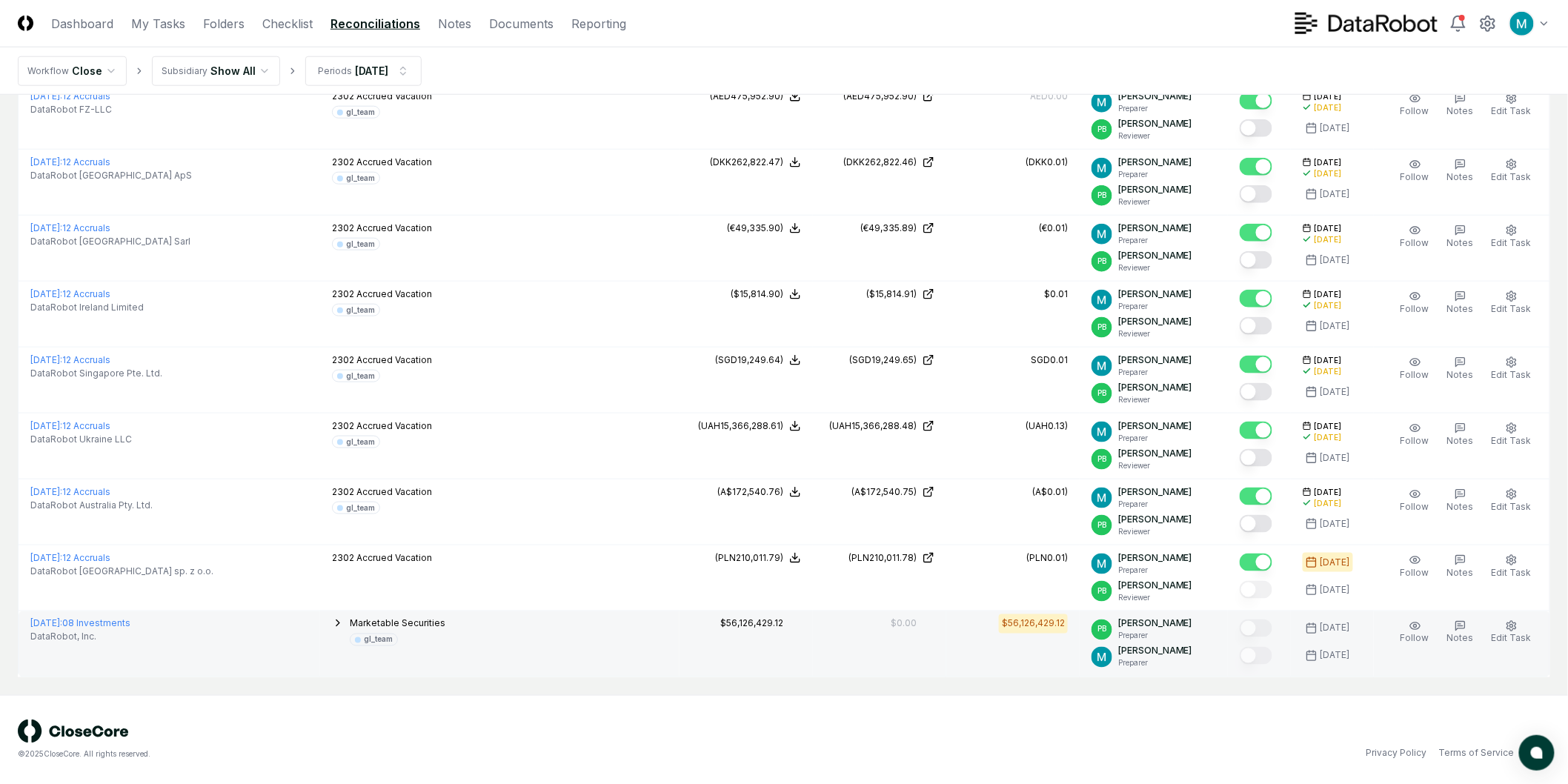
click at [1279, 622] on div at bounding box center [1259, 630] width 40 height 25
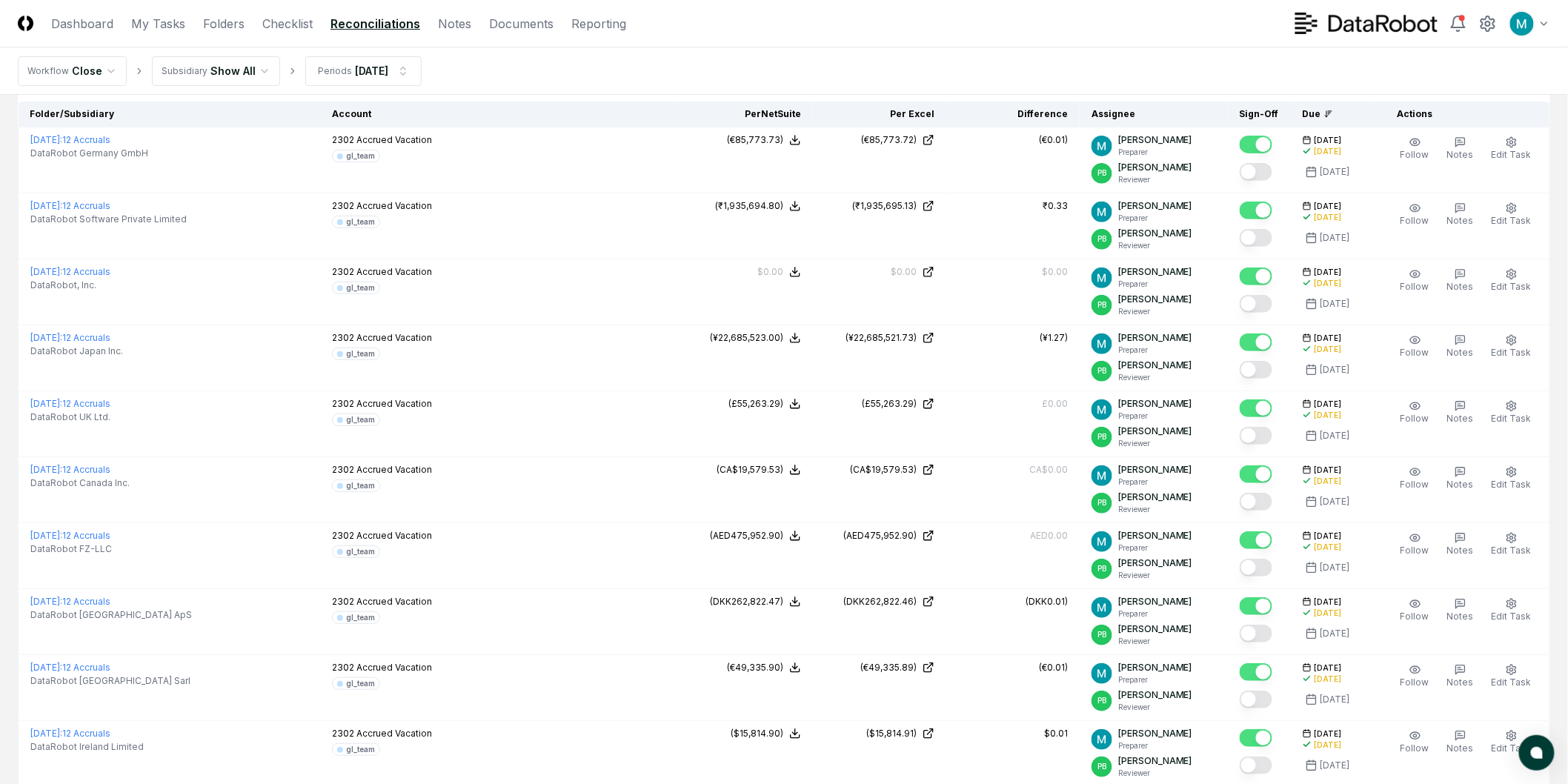
scroll to position [0, 0]
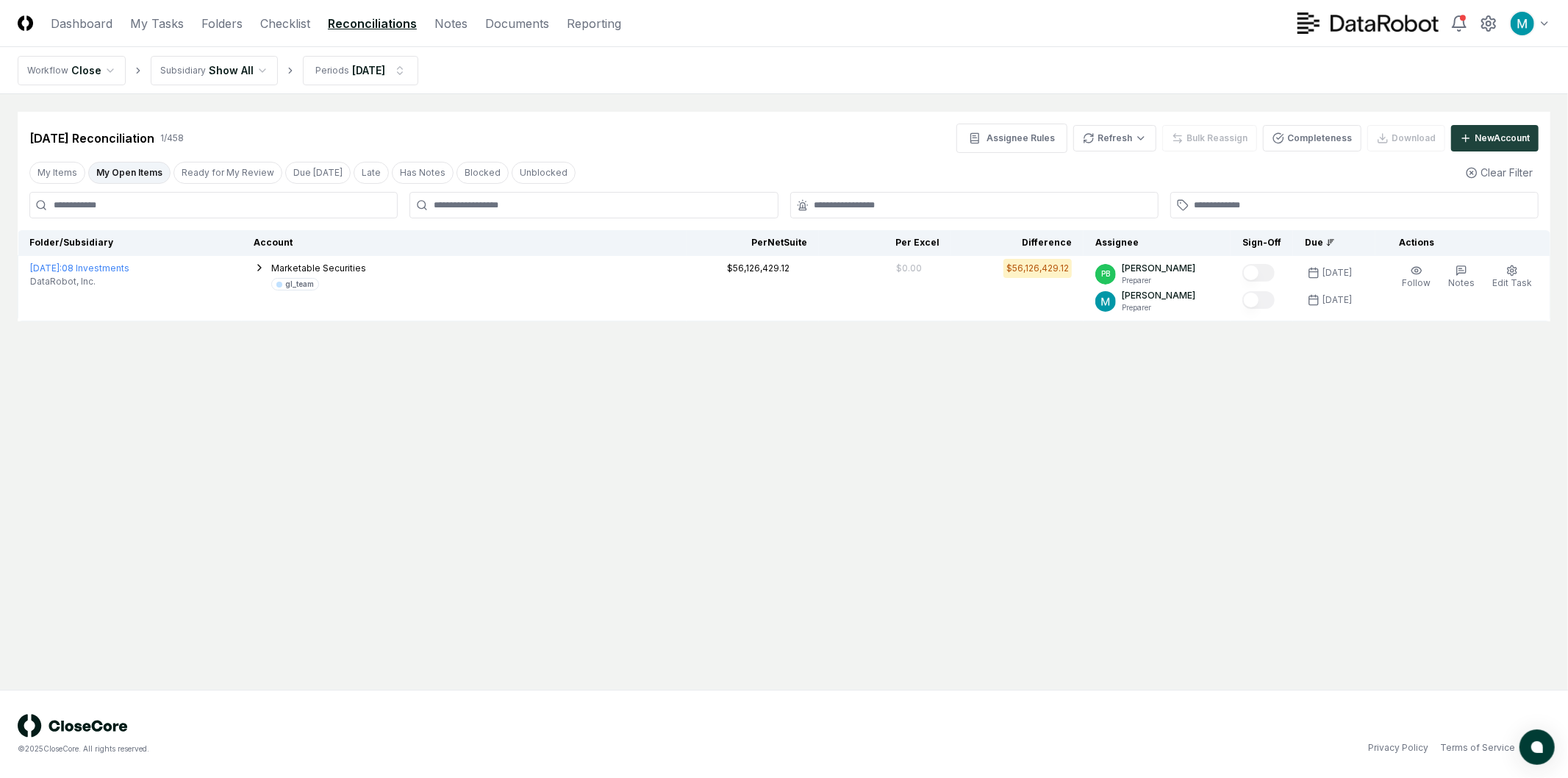
click at [1011, 430] on main "Cancel Reassign [DATE] Reconciliation 1 / 458 Assignee Rules Refresh Bulk Reass…" at bounding box center [784, 392] width 1568 height 596
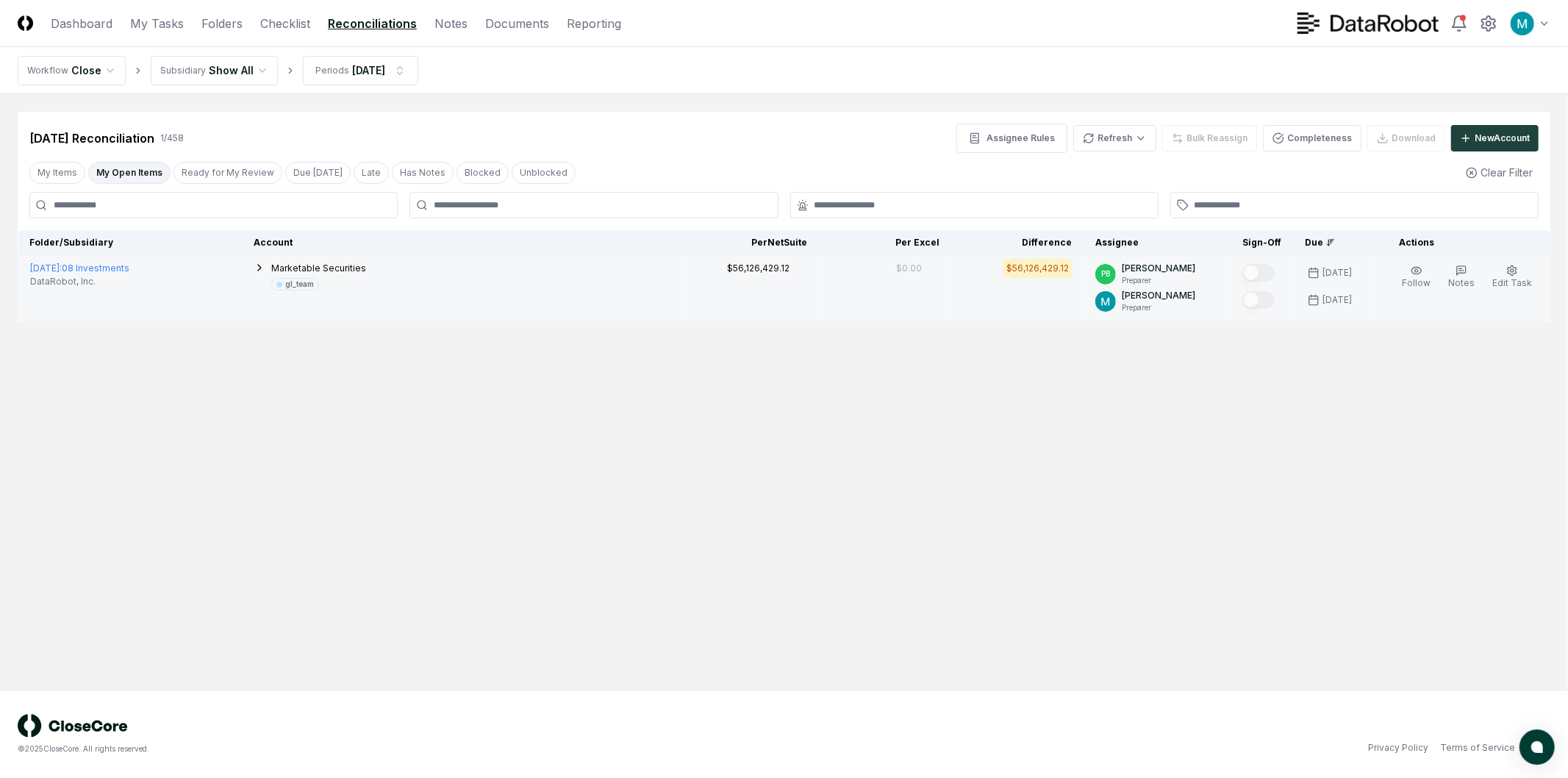
click at [348, 263] on span "Marketable Securities" at bounding box center [318, 268] width 95 height 11
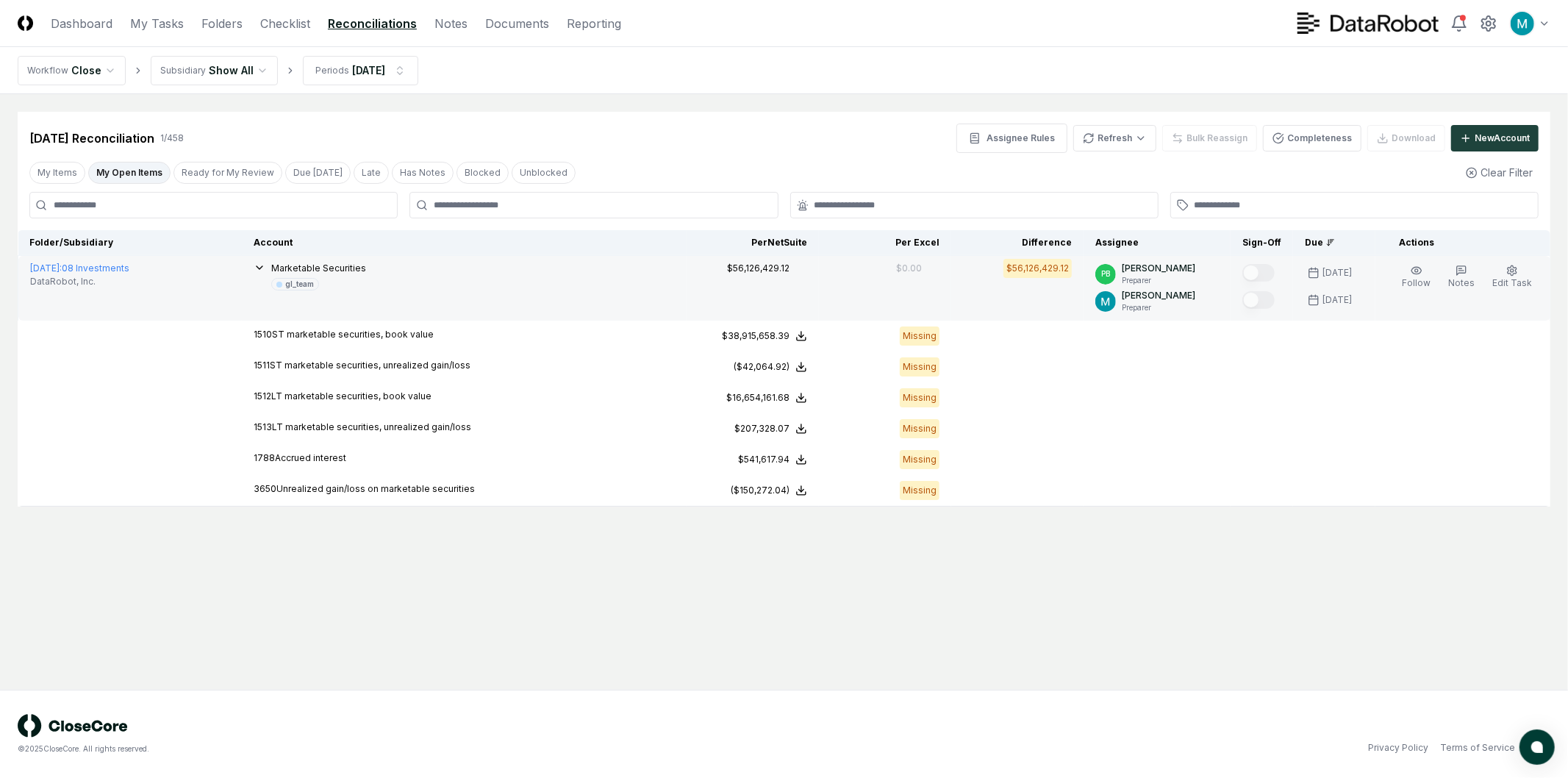
click at [364, 266] on span "Marketable Securities" at bounding box center [318, 268] width 95 height 11
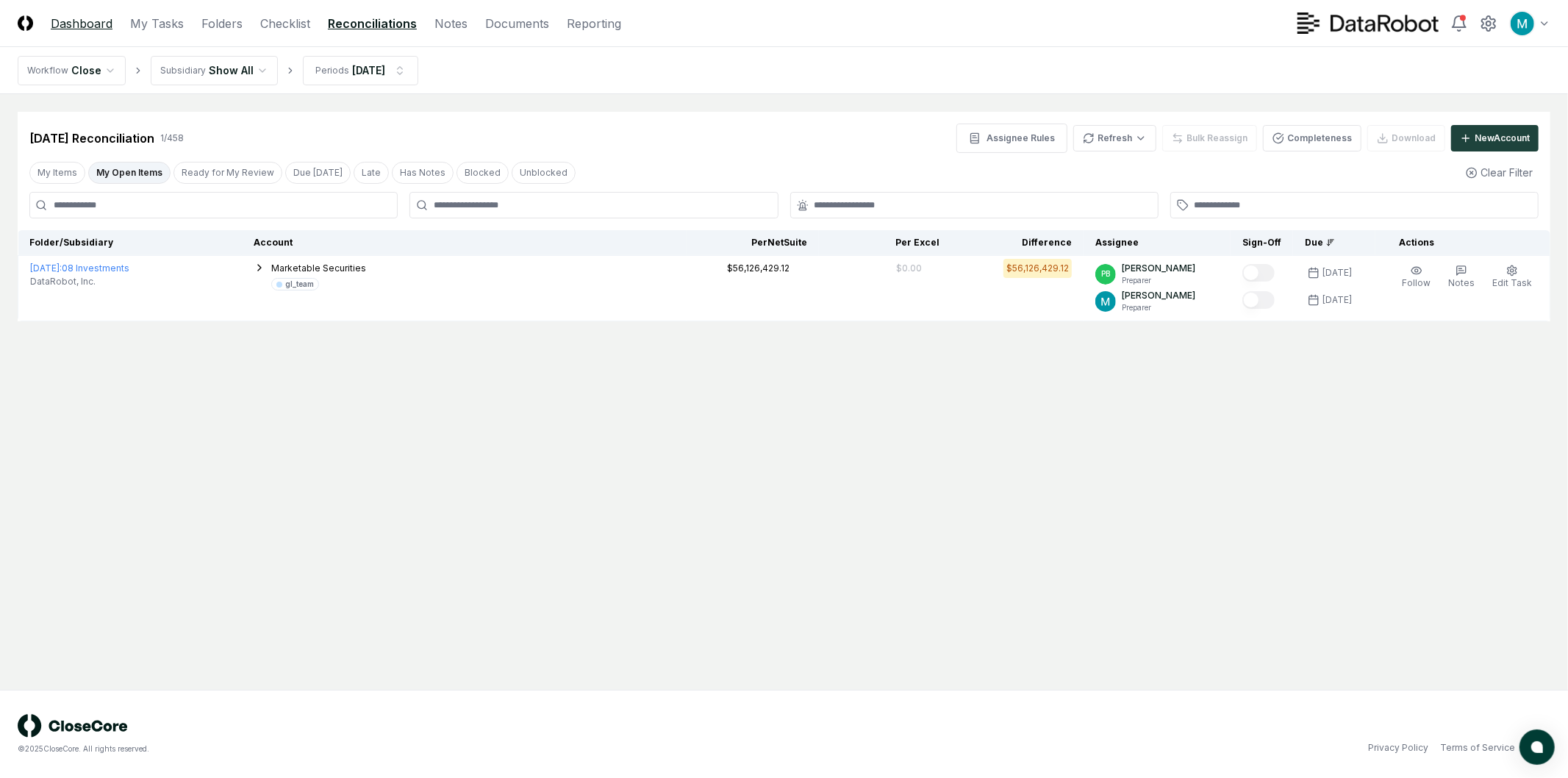
click at [95, 27] on link "Dashboard" at bounding box center [82, 23] width 62 height 18
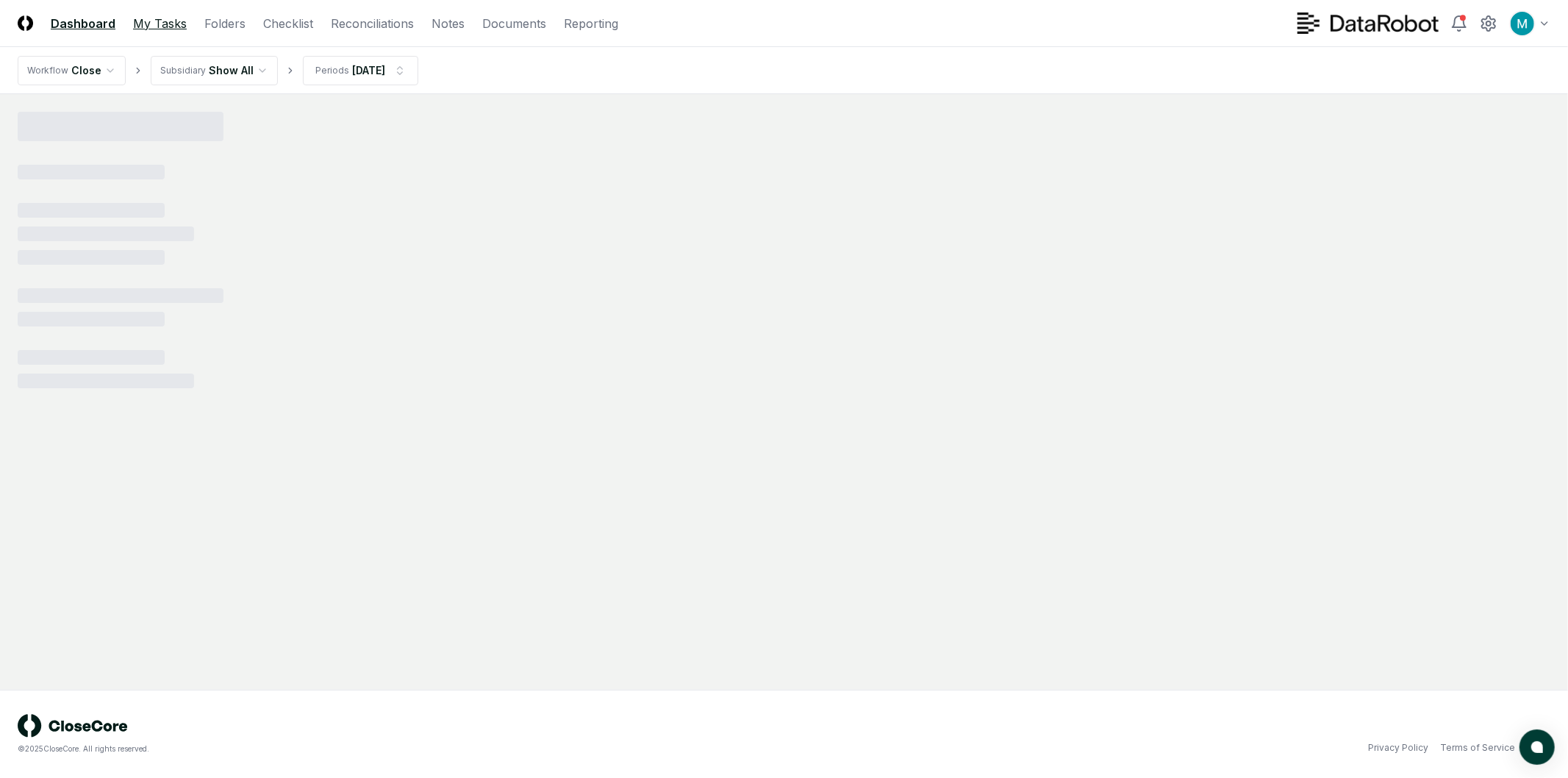
click at [141, 20] on link "My Tasks" at bounding box center [160, 23] width 54 height 18
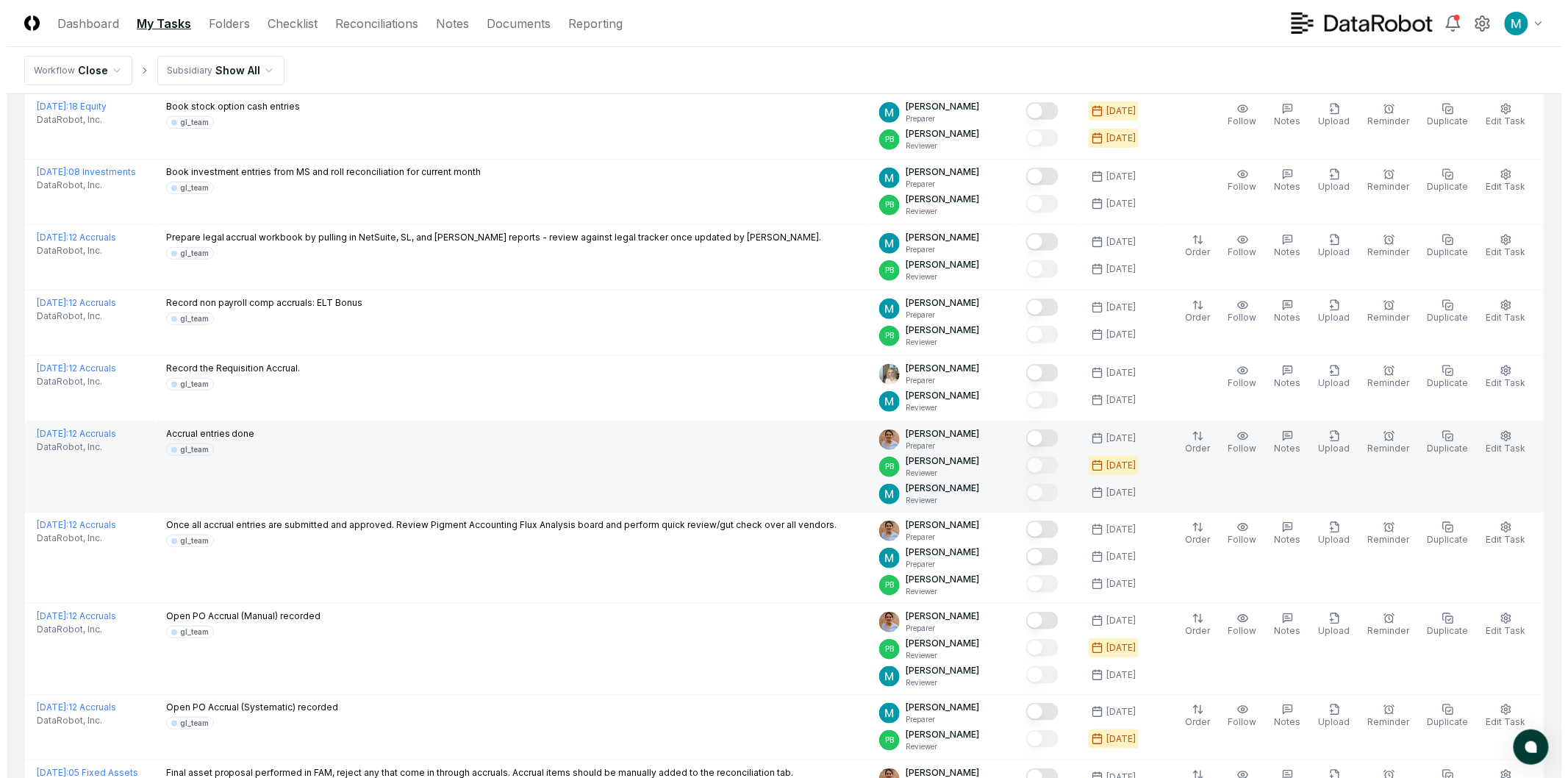
scroll to position [245, 0]
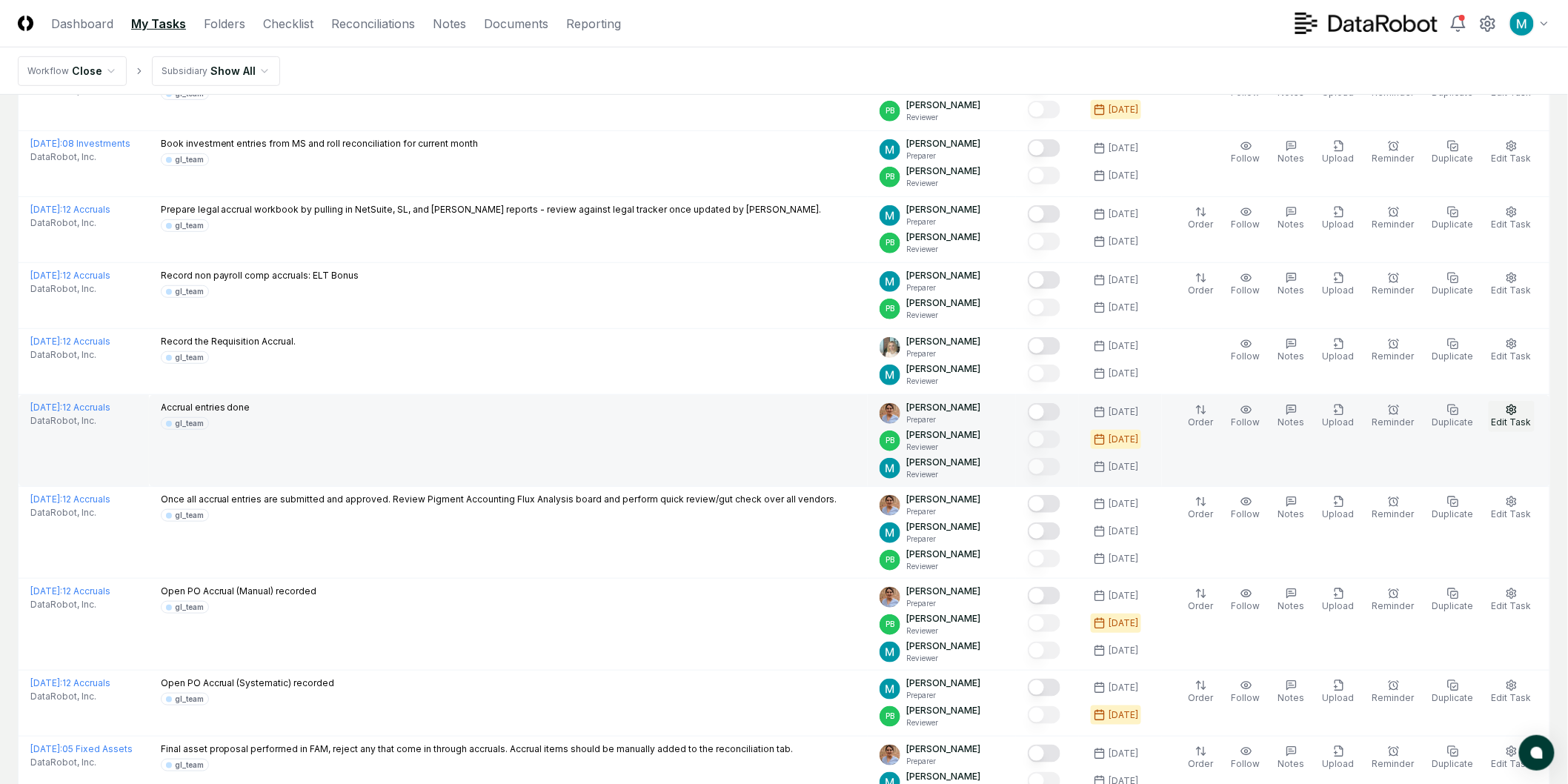
click at [1518, 415] on icon "button" at bounding box center [1511, 409] width 12 height 12
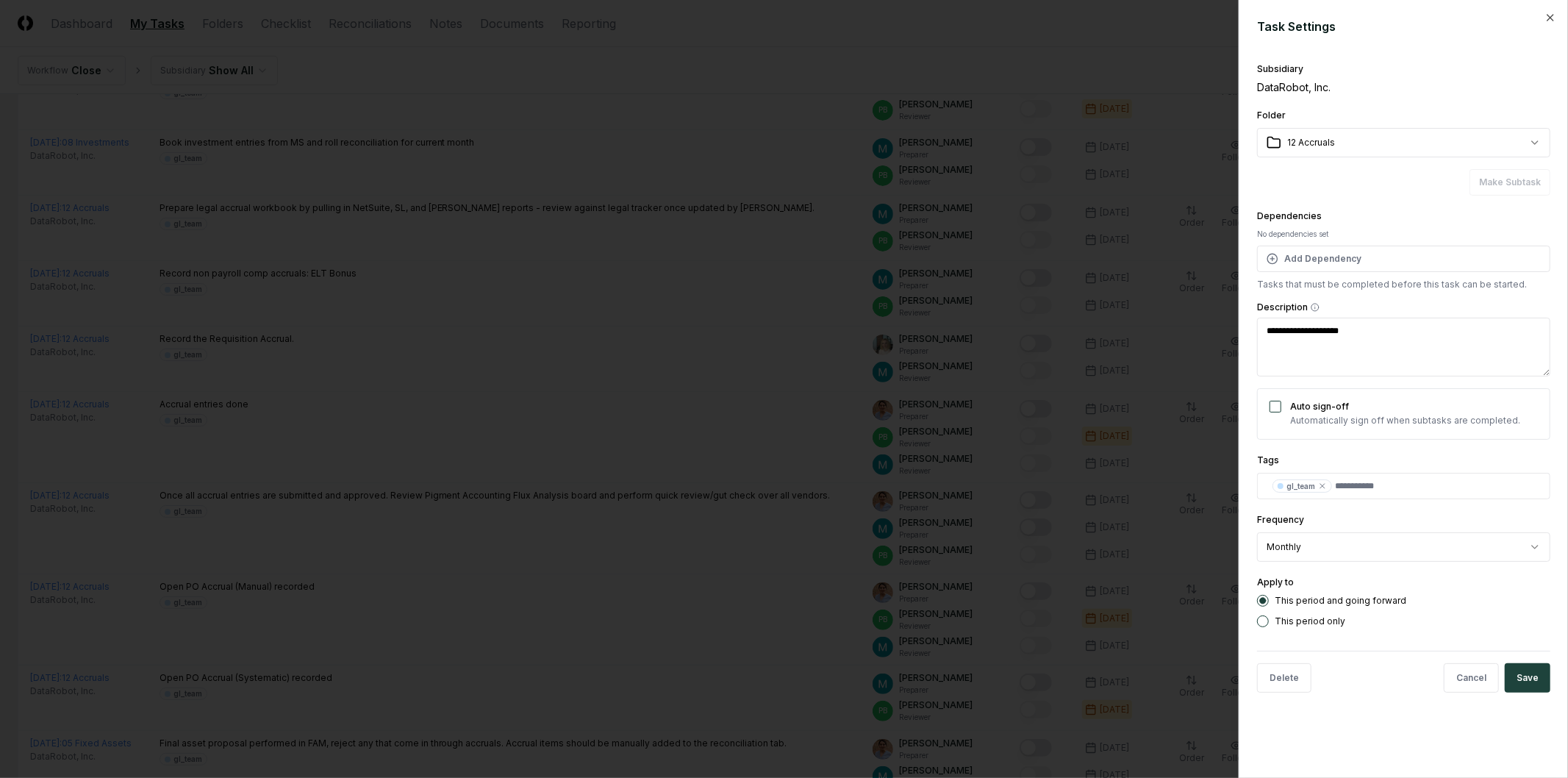
click at [1059, 564] on div at bounding box center [784, 389] width 1568 height 778
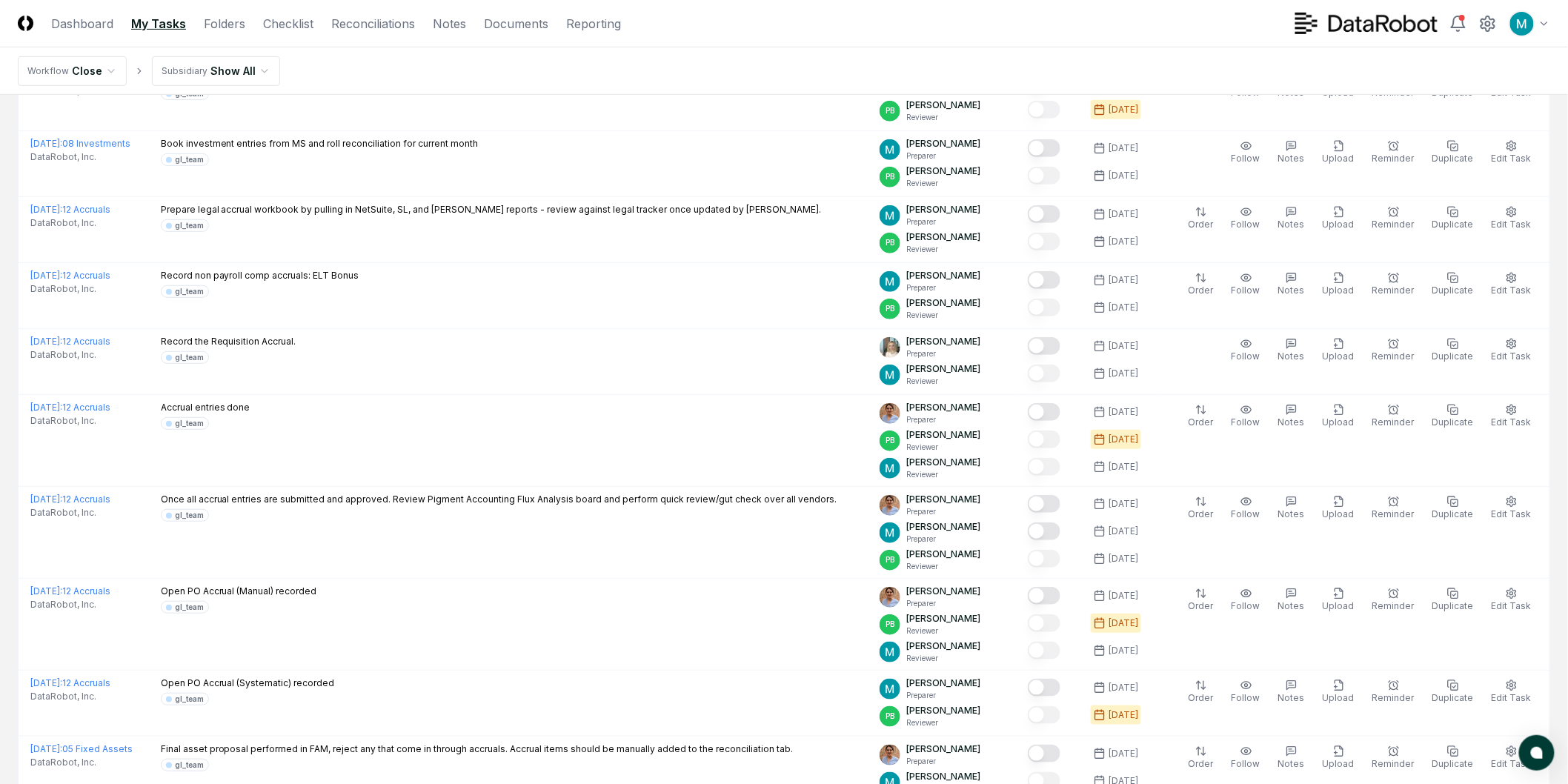
click at [191, 74] on html "CloseCore Dashboard My Tasks Folders Checklist Reconciliations Notes Documents …" at bounding box center [784, 458] width 1568 height 1409
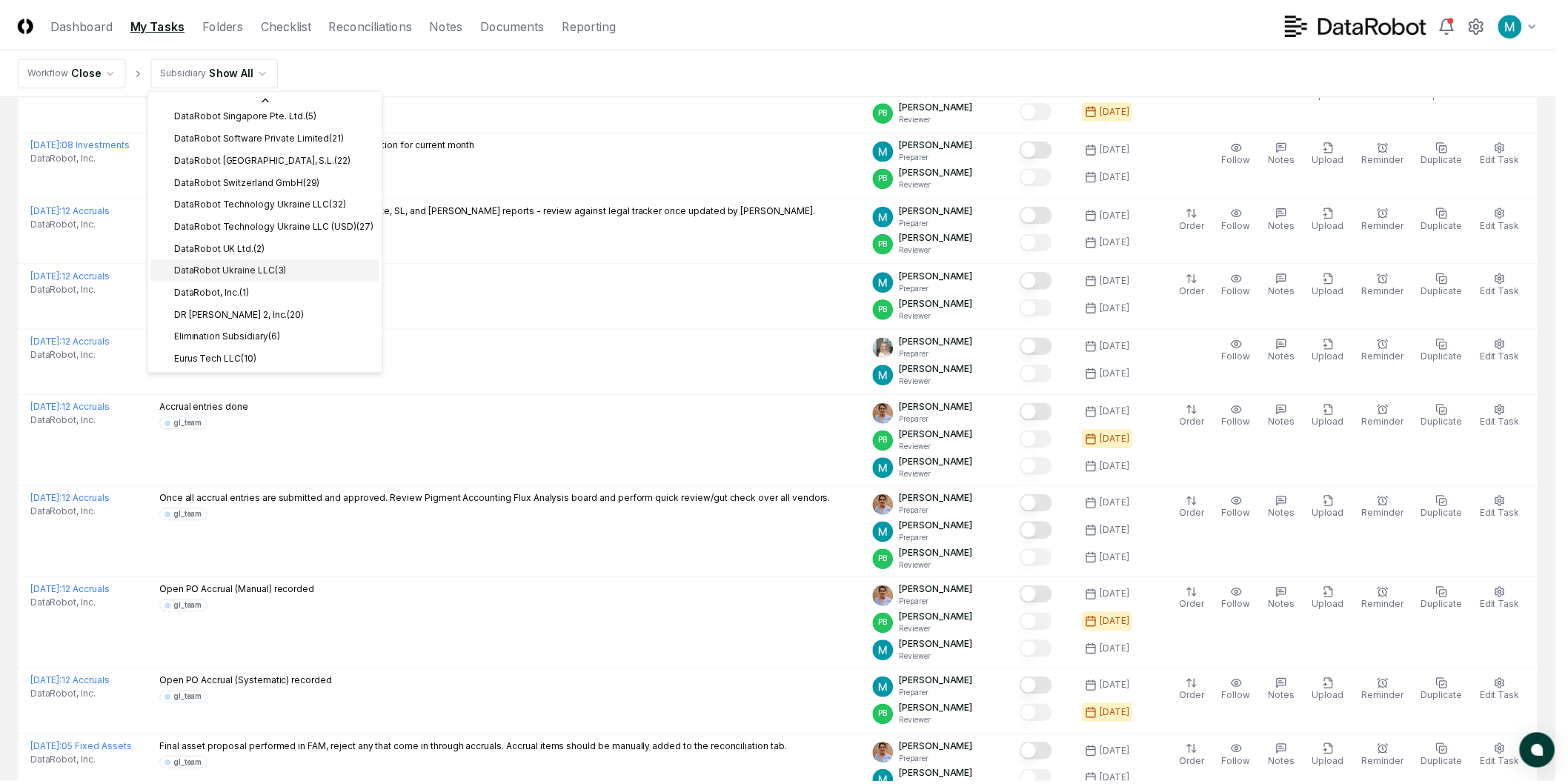
scroll to position [457, 0]
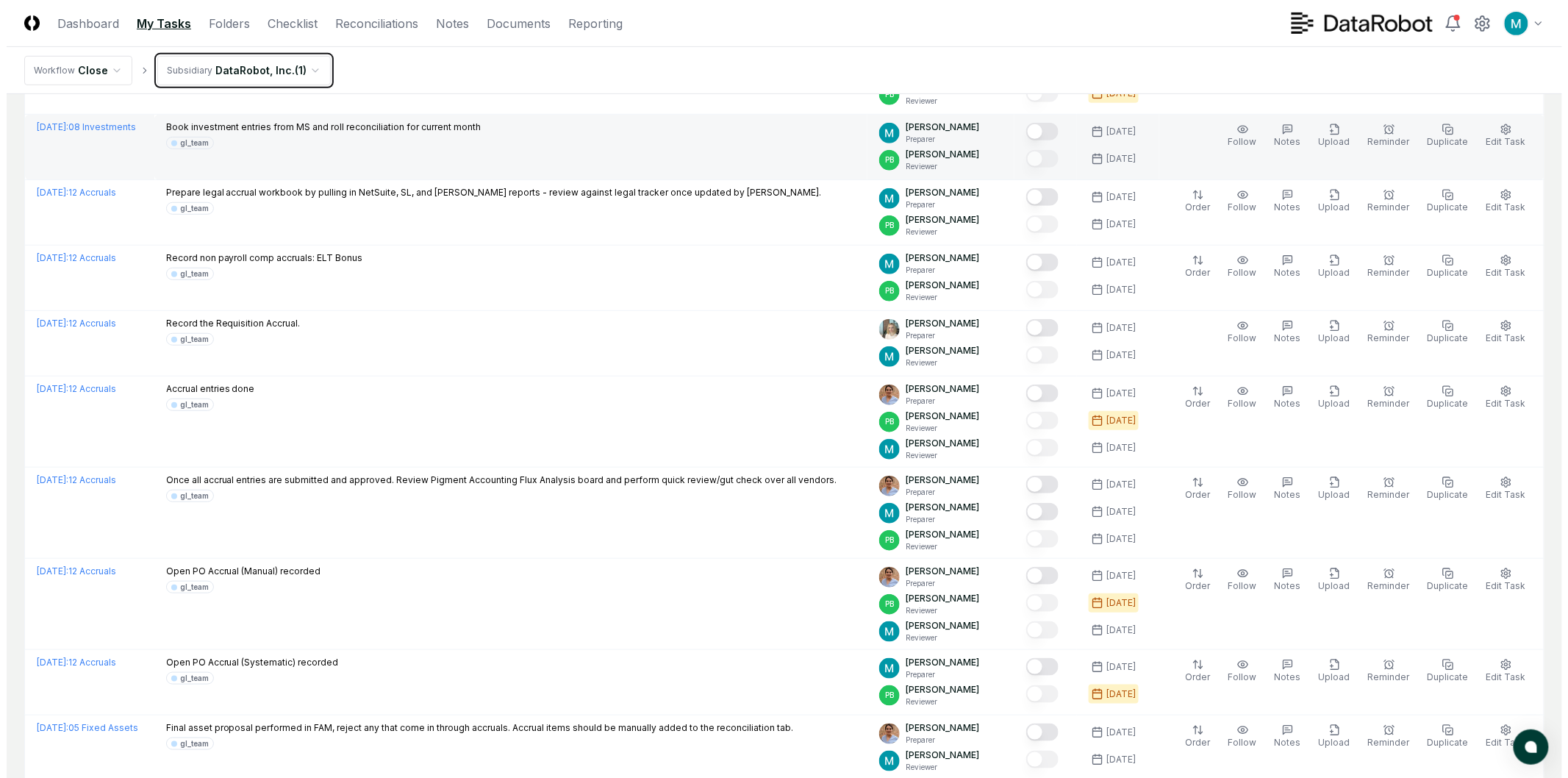
scroll to position [326, 0]
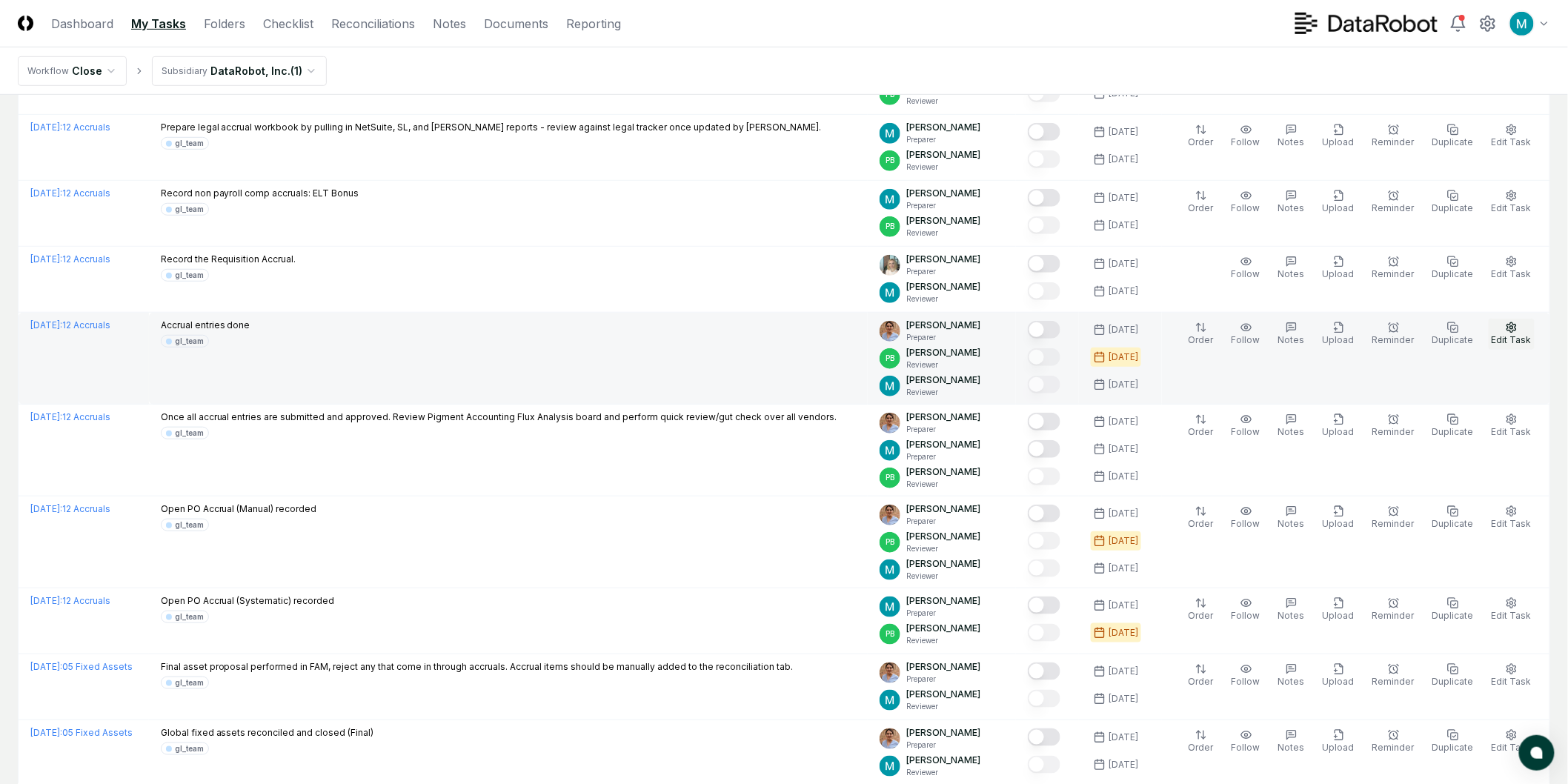
click at [1507, 337] on span "Edit Task" at bounding box center [1512, 340] width 40 height 11
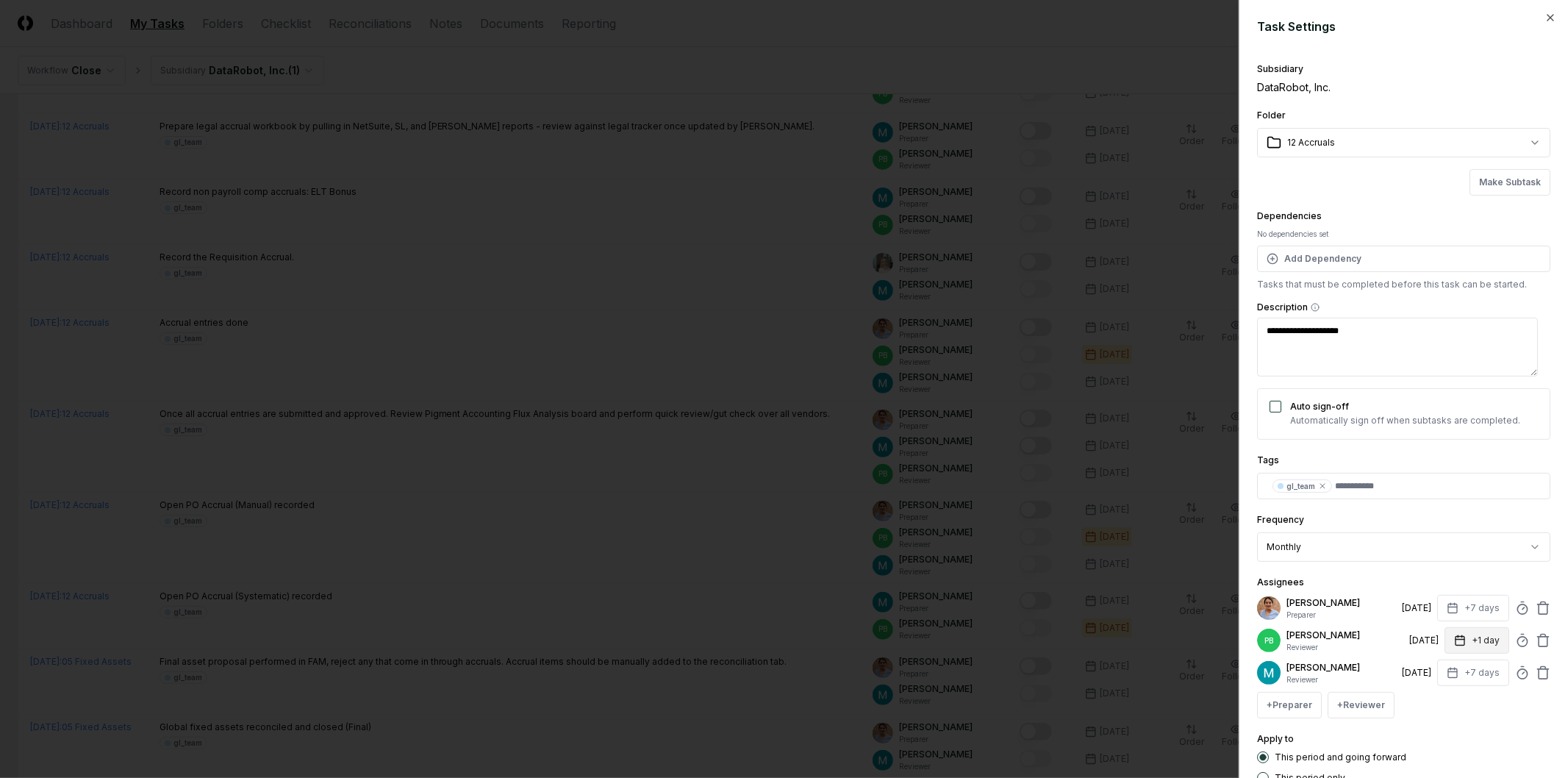
click at [1476, 642] on button "+1 day" at bounding box center [1477, 640] width 65 height 26
type textarea "*"
type input "*"
click at [1479, 567] on div "**********" at bounding box center [1403, 421] width 293 height 725
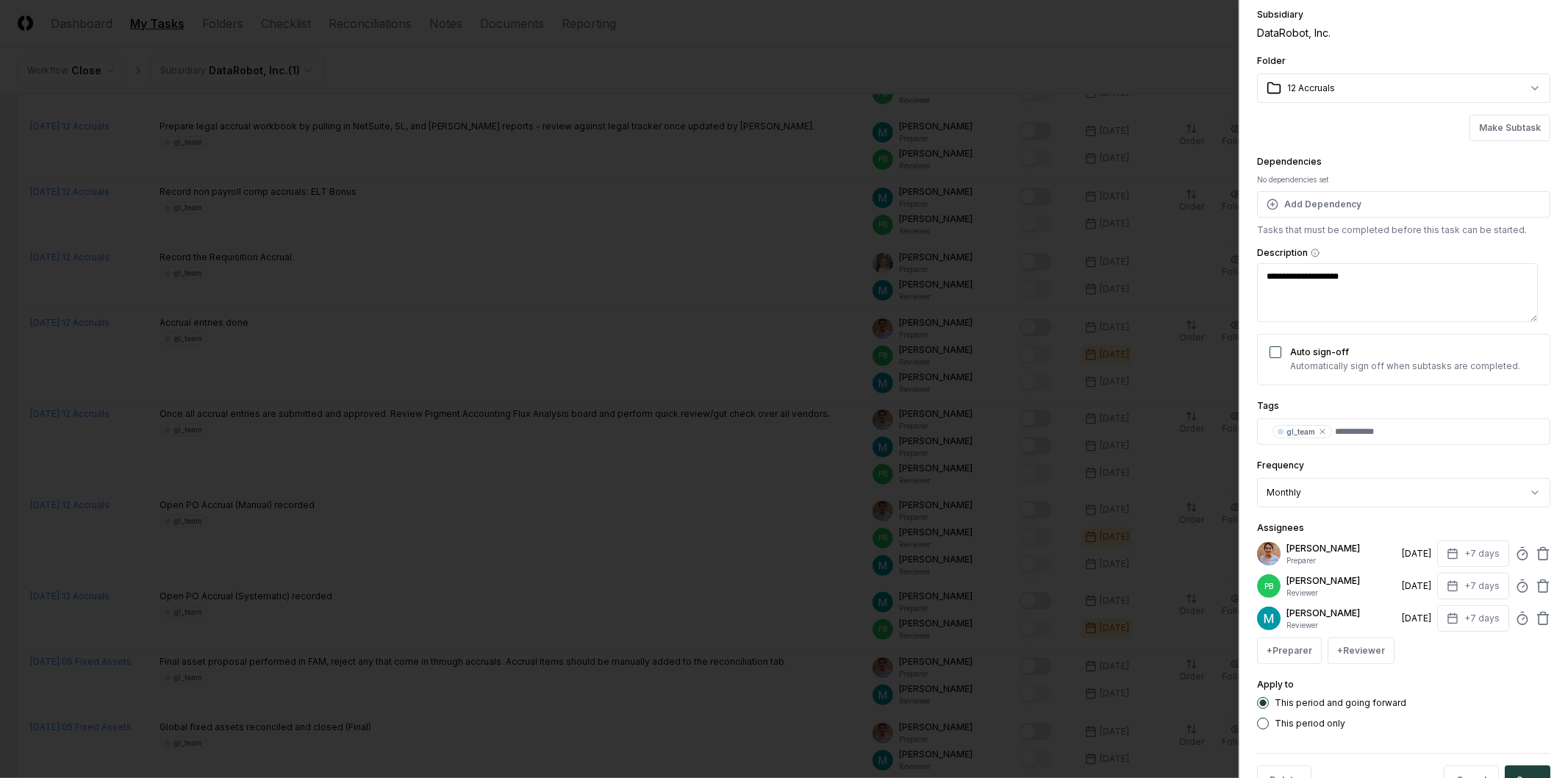
scroll to position [100, 0]
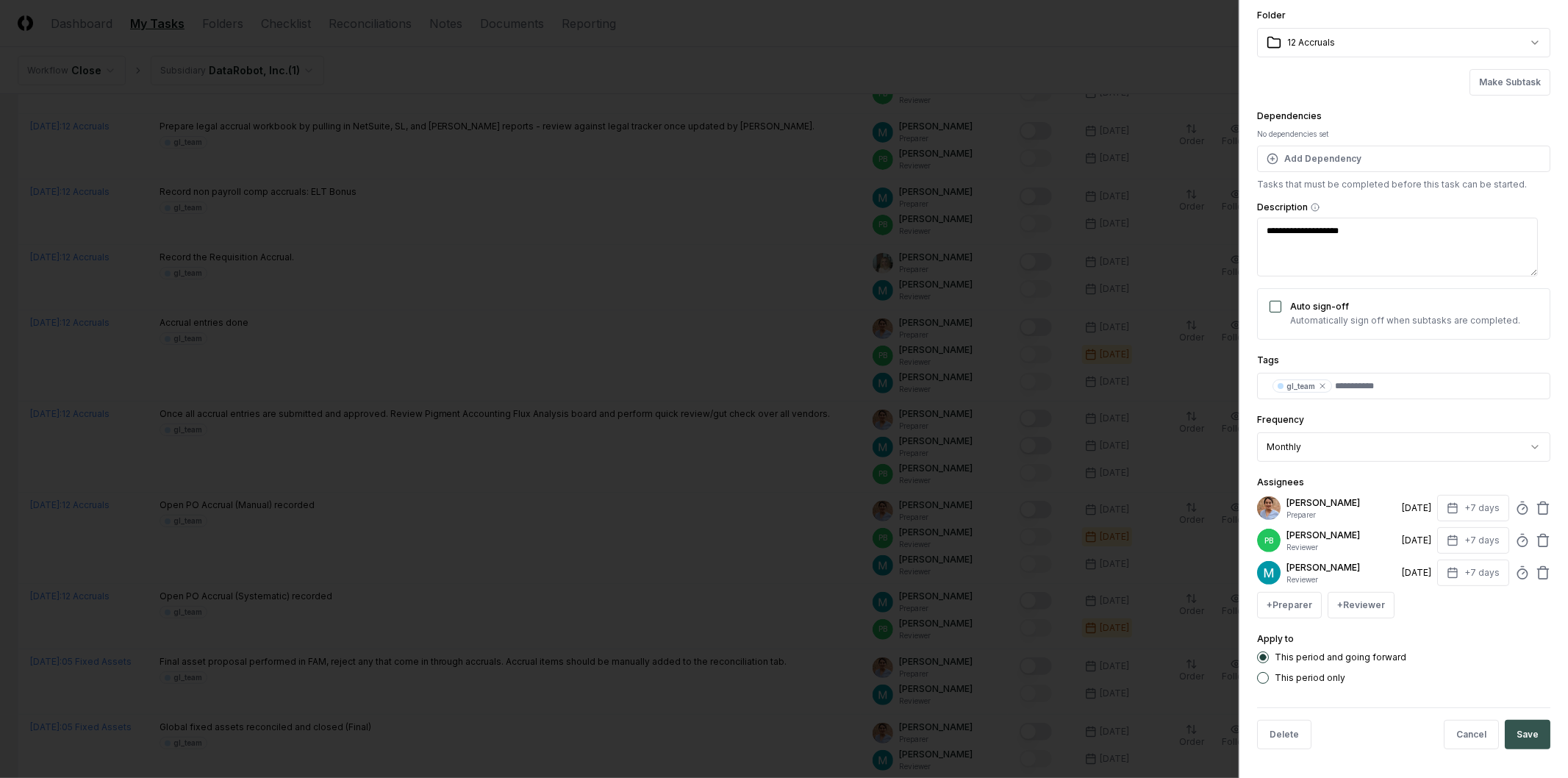
click at [1526, 739] on button "Save" at bounding box center [1527, 734] width 45 height 29
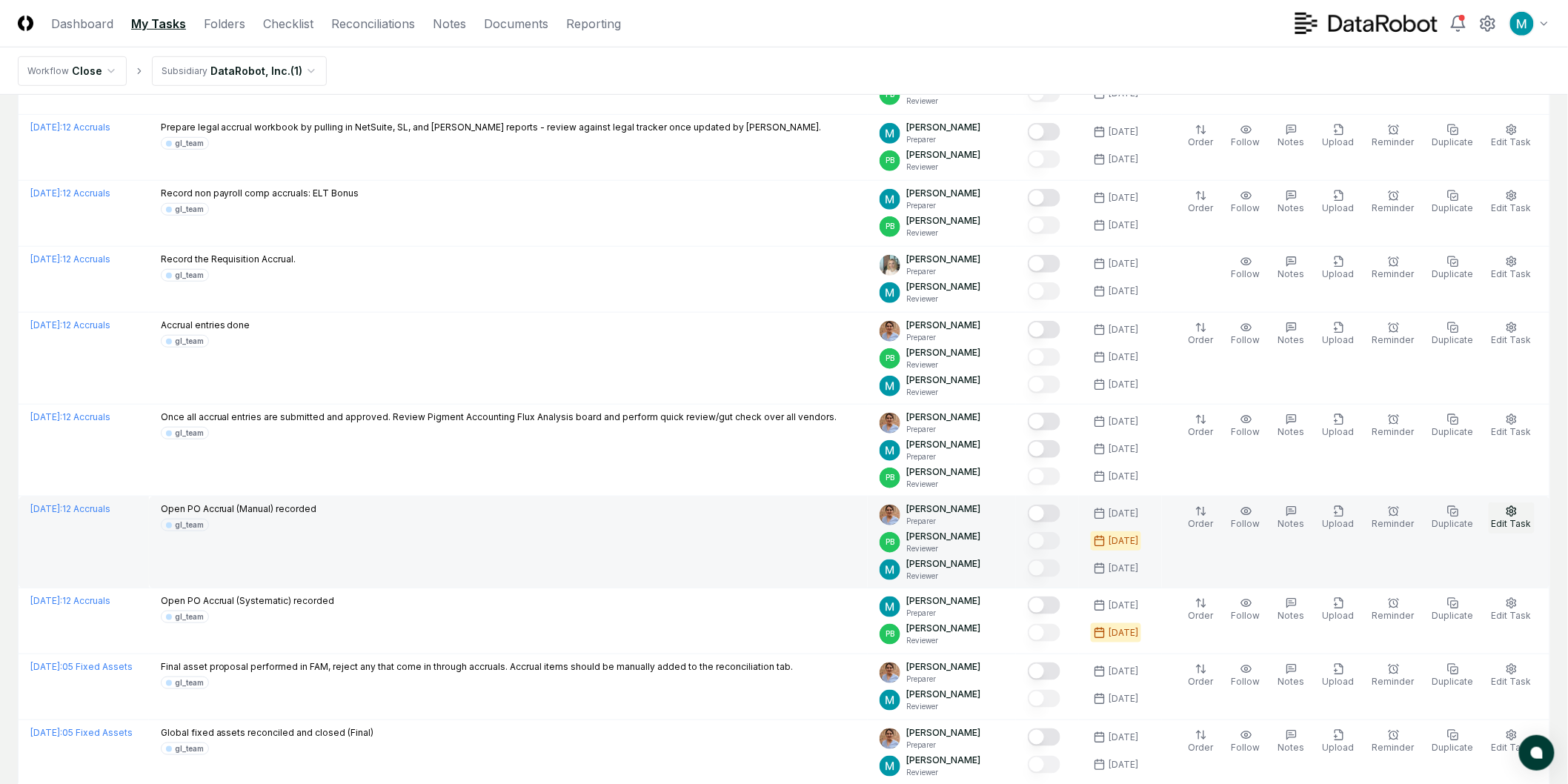
click at [1525, 520] on span "Edit Task" at bounding box center [1512, 523] width 40 height 11
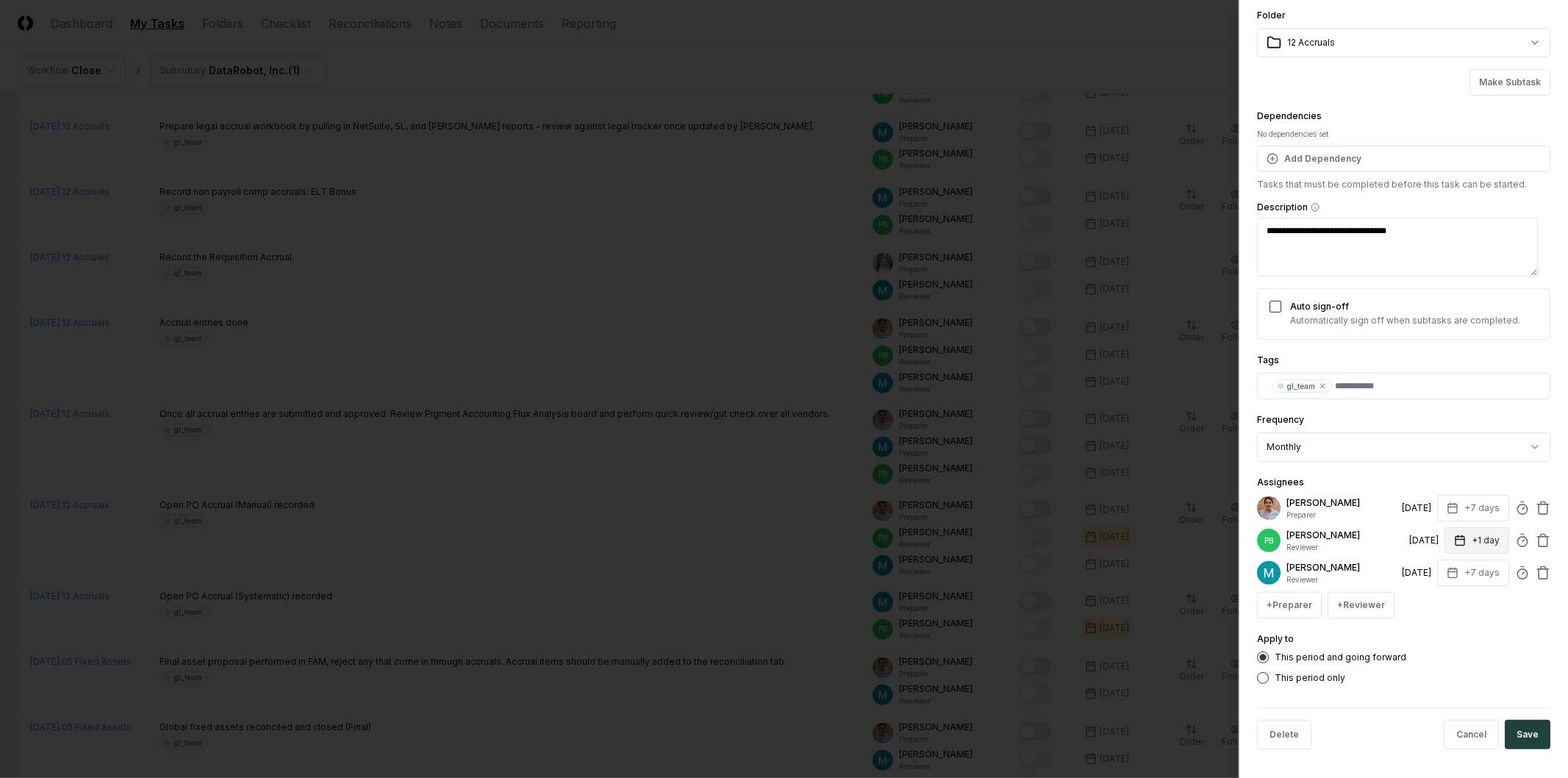
click at [1486, 540] on button "+1 day" at bounding box center [1477, 540] width 65 height 26
type textarea "*"
type input "*"
click button "Make Subtask" at bounding box center [1509, 82] width 81 height 26
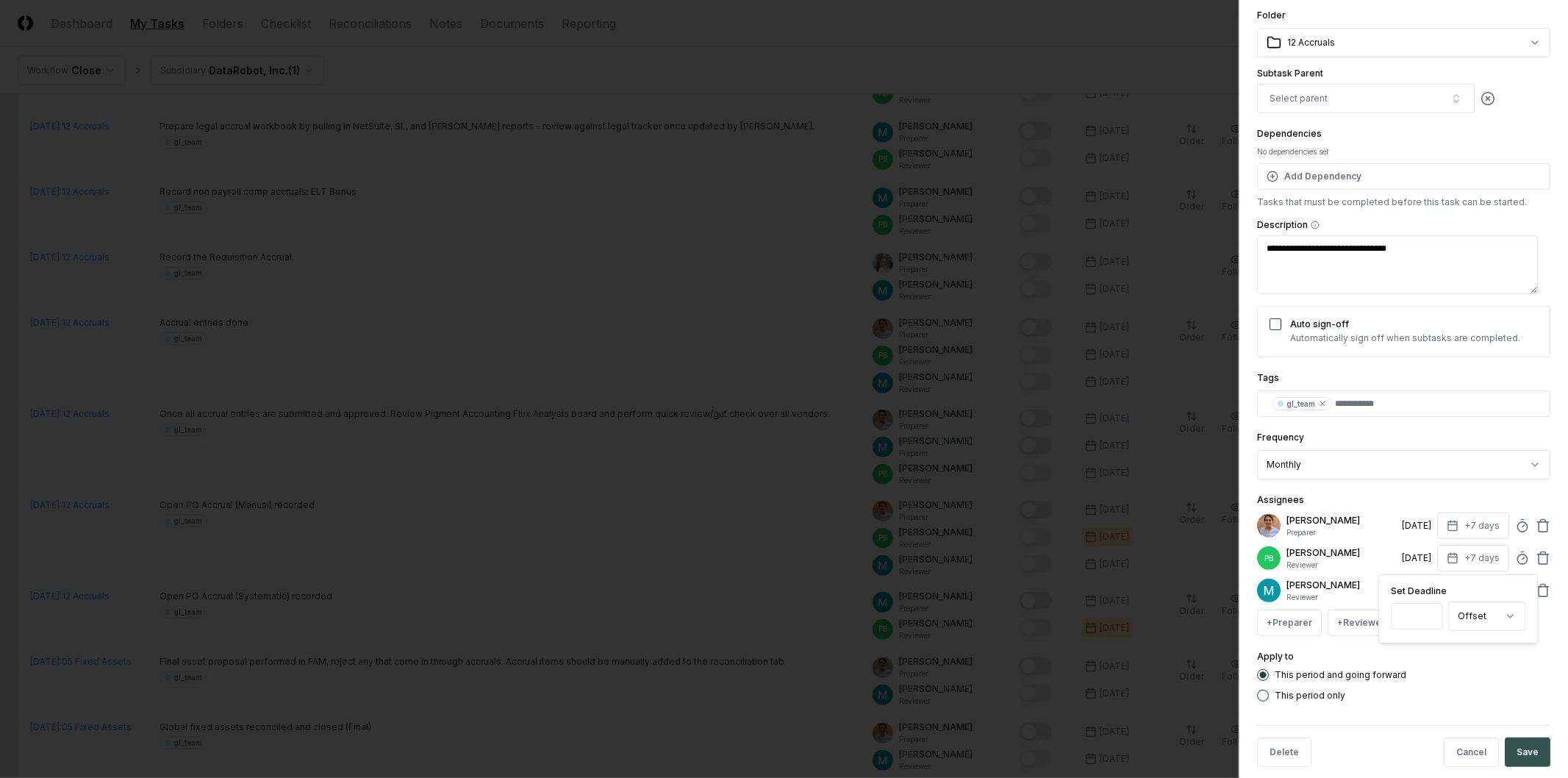
click at [1525, 756] on button "Save" at bounding box center [1527, 752] width 45 height 29
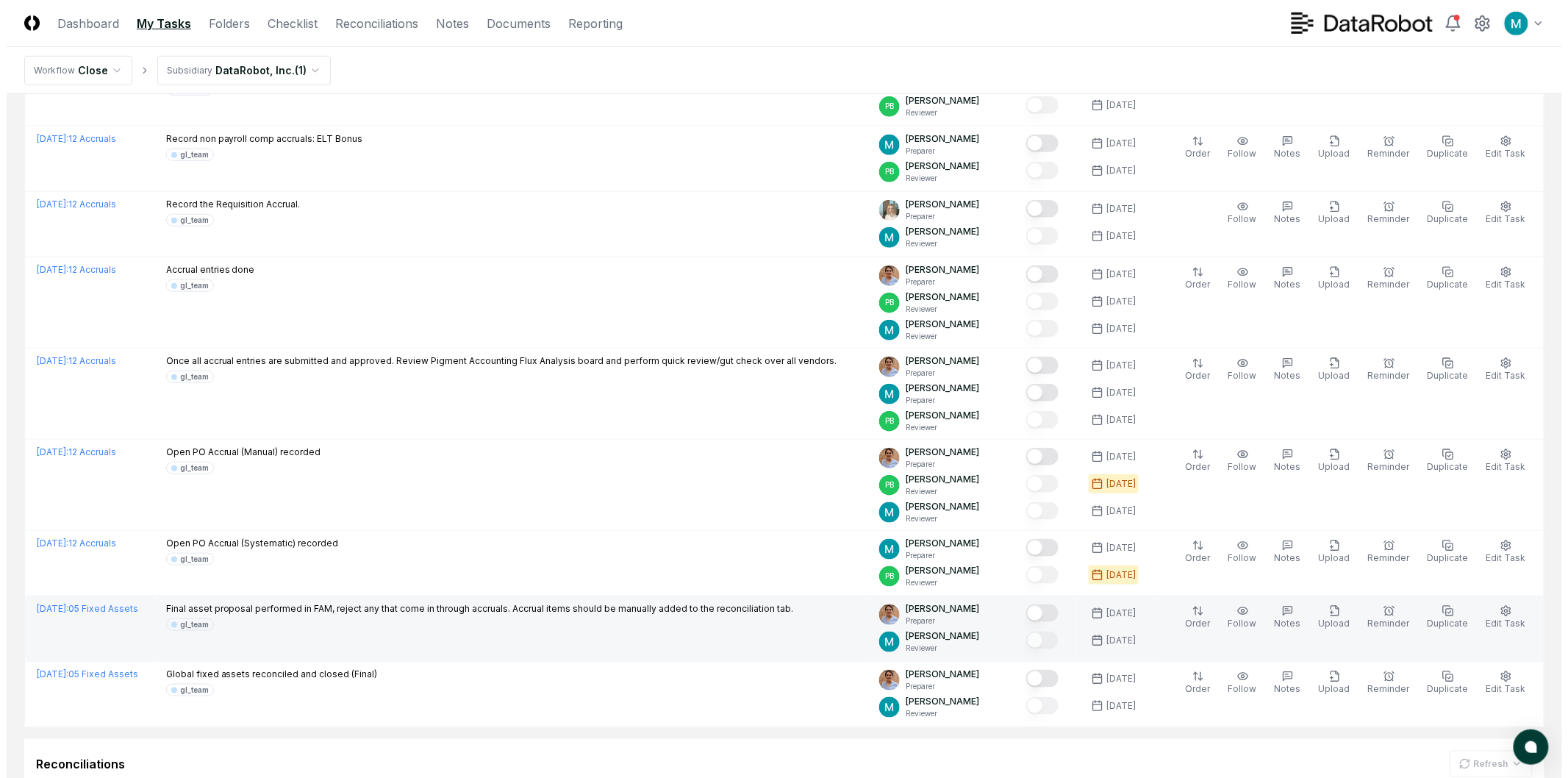
scroll to position [408, 0]
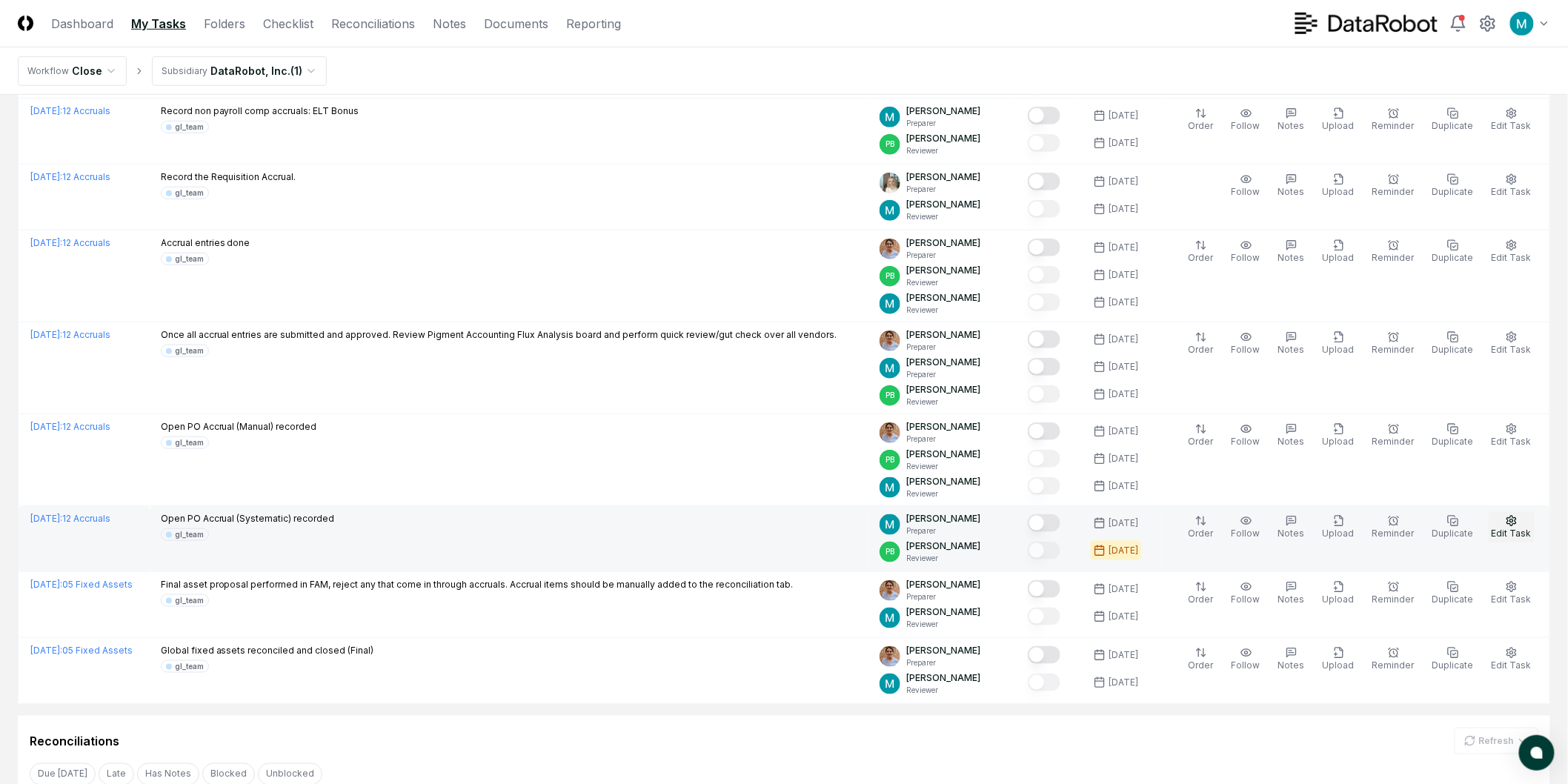
click at [1507, 530] on span "Edit Task" at bounding box center [1512, 533] width 40 height 11
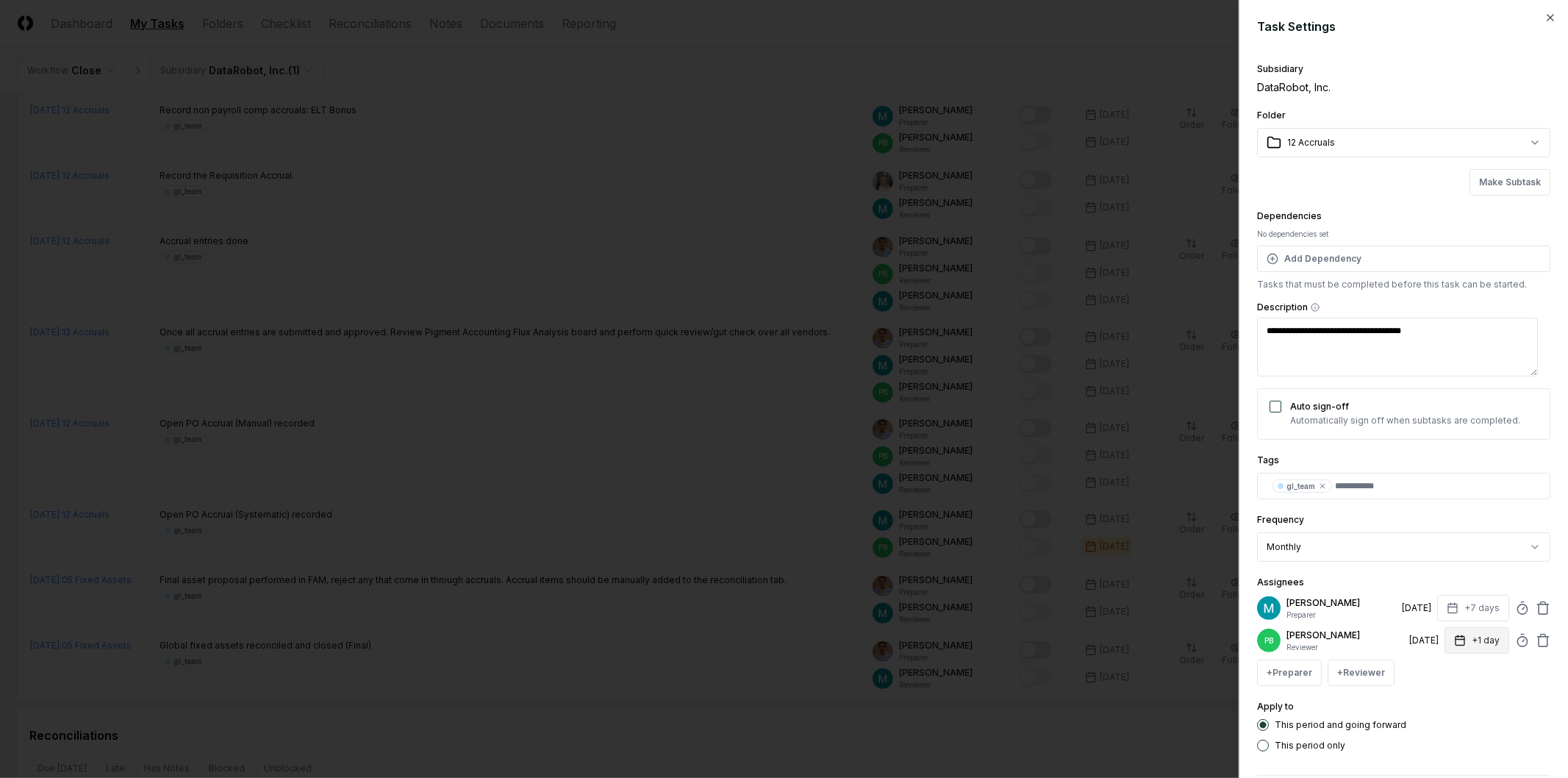
click at [1476, 636] on button "+1 day" at bounding box center [1477, 640] width 65 height 26
type textarea "*"
type input "*"
click at [1500, 753] on form "**********" at bounding box center [1403, 423] width 293 height 811
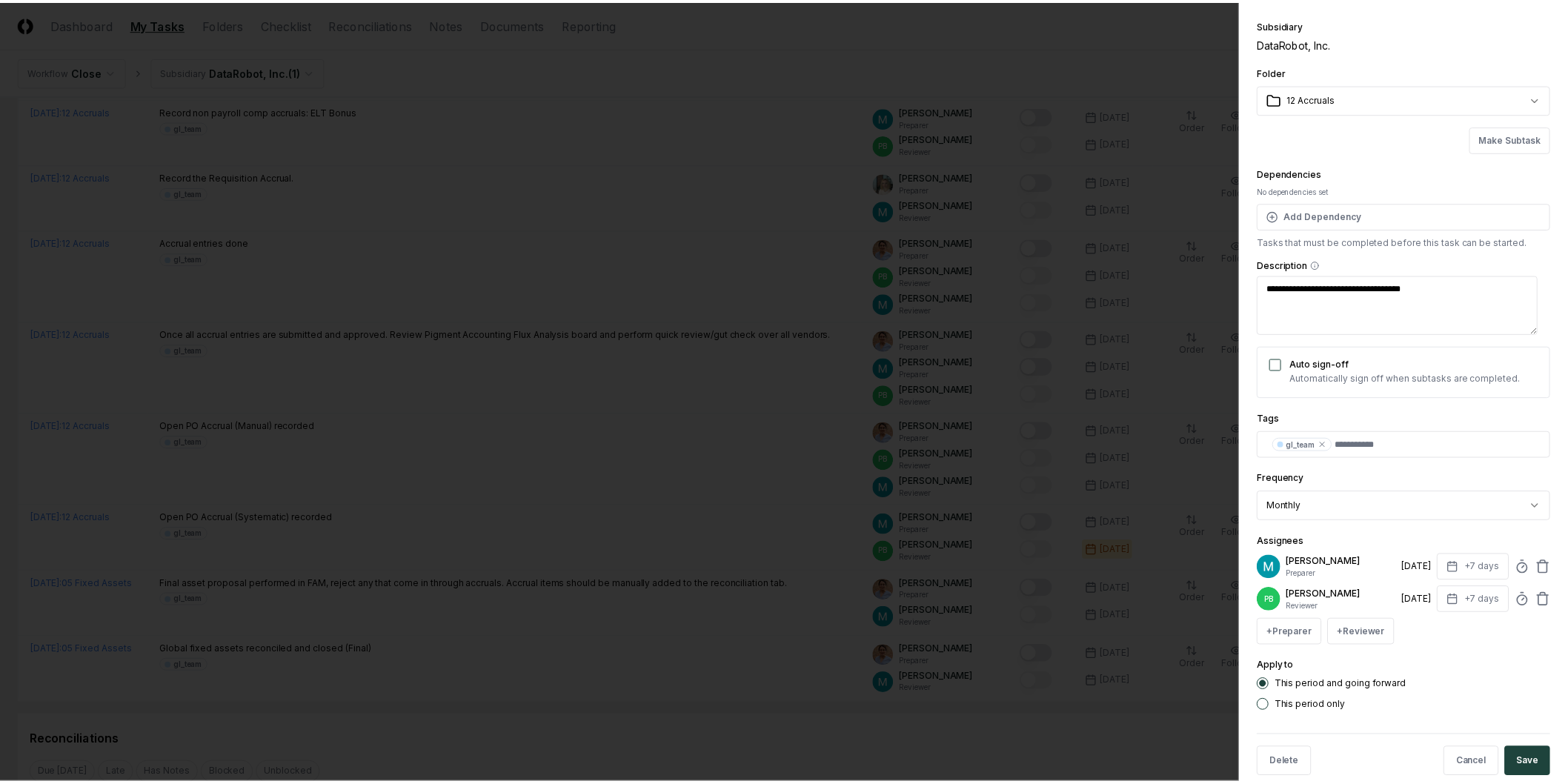
scroll to position [68, 0]
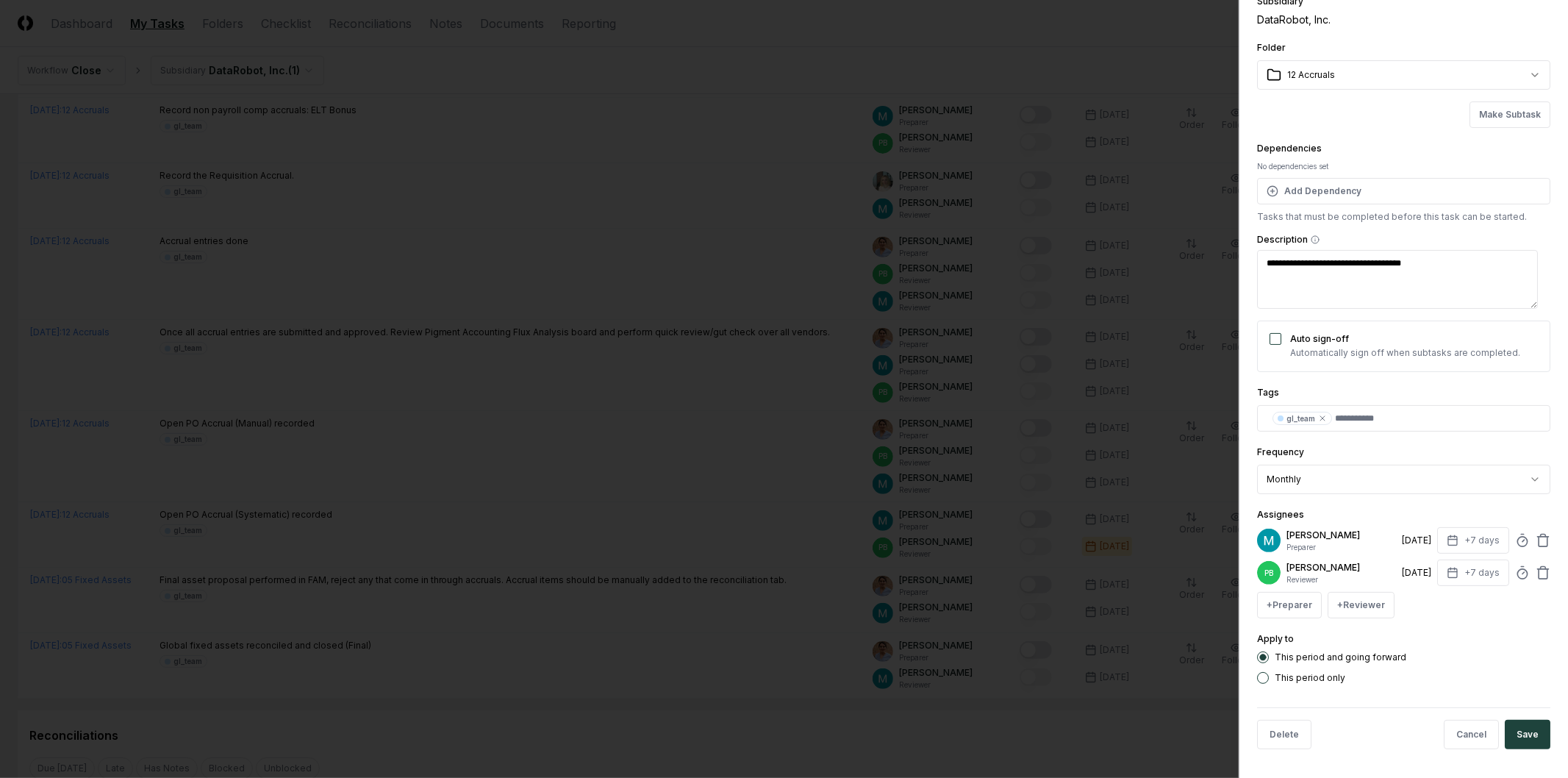
click at [1536, 738] on button "Save" at bounding box center [1527, 734] width 45 height 29
type textarea "*"
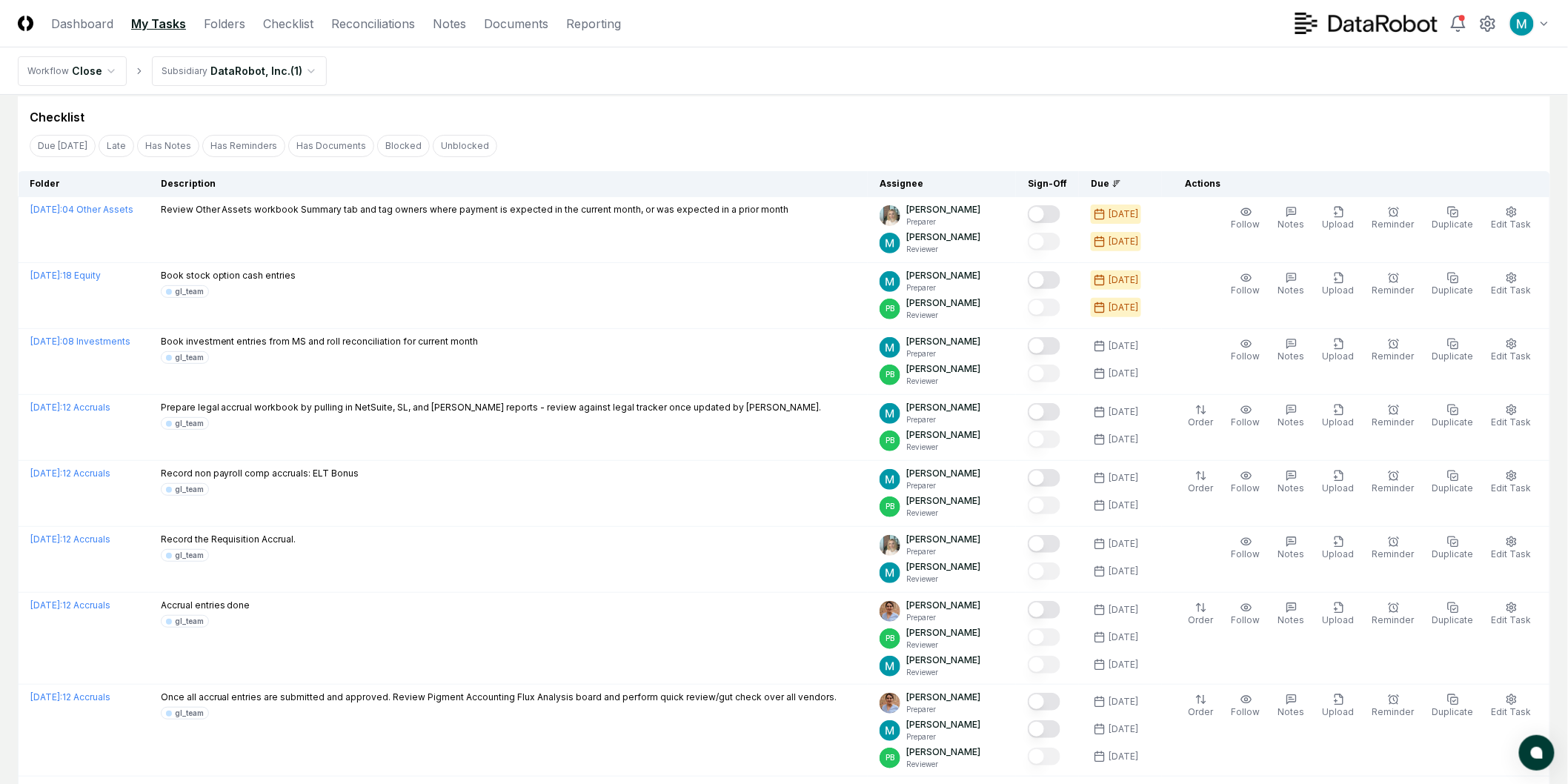
scroll to position [0, 0]
